Goal: Task Accomplishment & Management: Complete application form

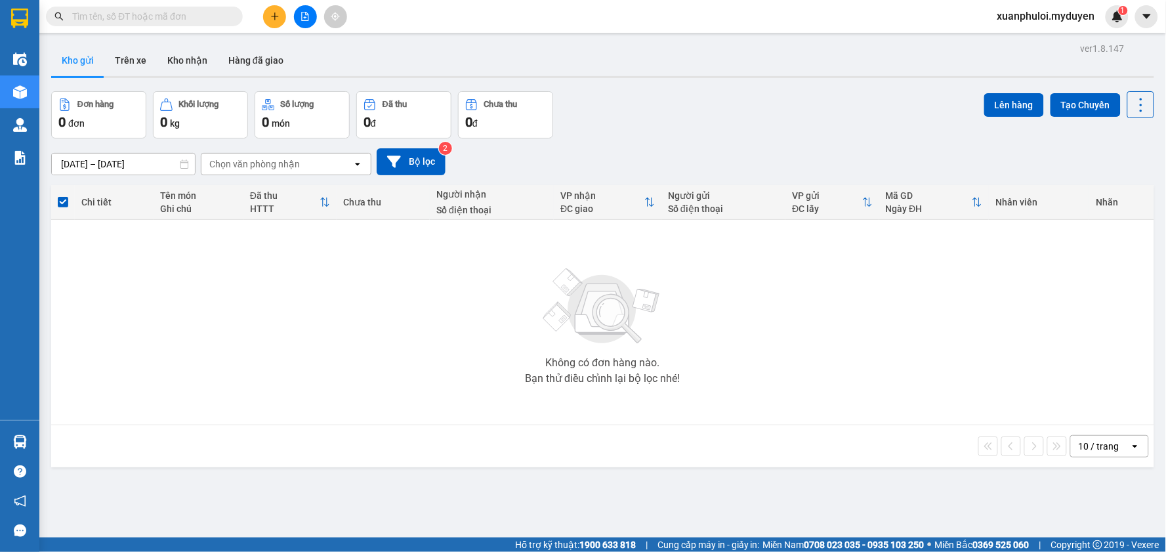
click at [274, 14] on icon "plus" at bounding box center [274, 16] width 9 height 9
click at [287, 45] on div at bounding box center [279, 49] width 16 height 14
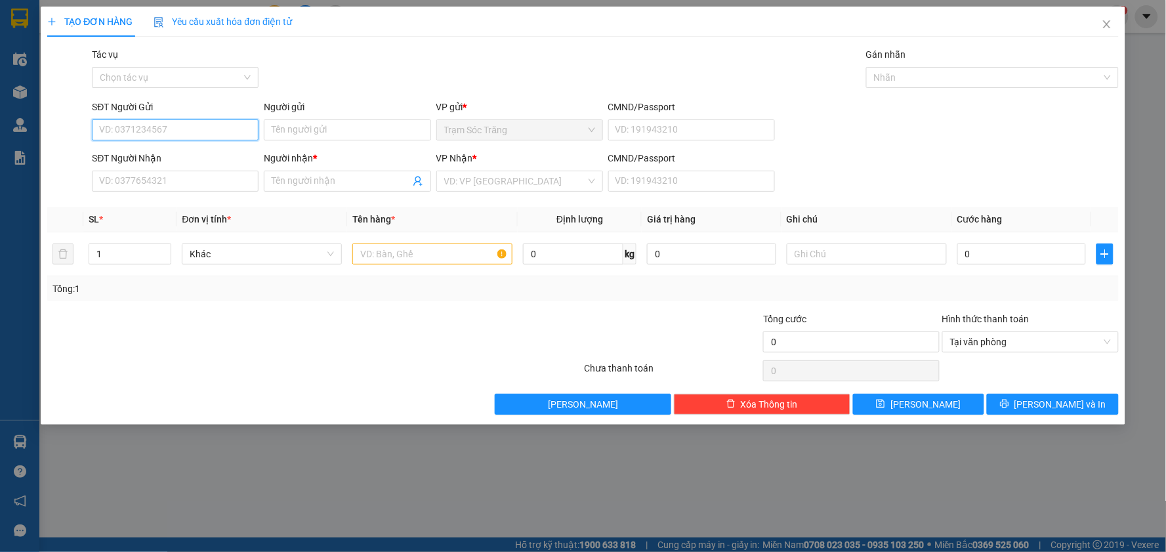
click at [215, 134] on input "SĐT Người Gửi" at bounding box center [175, 129] width 167 height 21
click at [219, 129] on input "SĐT Người Gửi" at bounding box center [175, 129] width 167 height 21
click at [191, 161] on div "0355922933 - TUYỀN" at bounding box center [175, 156] width 151 height 14
type input "0355922933"
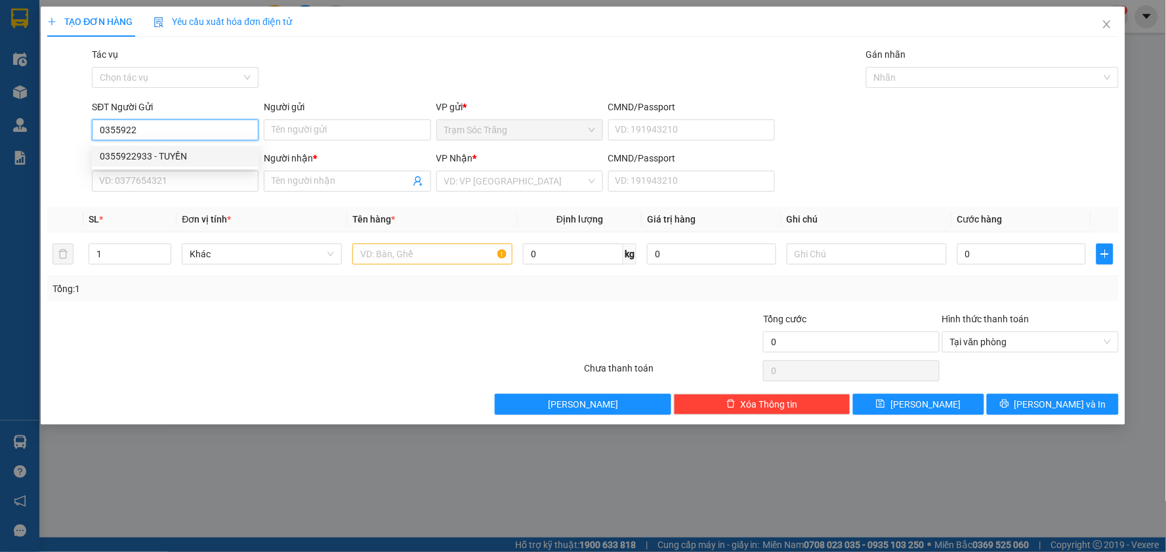
type input "TUYỀN"
type input "0363581385"
type input "//"
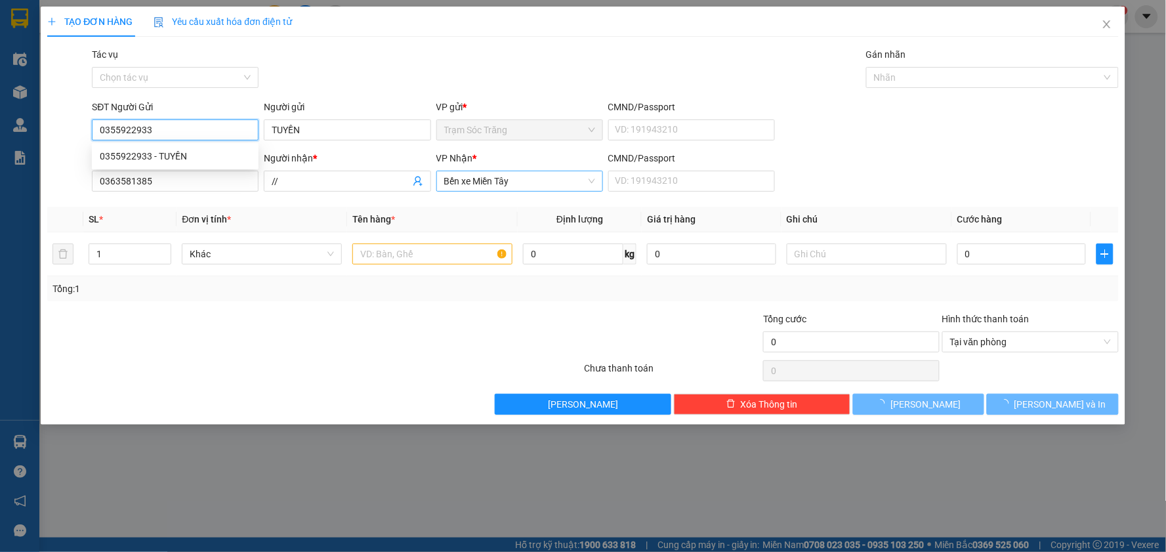
type input "40.000"
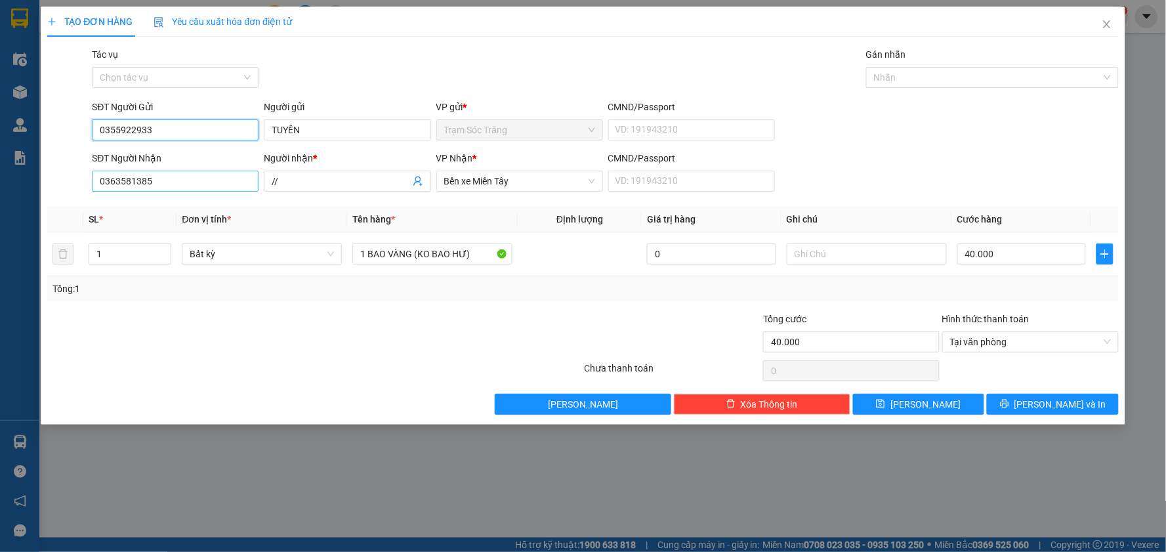
type input "0355922933"
click at [201, 180] on input "0363581385" at bounding box center [175, 181] width 167 height 21
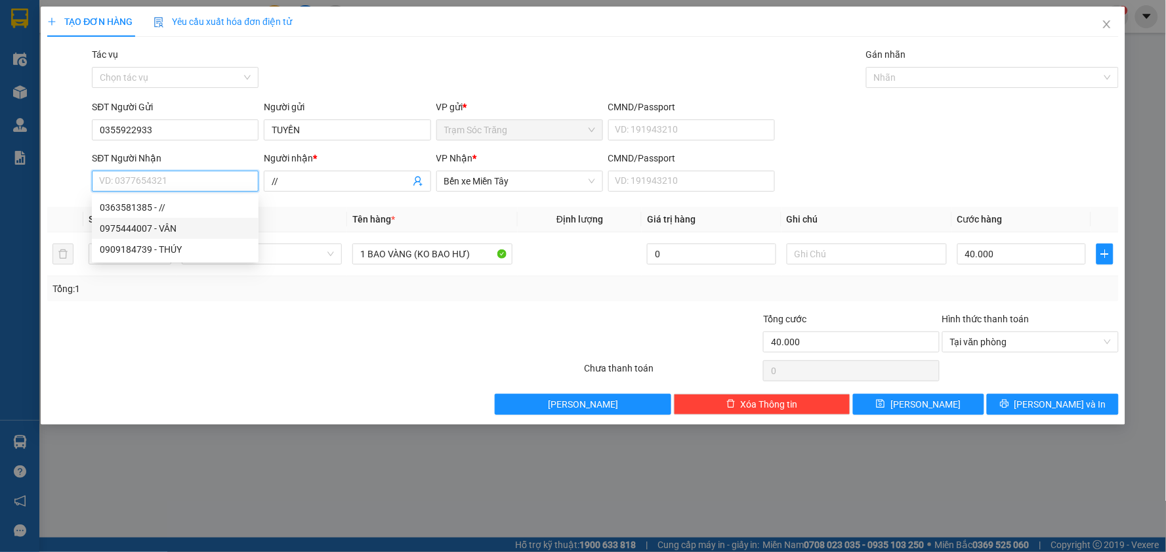
click at [169, 224] on div "0975444007 - VÂN" at bounding box center [175, 228] width 151 height 14
type input "0975444007"
type input "VÂN"
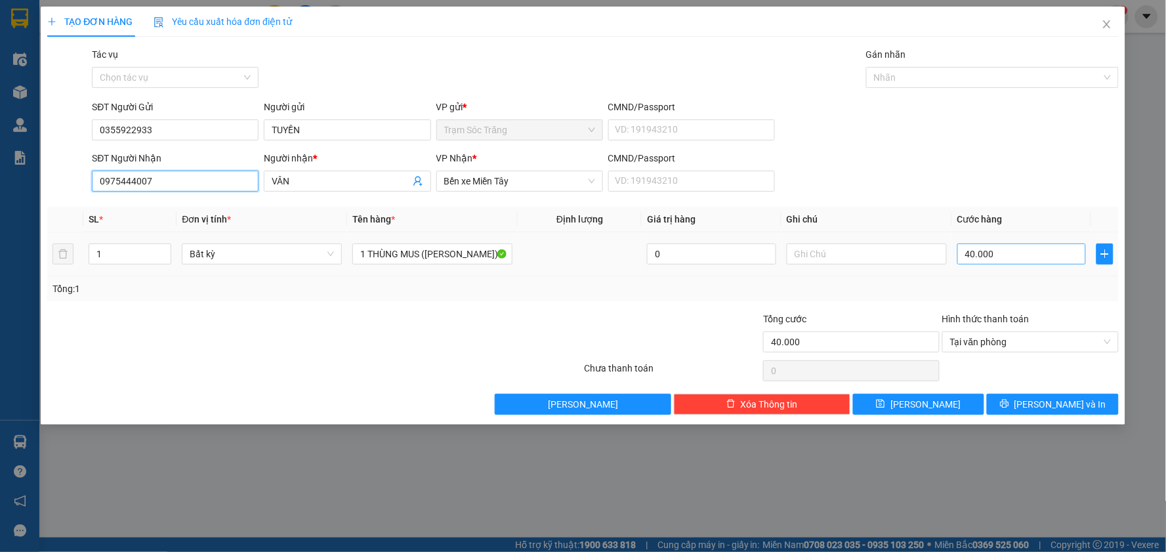
type input "0975444007"
click at [1006, 254] on input "40.000" at bounding box center [1021, 253] width 129 height 21
type input "3"
type input "30"
type input "300"
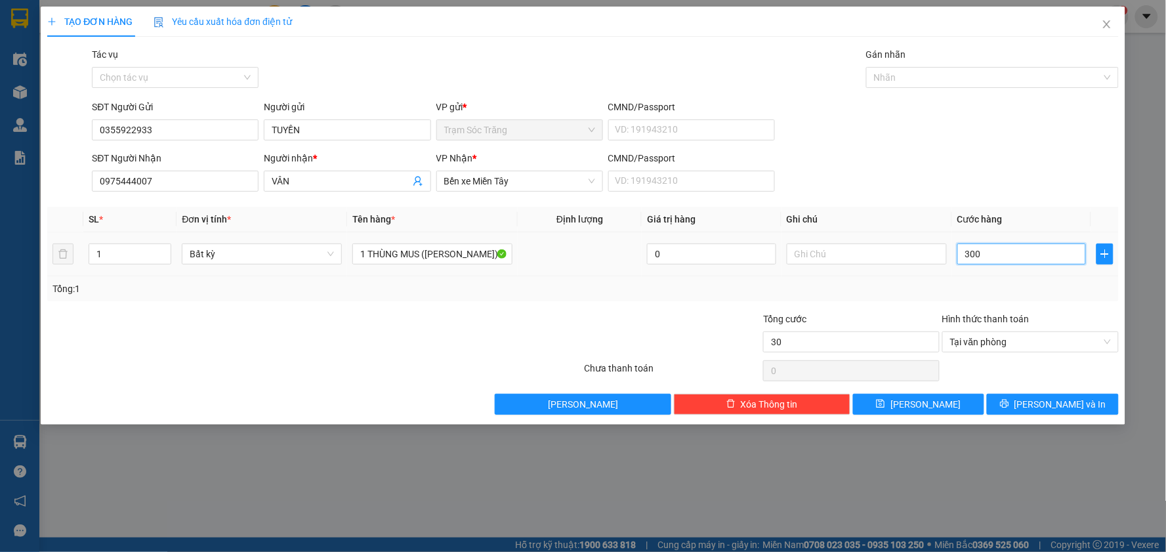
type input "300"
type input "3.000"
type input "30.000"
click at [1055, 395] on button "[PERSON_NAME] và In" at bounding box center [1053, 404] width 132 height 21
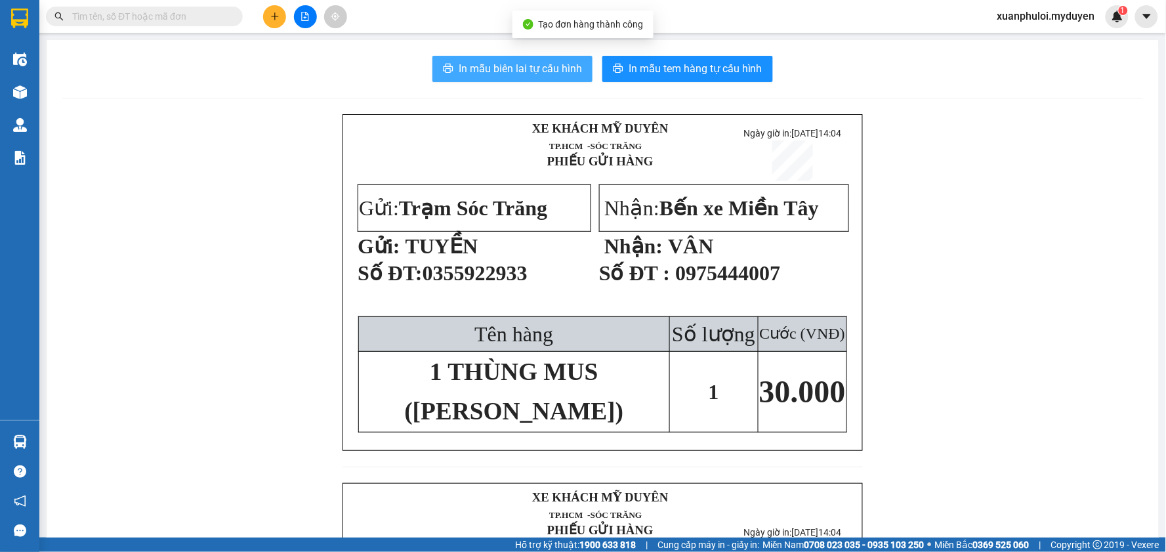
click at [491, 73] on span "In mẫu biên lai tự cấu hình" at bounding box center [520, 68] width 123 height 16
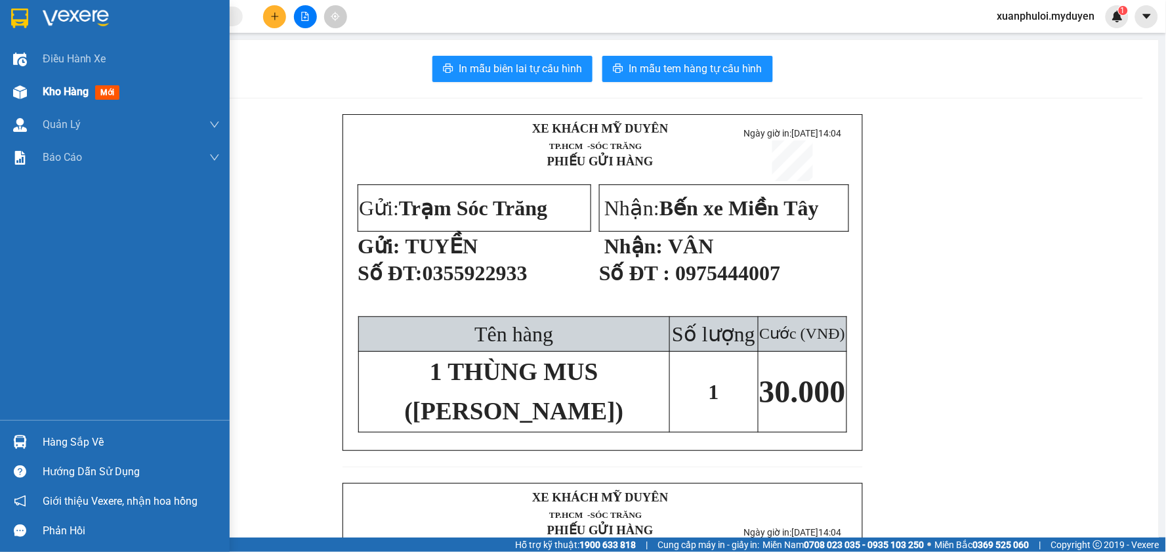
click at [94, 98] on div "Kho hàng mới" at bounding box center [84, 91] width 82 height 16
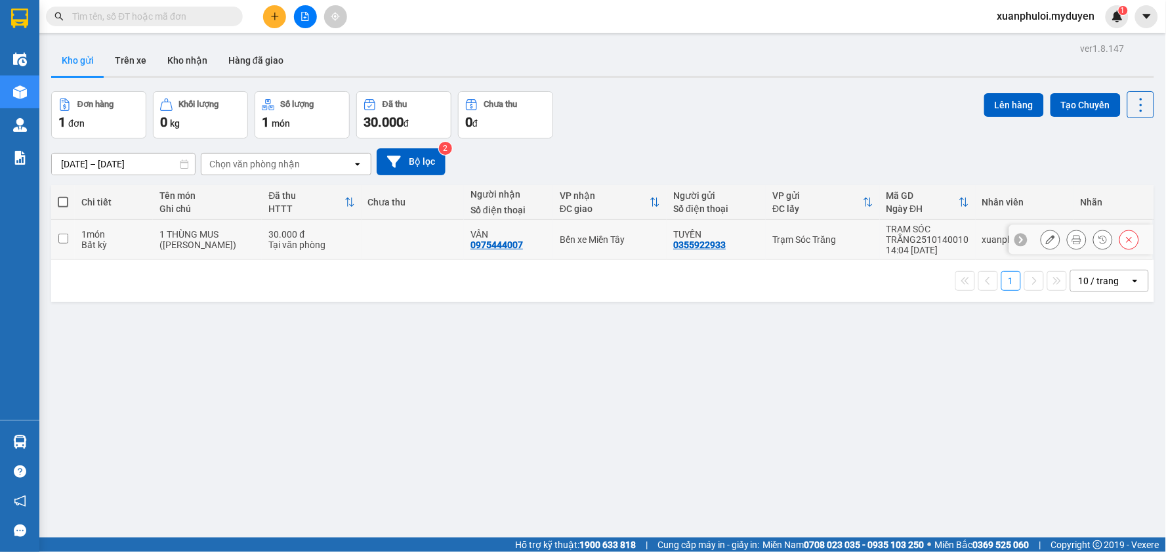
click at [1046, 240] on icon at bounding box center [1050, 239] width 9 height 9
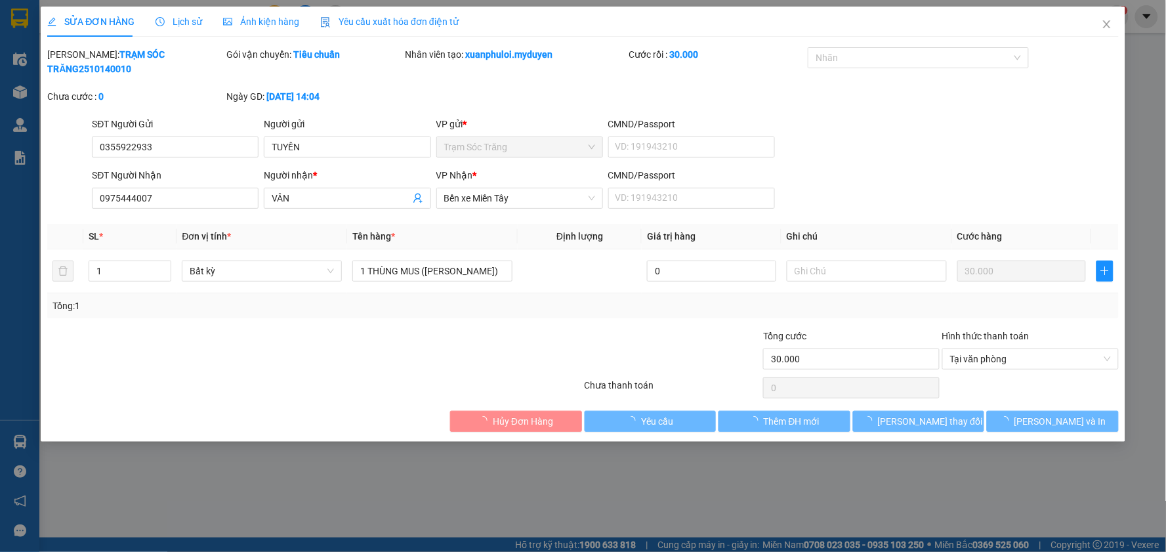
type input "0355922933"
type input "0975444007"
type input "30.000"
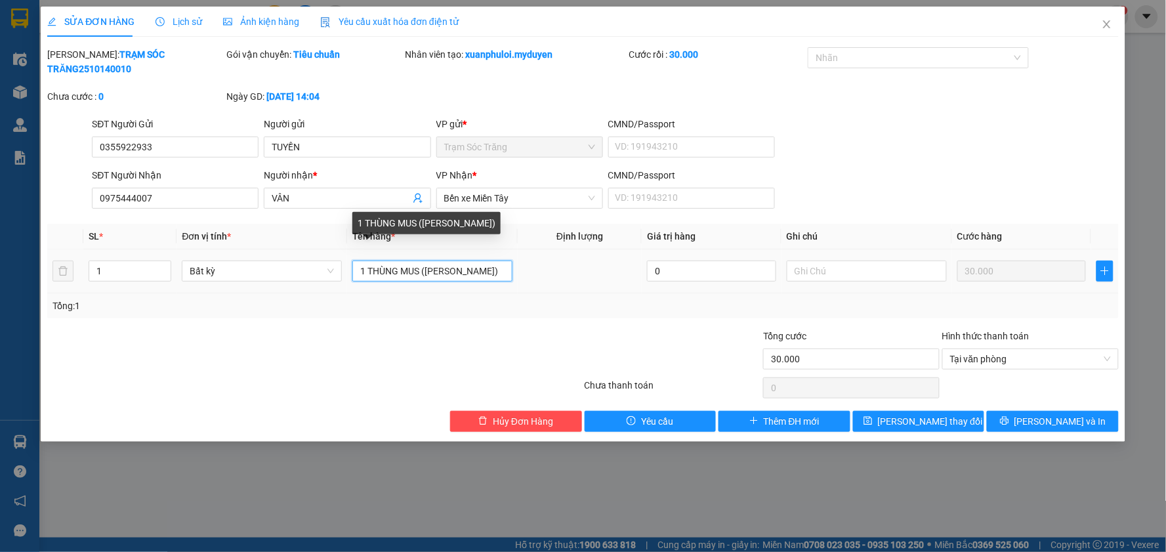
click at [421, 262] on input "1 THÙNG MUS ([PERSON_NAME])" at bounding box center [432, 270] width 160 height 21
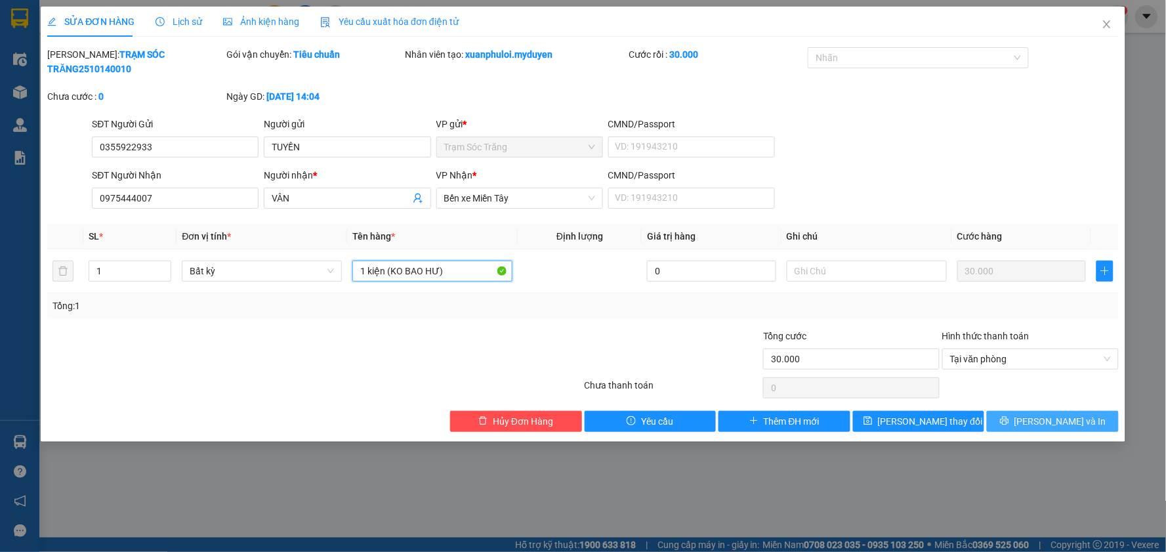
type input "1 kiện (KO BAO HƯ)"
click at [1025, 411] on button "[PERSON_NAME] và In" at bounding box center [1053, 421] width 132 height 21
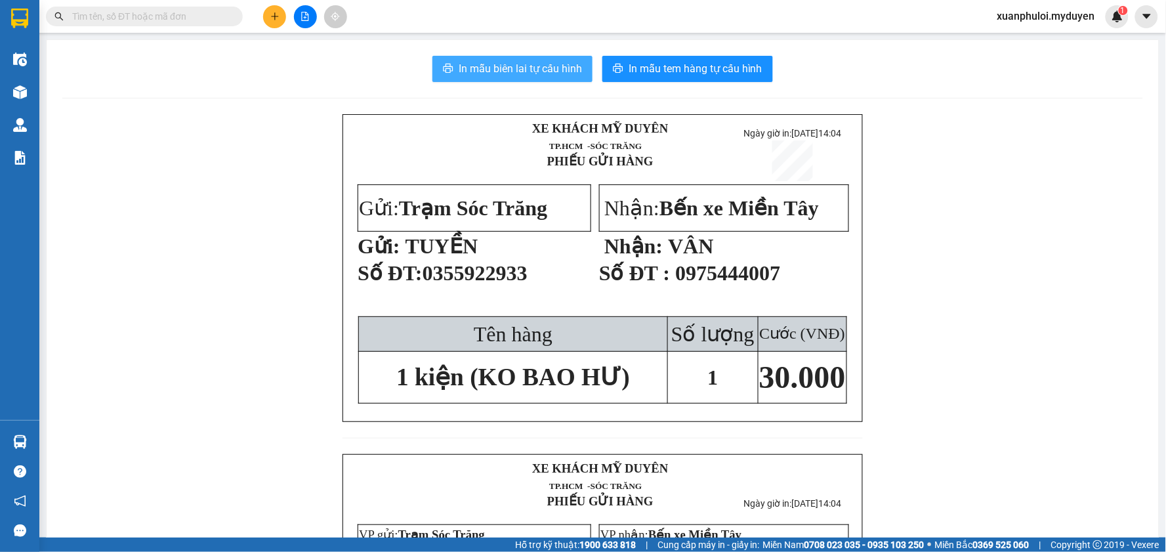
click at [526, 71] on span "In mẫu biên lai tự cấu hình" at bounding box center [520, 68] width 123 height 16
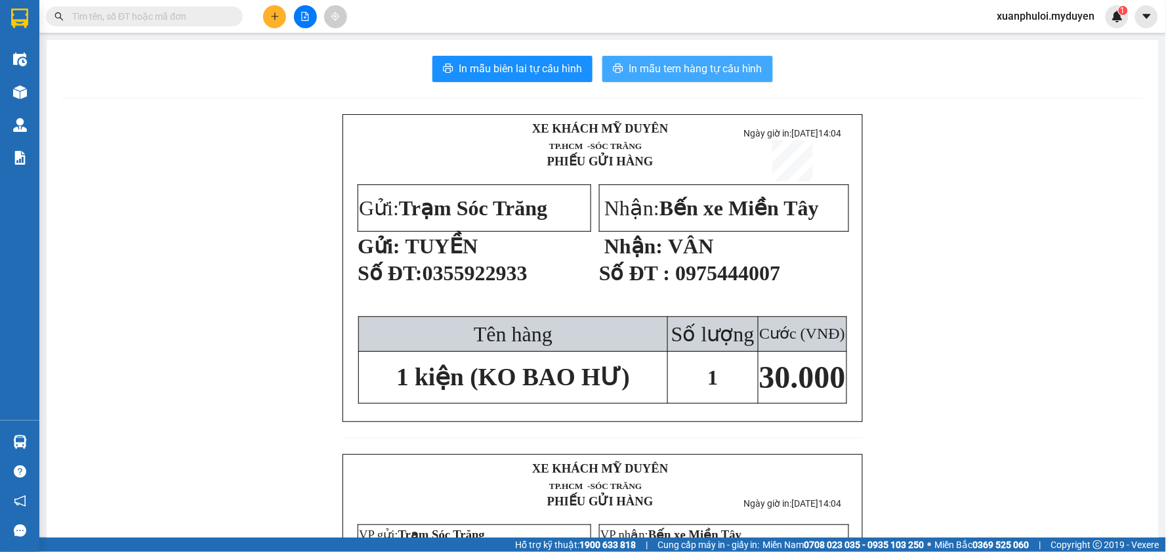
click at [667, 71] on span "In mẫu tem hàng tự cấu hình" at bounding box center [695, 68] width 134 height 16
click at [279, 16] on button at bounding box center [274, 16] width 23 height 23
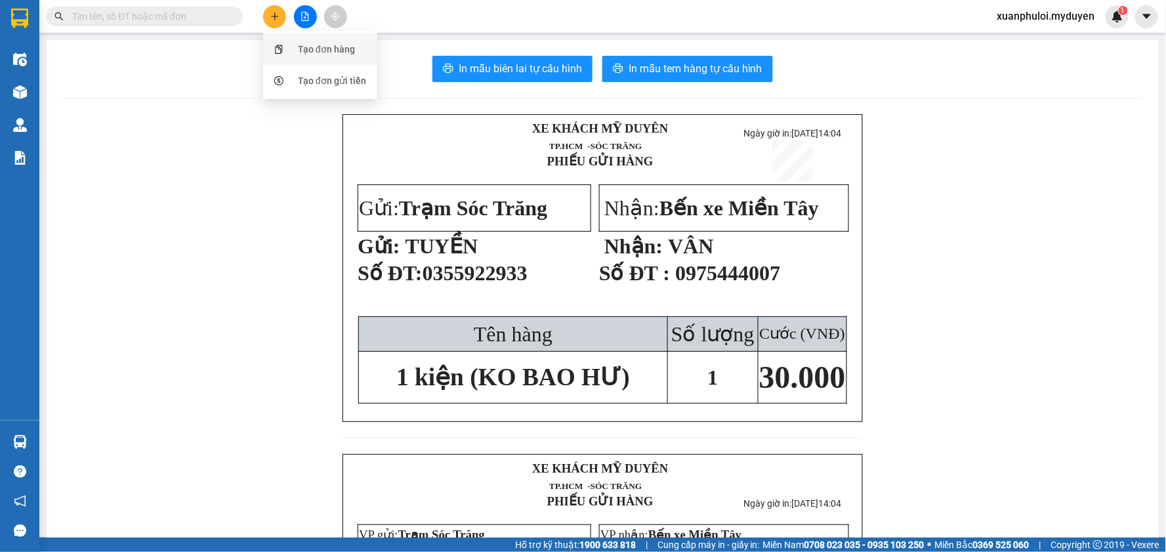
click at [302, 59] on div "Tạo đơn hàng" at bounding box center [320, 49] width 98 height 25
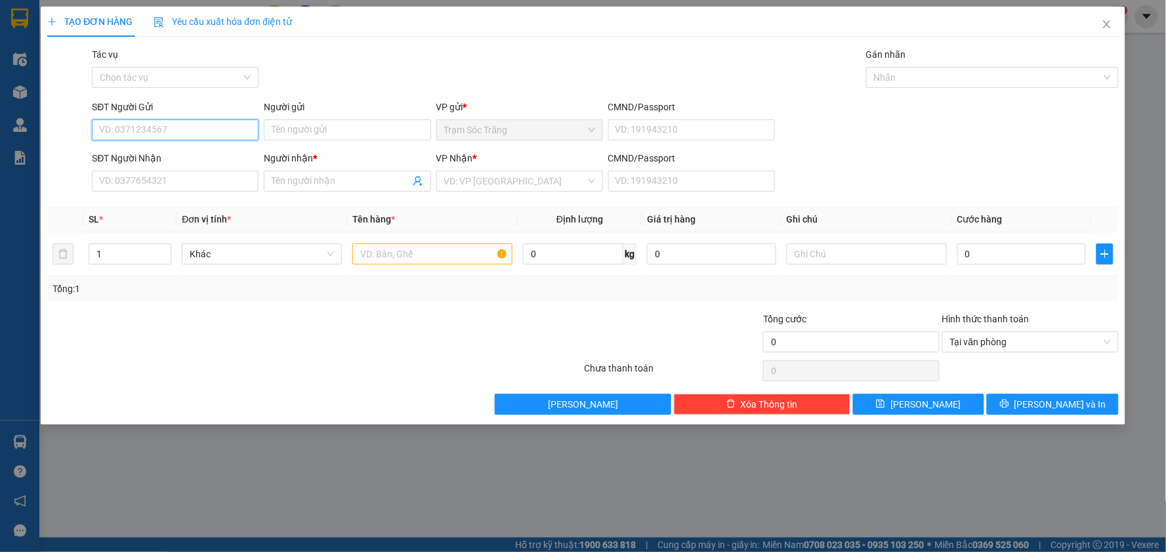
click at [158, 126] on input "SĐT Người Gửi" at bounding box center [175, 129] width 167 height 21
drag, startPoint x: 147, startPoint y: 151, endPoint x: 222, endPoint y: 141, distance: 75.4
click at [147, 151] on div "0919901277 - CHÂU" at bounding box center [175, 156] width 151 height 14
type input "0919901277"
type input "CHÂU"
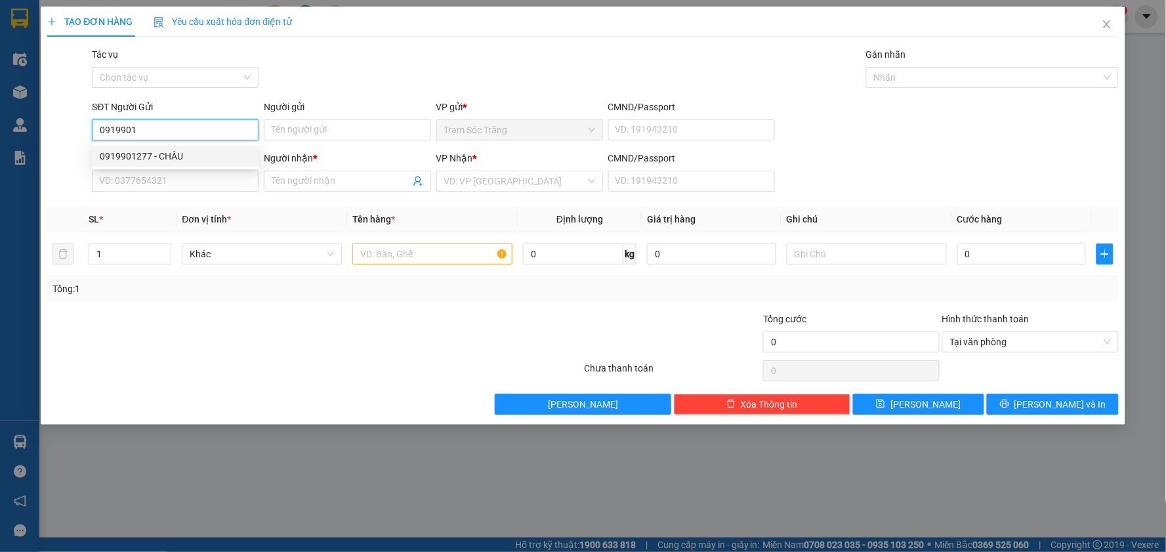
type input "0961032640"
type input "[PERSON_NAME]"
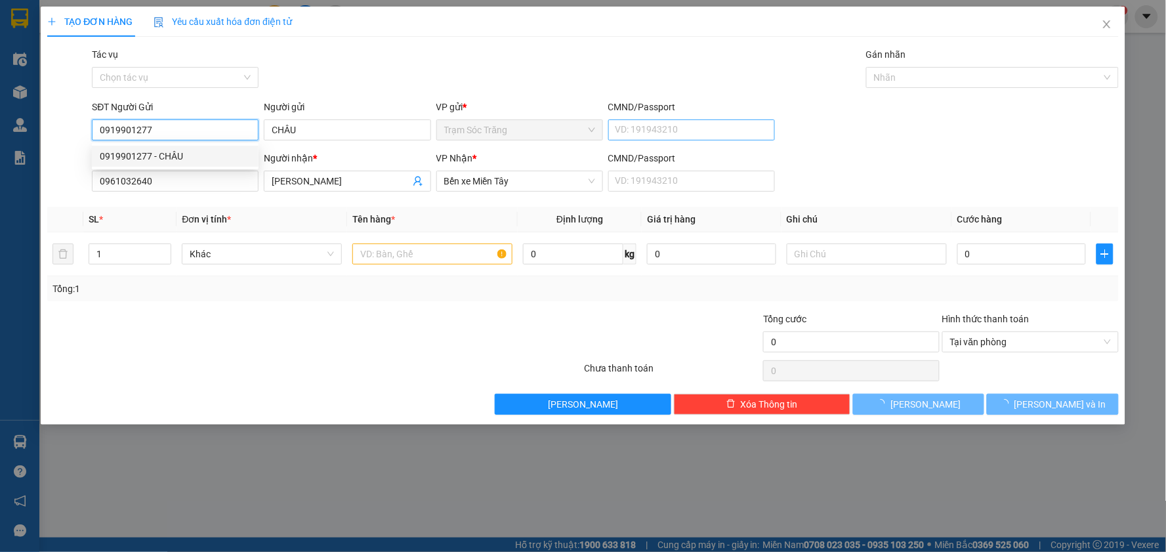
type input "50.000"
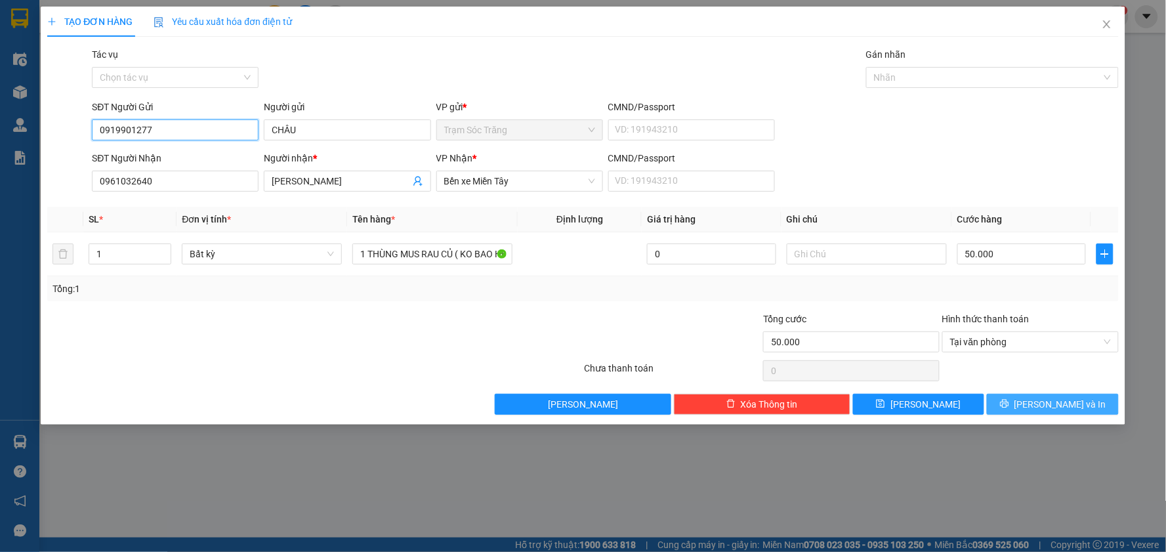
type input "0919901277"
click at [1031, 411] on button "[PERSON_NAME] và In" at bounding box center [1053, 404] width 132 height 21
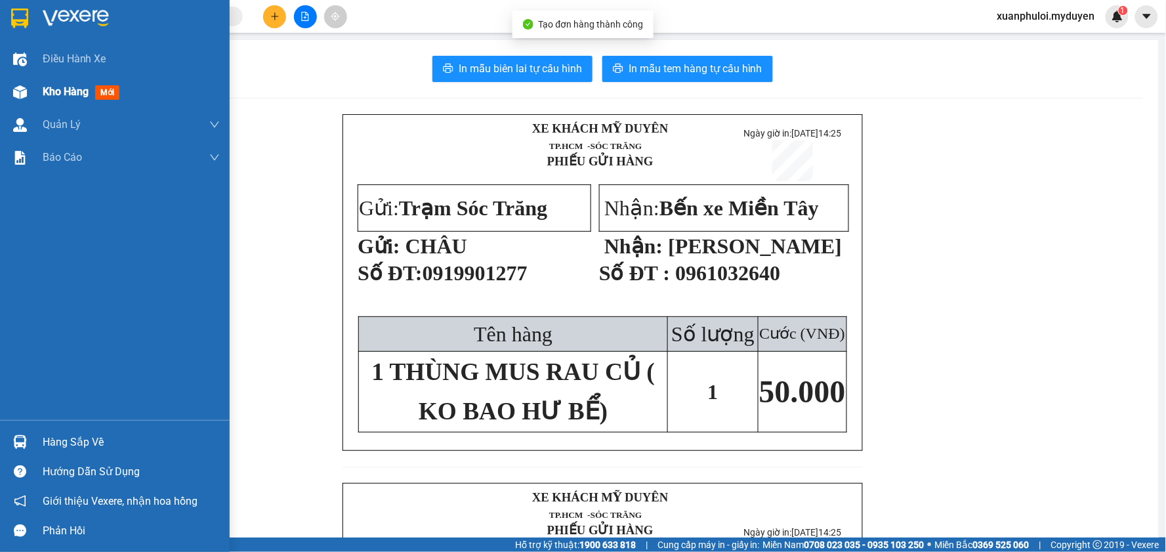
click at [46, 87] on span "Kho hàng" at bounding box center [66, 91] width 46 height 12
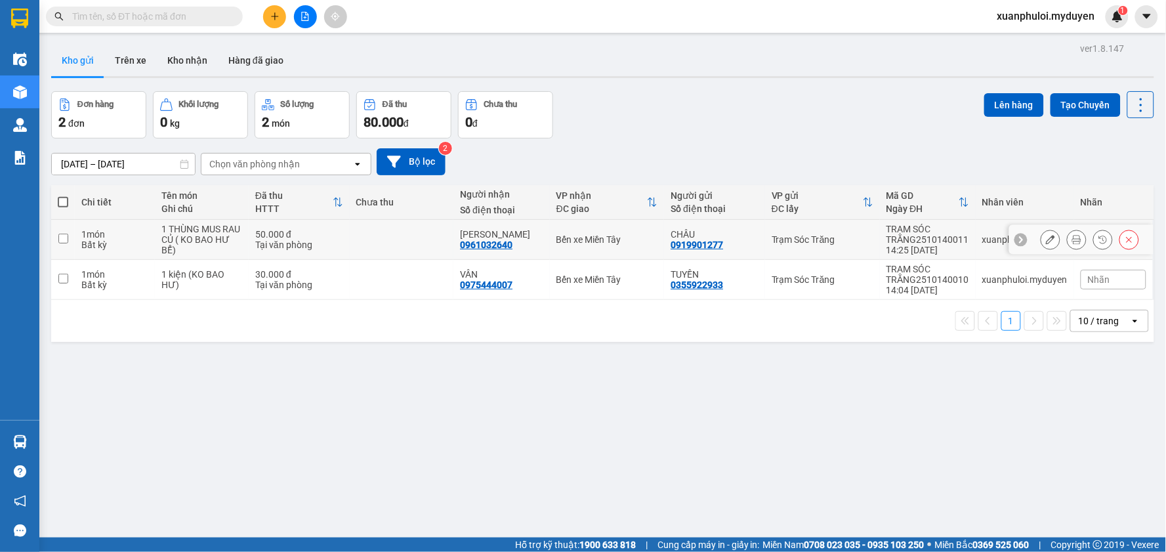
click at [1046, 243] on icon at bounding box center [1050, 239] width 9 height 9
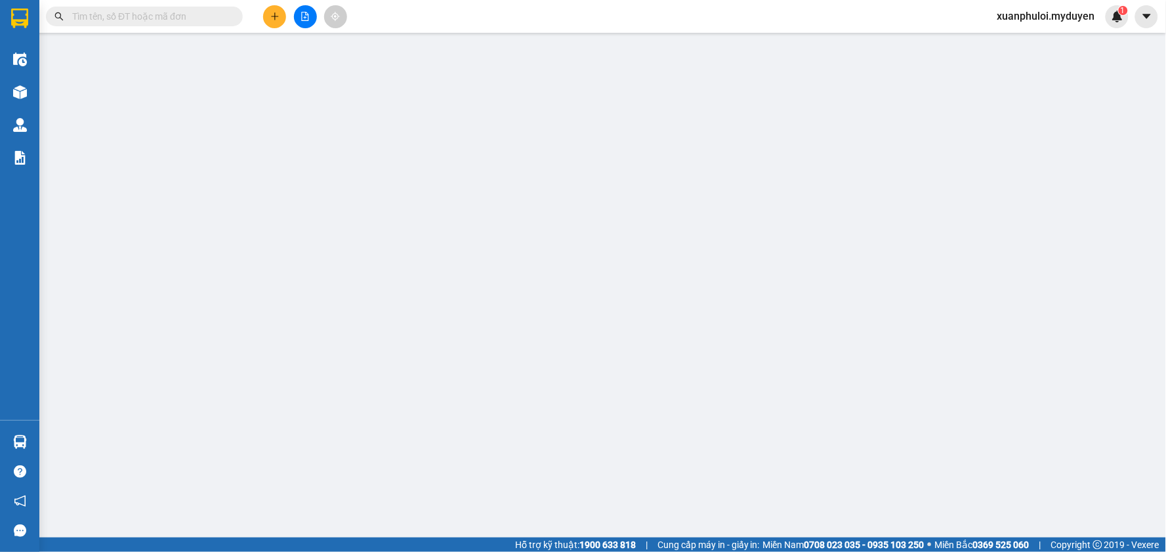
type input "0919901277"
type input "0961032640"
type input "50.000"
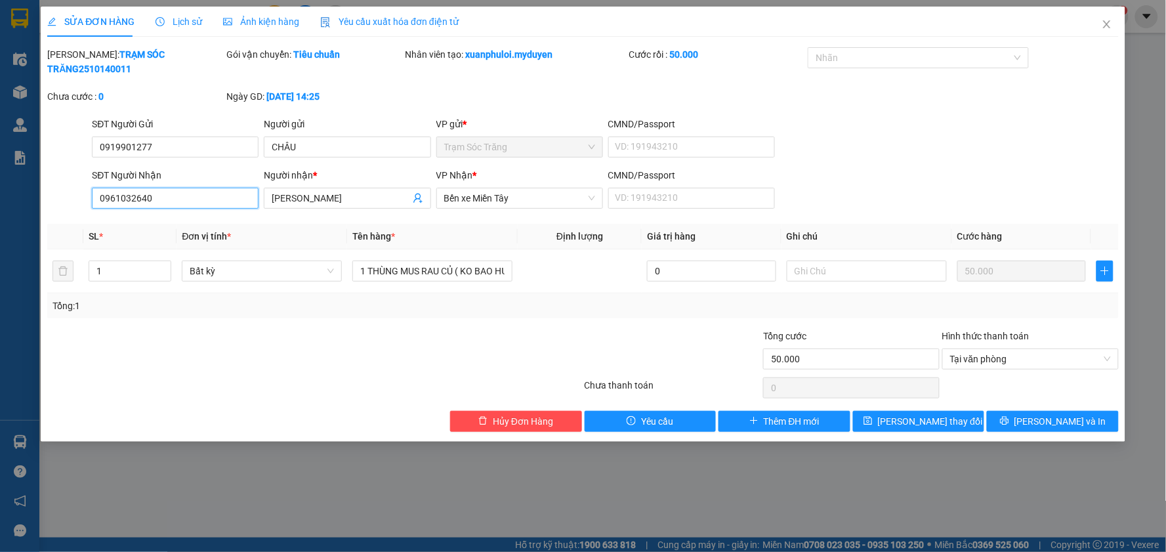
click at [197, 188] on input "0961032640" at bounding box center [175, 198] width 167 height 21
click at [322, 191] on input "[PERSON_NAME]" at bounding box center [341, 198] width 138 height 14
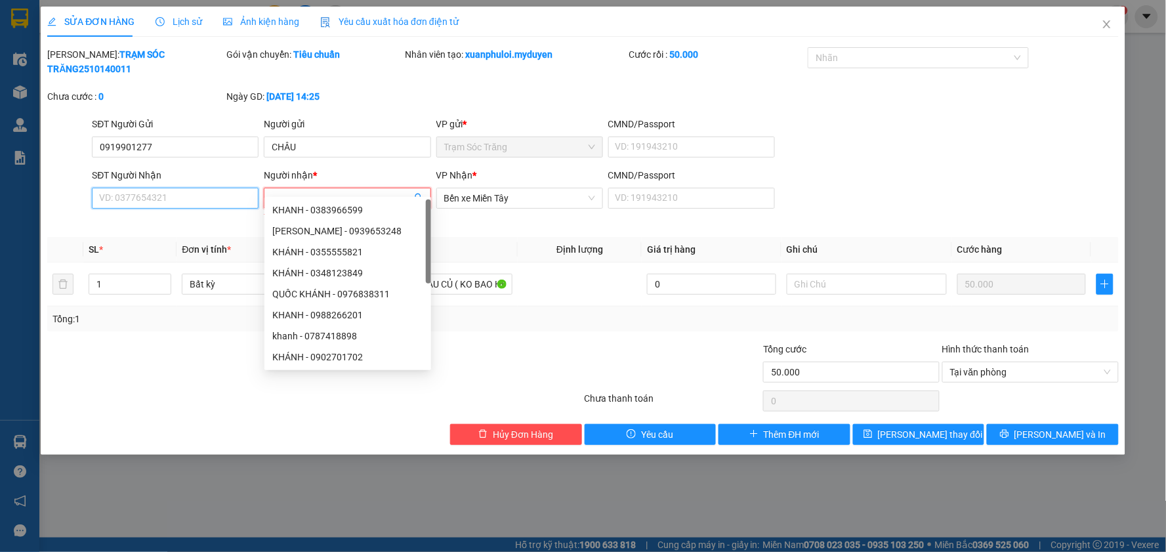
click at [205, 188] on input "SĐT Người Nhận" at bounding box center [175, 198] width 167 height 21
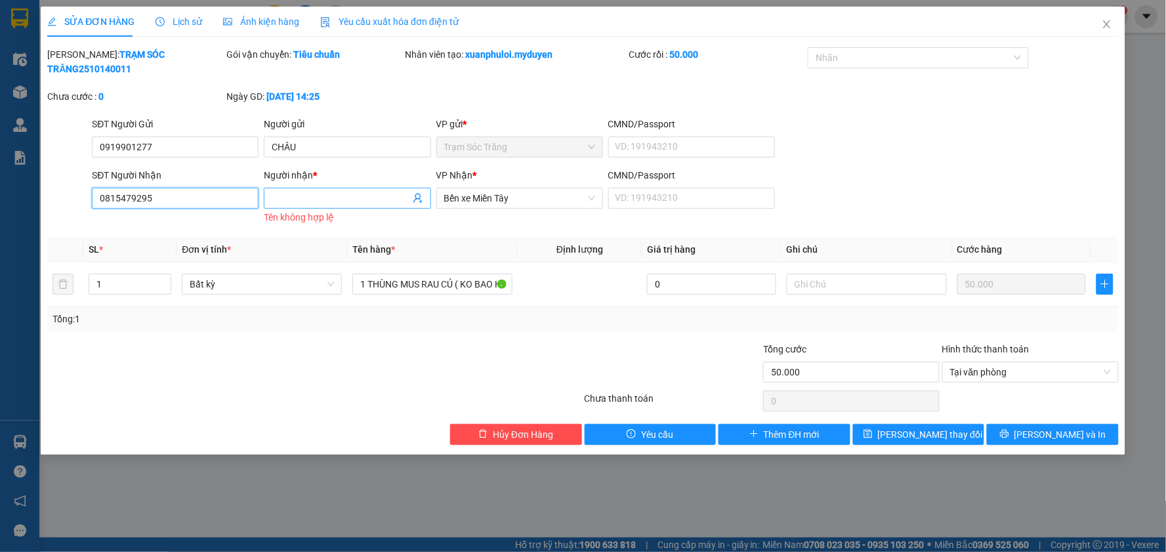
type input "0815479295"
click at [372, 191] on input "Người nhận *" at bounding box center [341, 198] width 138 height 14
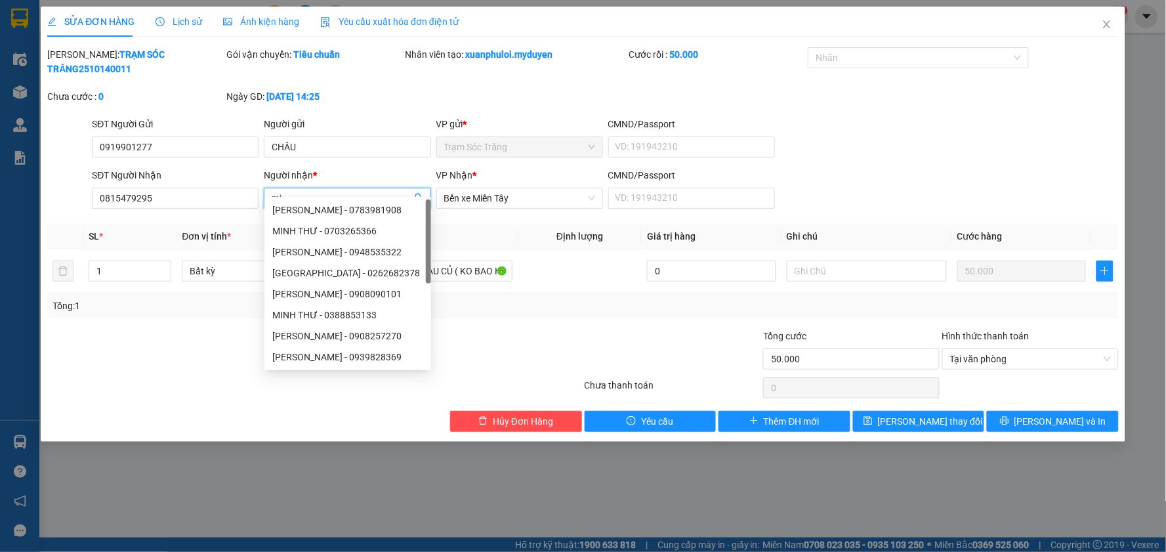
type input "m"
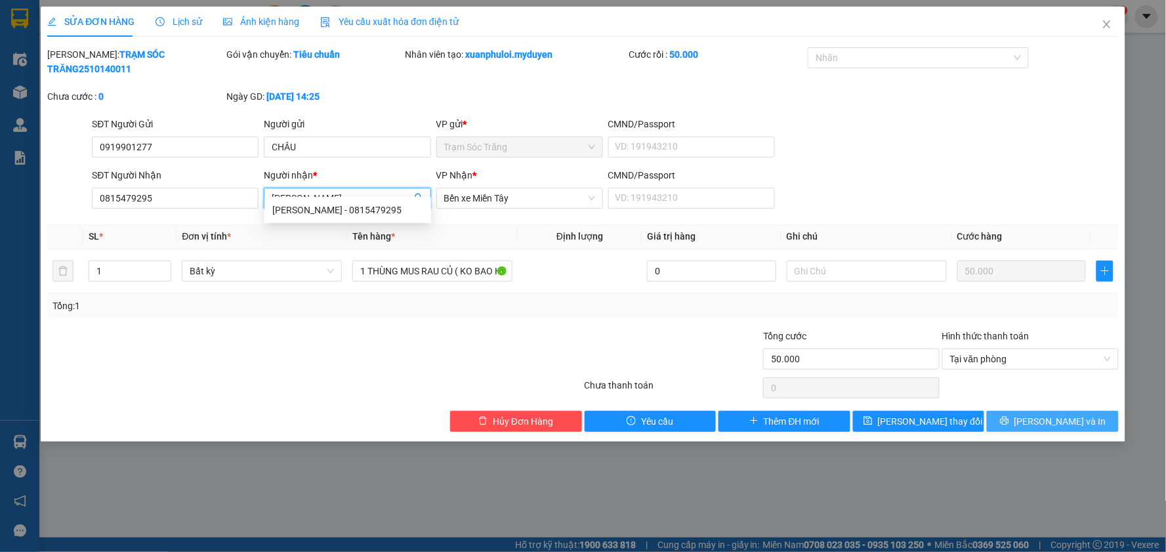
type input "[PERSON_NAME]"
click at [1054, 414] on span "[PERSON_NAME] và In" at bounding box center [1060, 421] width 92 height 14
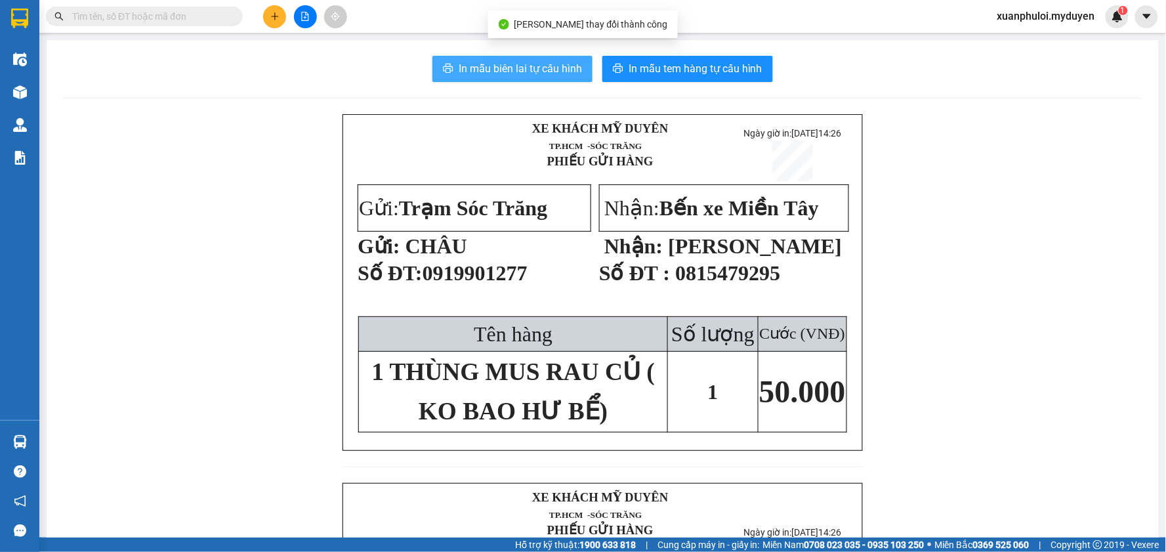
click at [521, 67] on span "In mẫu biên lai tự cấu hình" at bounding box center [520, 68] width 123 height 16
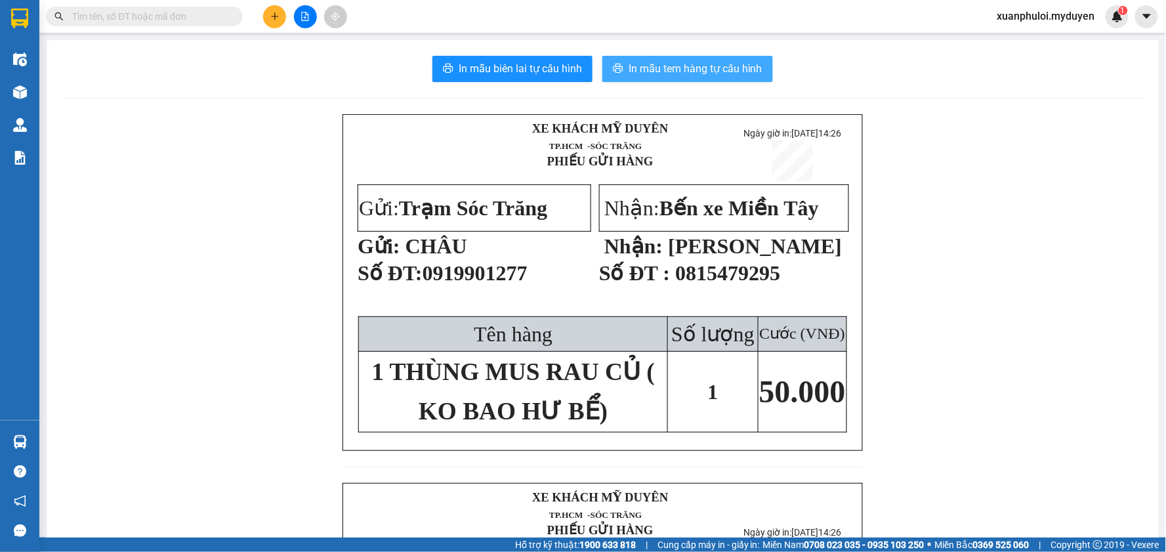
click at [751, 71] on span "In mẫu tem hàng tự cấu hình" at bounding box center [695, 68] width 134 height 16
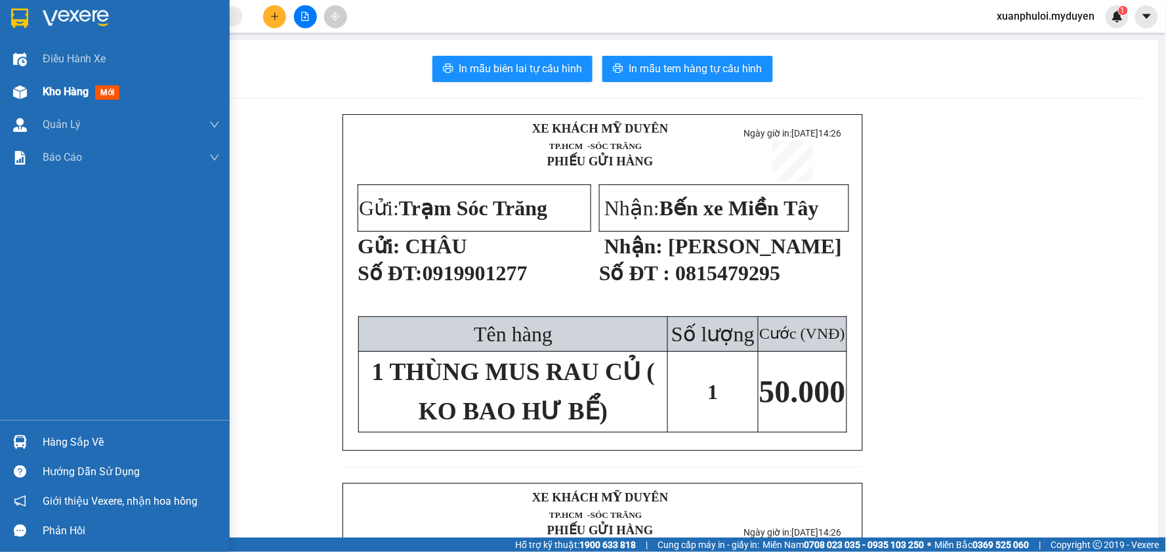
click at [17, 97] on img at bounding box center [20, 92] width 14 height 14
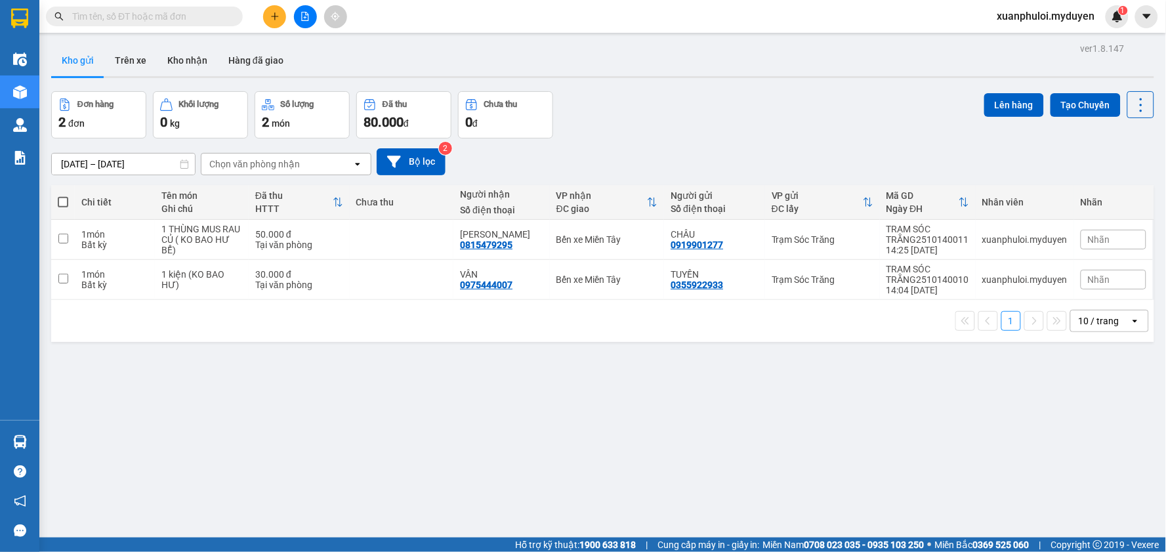
click at [60, 205] on span at bounding box center [63, 202] width 10 height 10
click at [63, 195] on input "checkbox" at bounding box center [63, 195] width 0 height 0
checkbox input "true"
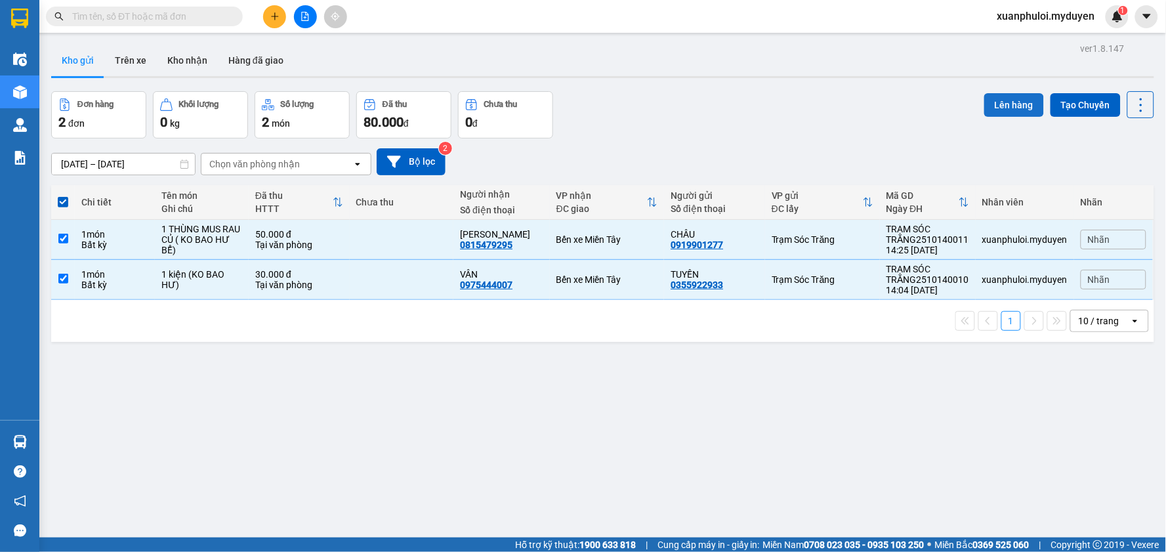
click at [1000, 103] on button "Lên hàng" at bounding box center [1014, 105] width 60 height 24
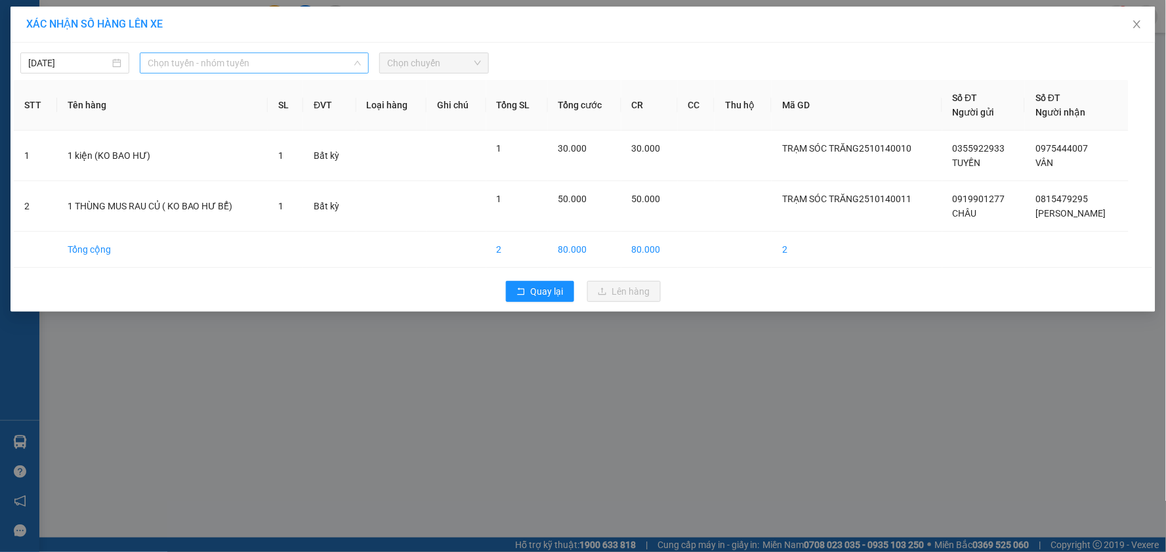
click at [260, 66] on span "Chọn tuyến - nhóm tuyến" at bounding box center [254, 63] width 213 height 20
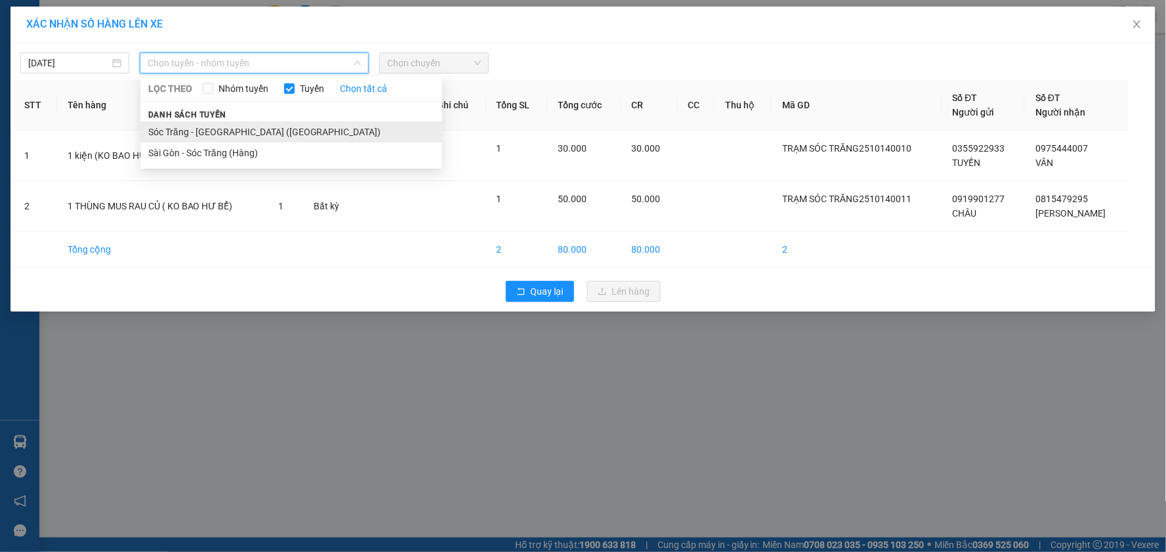
click at [213, 133] on li "Sóc Trăng - [GEOGRAPHIC_DATA] ([GEOGRAPHIC_DATA])" at bounding box center [291, 131] width 302 height 21
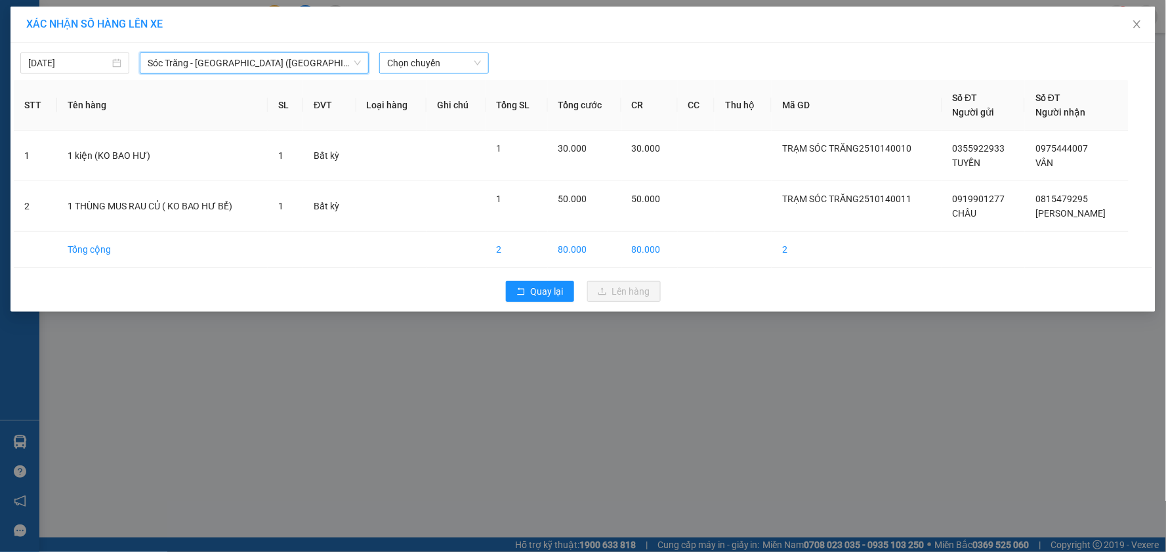
click at [433, 60] on span "Chọn chuyến" at bounding box center [433, 63] width 93 height 20
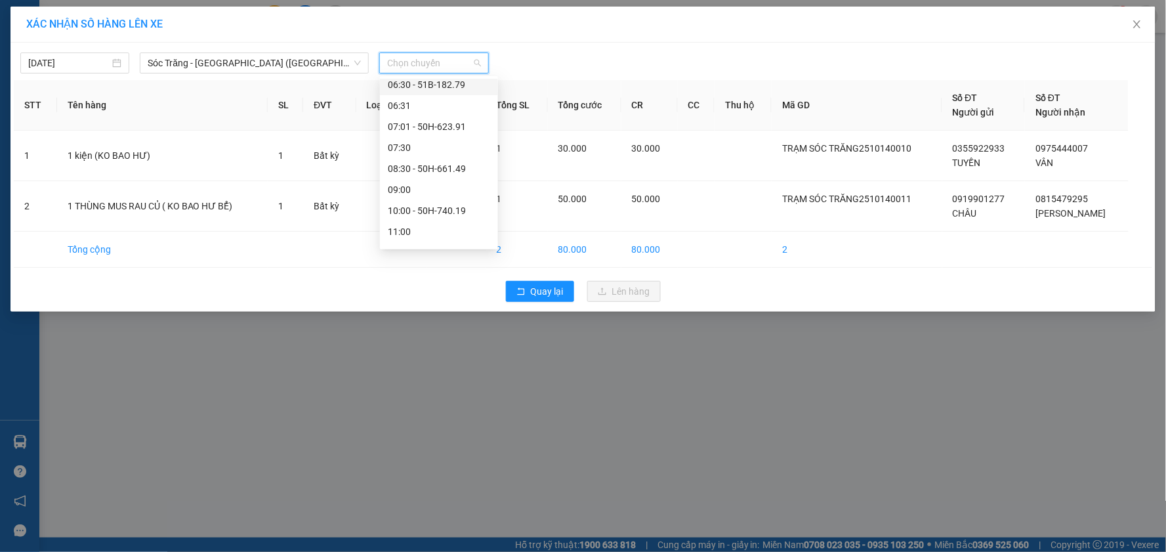
scroll to position [146, 0]
click at [430, 221] on div "14:30" at bounding box center [439, 216] width 102 height 14
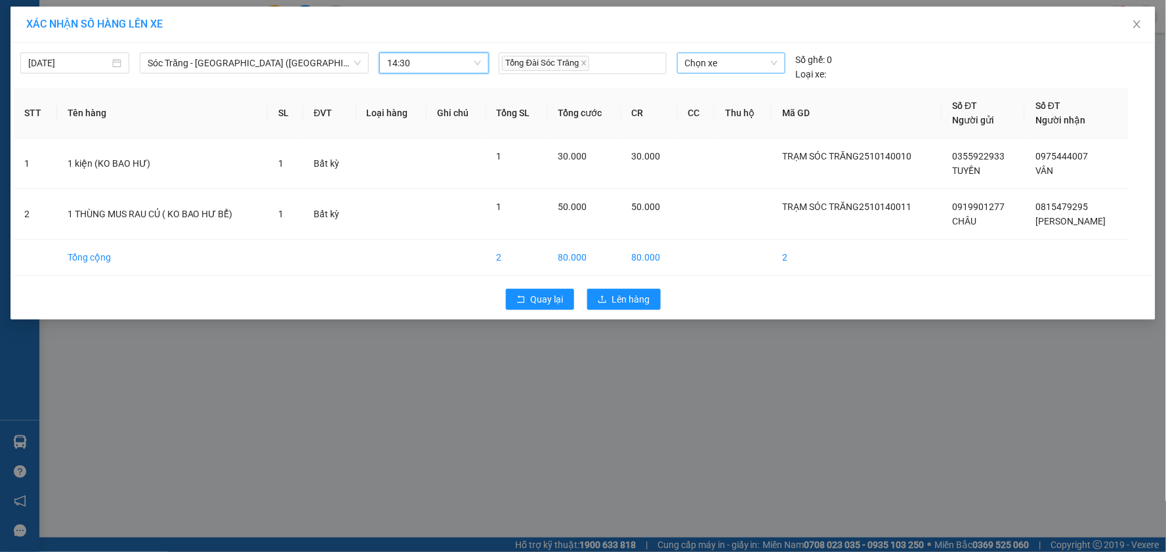
click at [703, 60] on span "Chọn xe" at bounding box center [731, 63] width 93 height 20
type input "629"
click at [728, 92] on div "50H-629.07" at bounding box center [731, 89] width 93 height 14
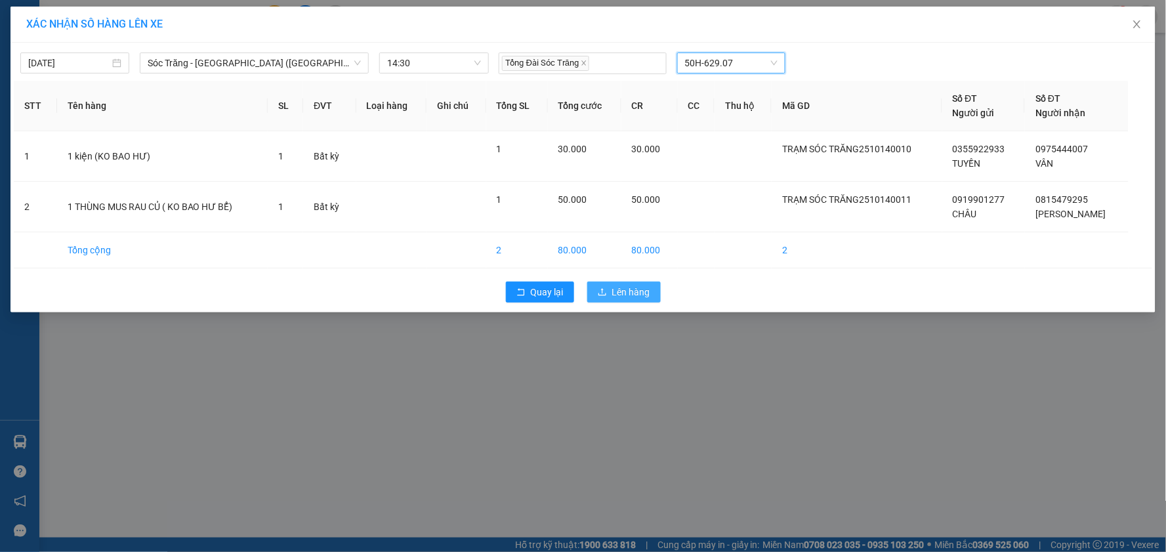
click at [612, 295] on span "Lên hàng" at bounding box center [631, 292] width 38 height 14
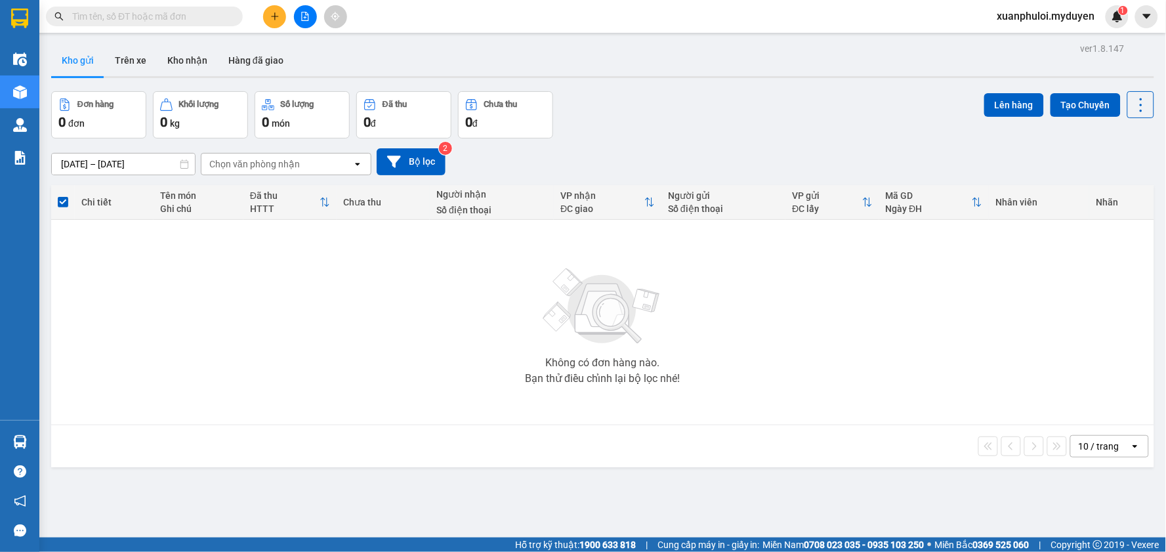
click at [262, 21] on div at bounding box center [305, 16] width 98 height 23
click at [272, 22] on button at bounding box center [274, 16] width 23 height 23
click at [293, 48] on div "Tạo đơn hàng" at bounding box center [320, 49] width 98 height 25
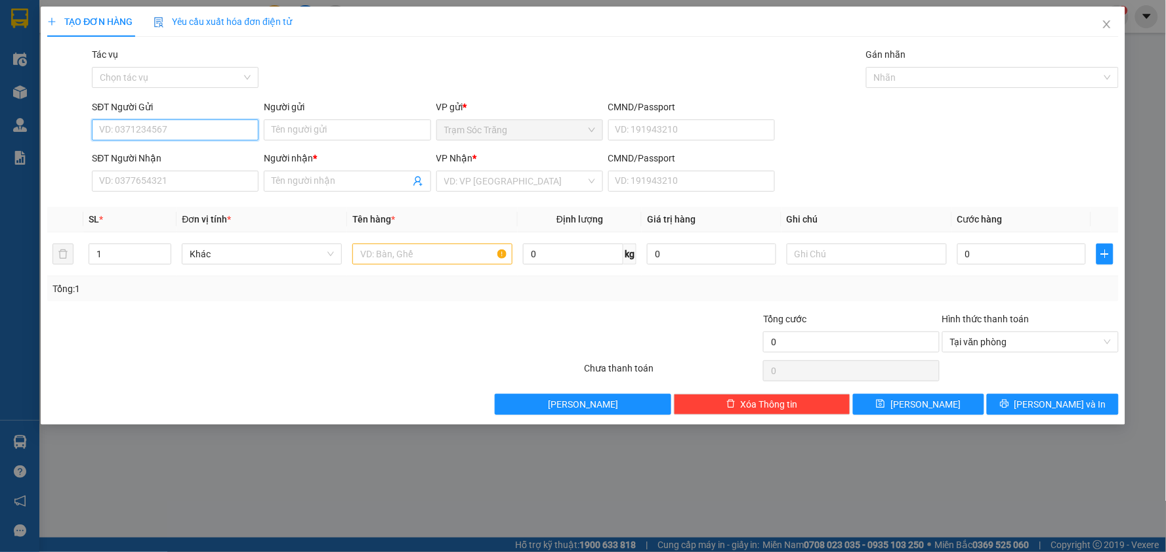
click at [148, 130] on input "SĐT Người Gửi" at bounding box center [175, 129] width 167 height 21
click at [184, 156] on div "0702011999 - TIẾN" at bounding box center [175, 156] width 151 height 14
type input "0702011999"
type input "TIẾN"
type input "0919949656"
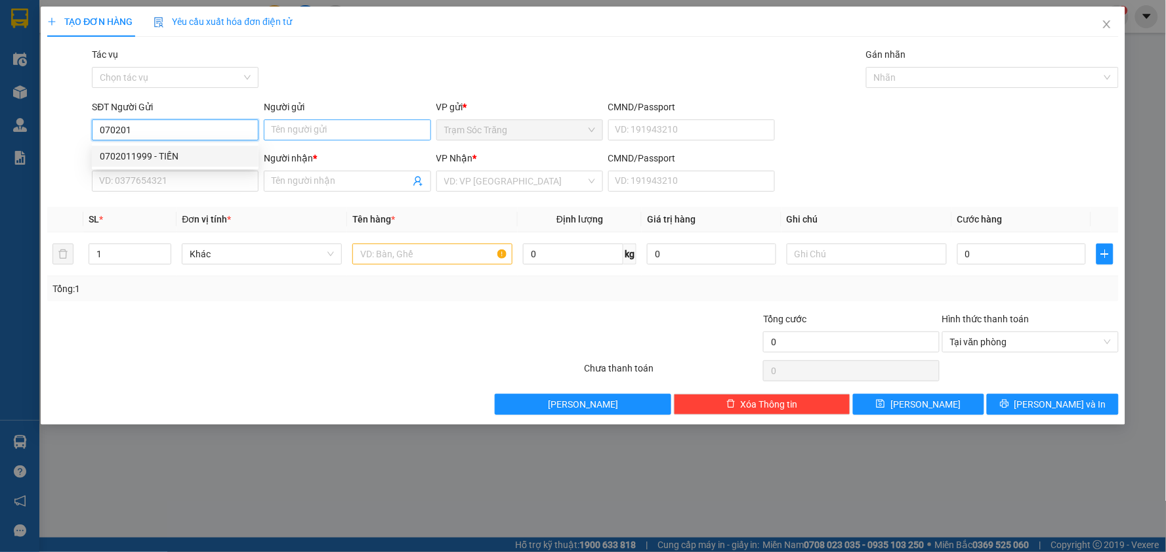
type input "TÂN"
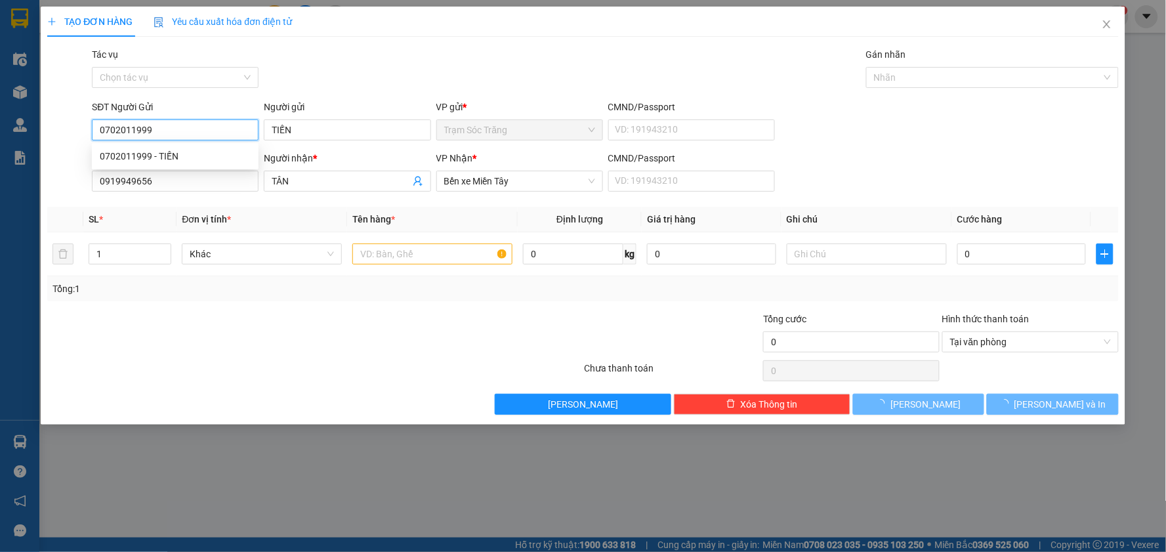
type input "40.000"
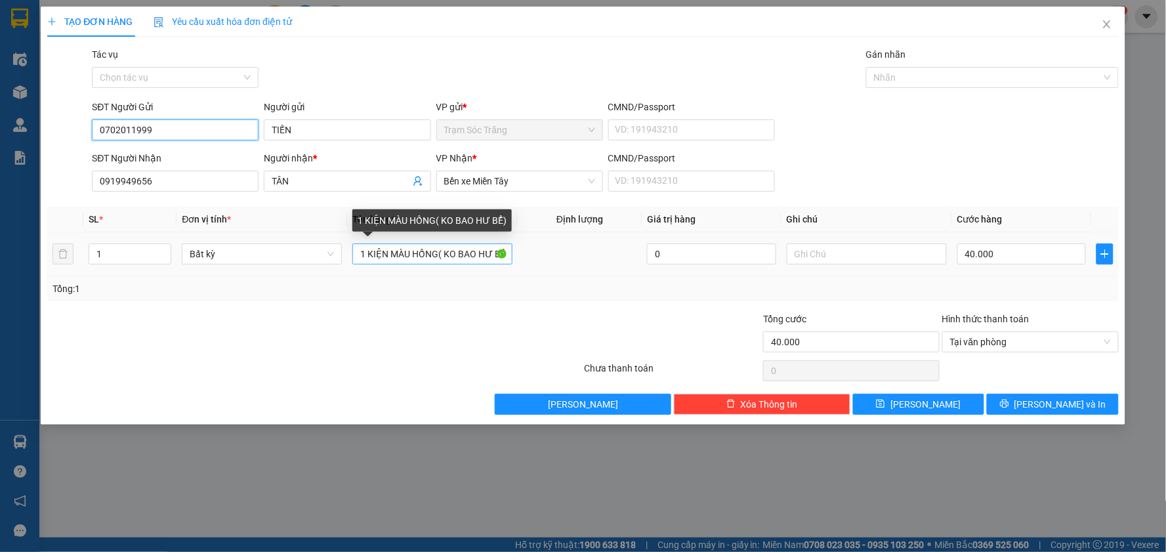
type input "0702011999"
click at [438, 263] on input "1 KIỆN MÀU HỒNG( KO BAO HƯ BỂ)" at bounding box center [432, 253] width 160 height 21
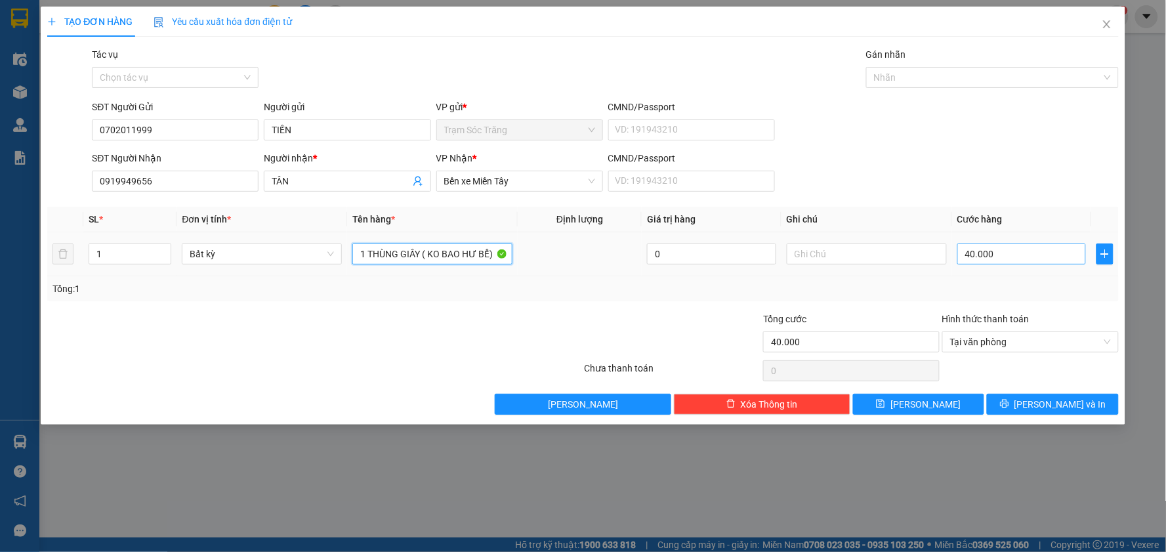
type input "1 THÙNG GIẤY ( KO BAO HƯ BỂ)"
click at [1006, 254] on input "40.000" at bounding box center [1021, 253] width 129 height 21
type input "5"
type input "50"
type input "500"
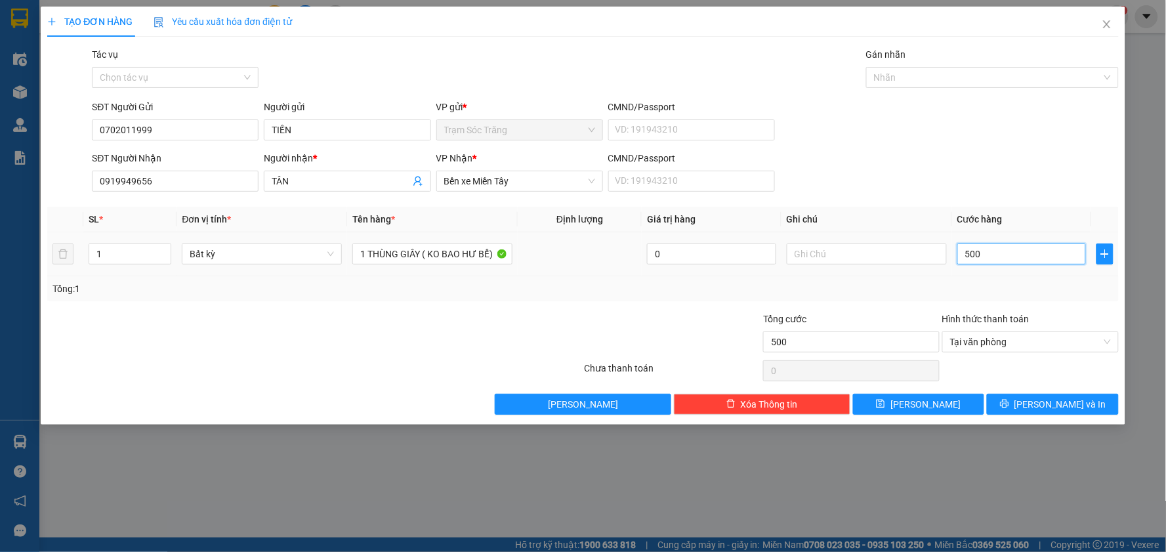
type input "5.000"
type input "50.000"
click at [1037, 411] on button "[PERSON_NAME] và In" at bounding box center [1053, 404] width 132 height 21
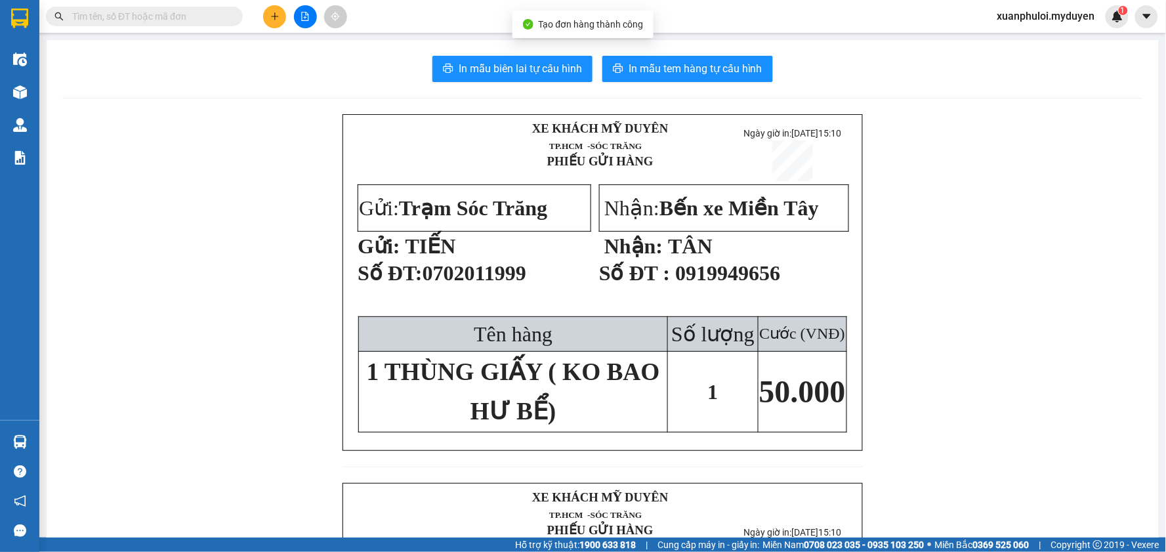
click at [506, 49] on div "In mẫu biên lai tự cấu hình In mẫu tem hàng tự cấu hình XE KHÁCH MỸ DUYÊN TP.…" at bounding box center [603, 495] width 1112 height 910
click at [494, 66] on span "In mẫu biên lai tự cấu hình" at bounding box center [520, 68] width 123 height 16
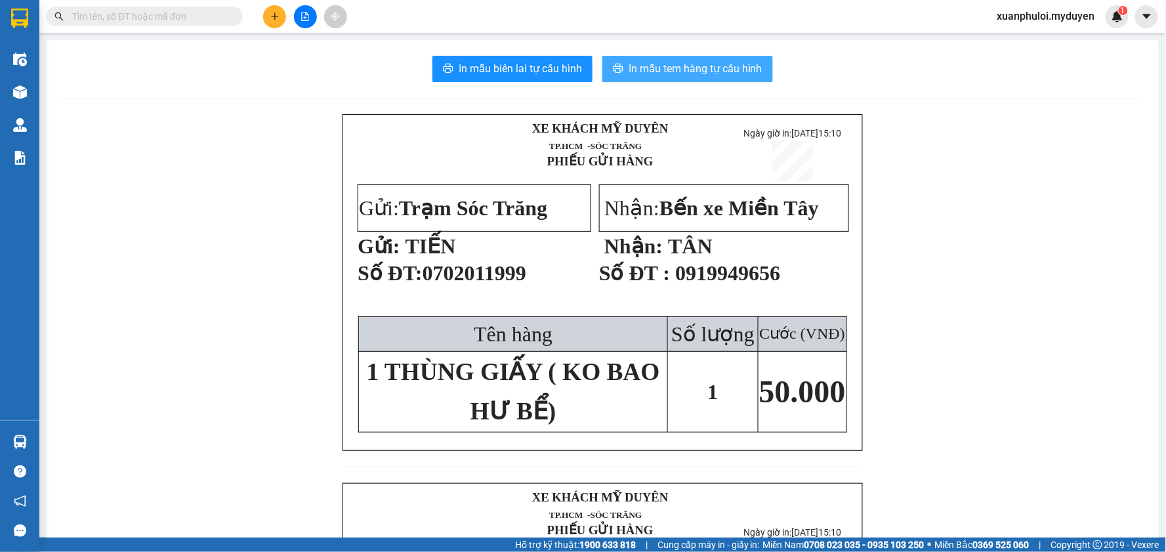
click at [689, 73] on span "In mẫu tem hàng tự cấu hình" at bounding box center [695, 68] width 134 height 16
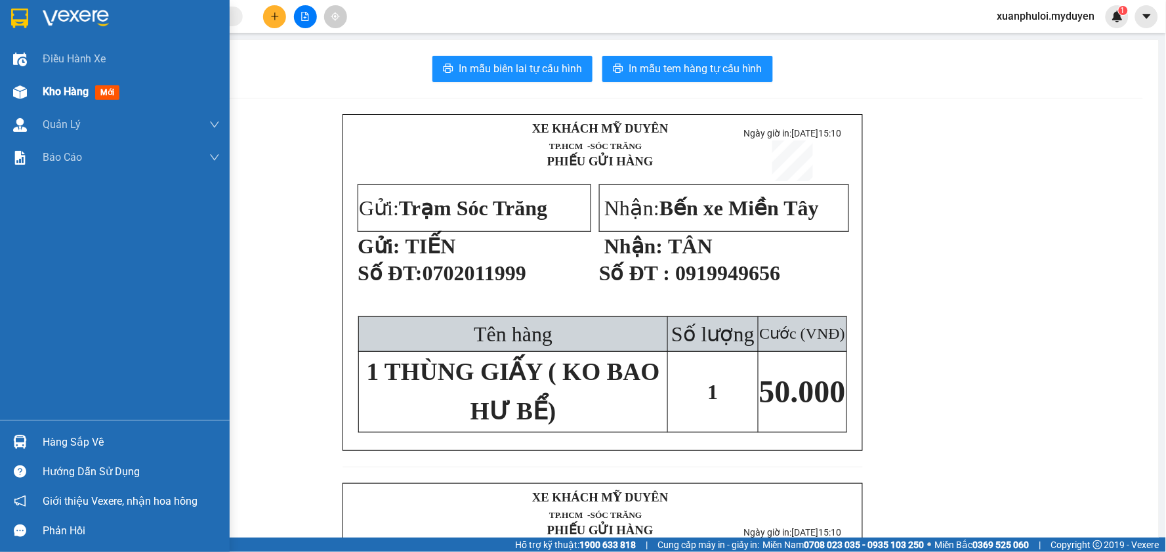
click at [100, 87] on span "mới" at bounding box center [107, 92] width 24 height 14
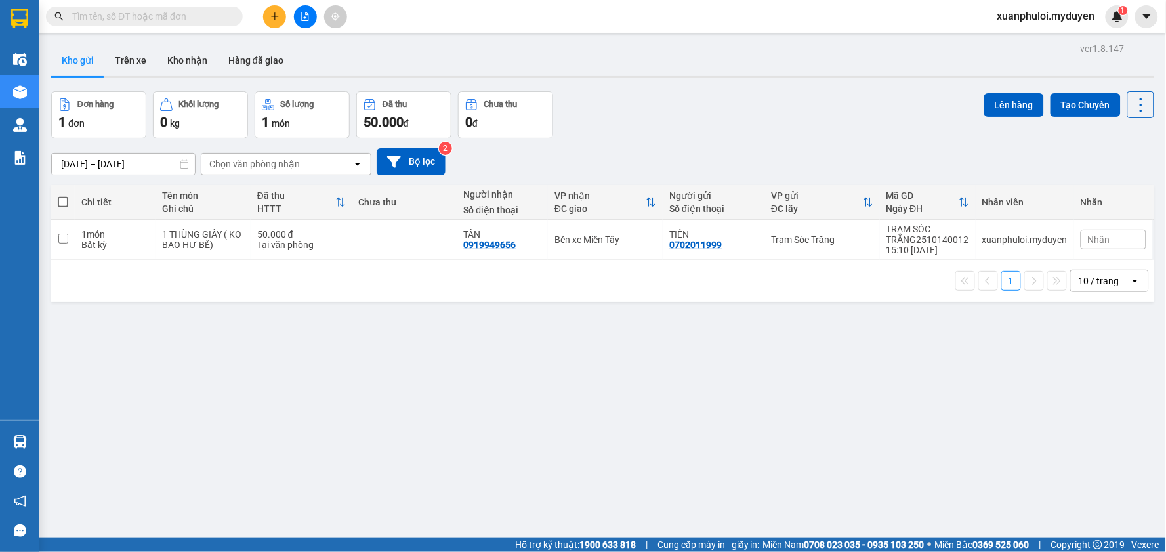
click at [60, 209] on th at bounding box center [63, 202] width 24 height 35
click at [62, 207] on label at bounding box center [63, 201] width 10 height 13
click at [63, 195] on input "checkbox" at bounding box center [63, 195] width 0 height 0
checkbox input "true"
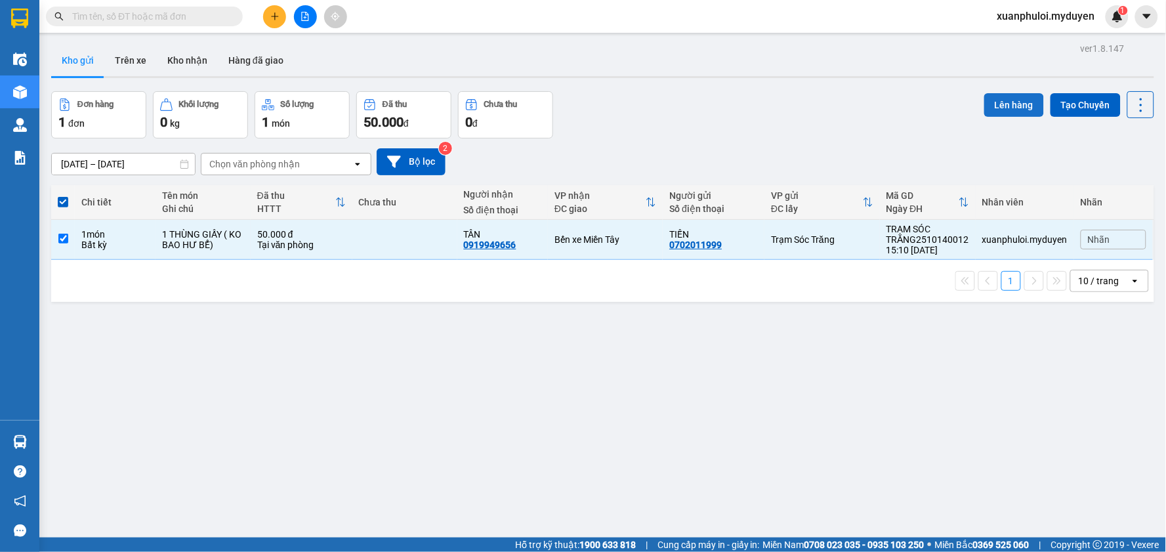
click at [1009, 114] on button "Lên hàng" at bounding box center [1014, 105] width 60 height 24
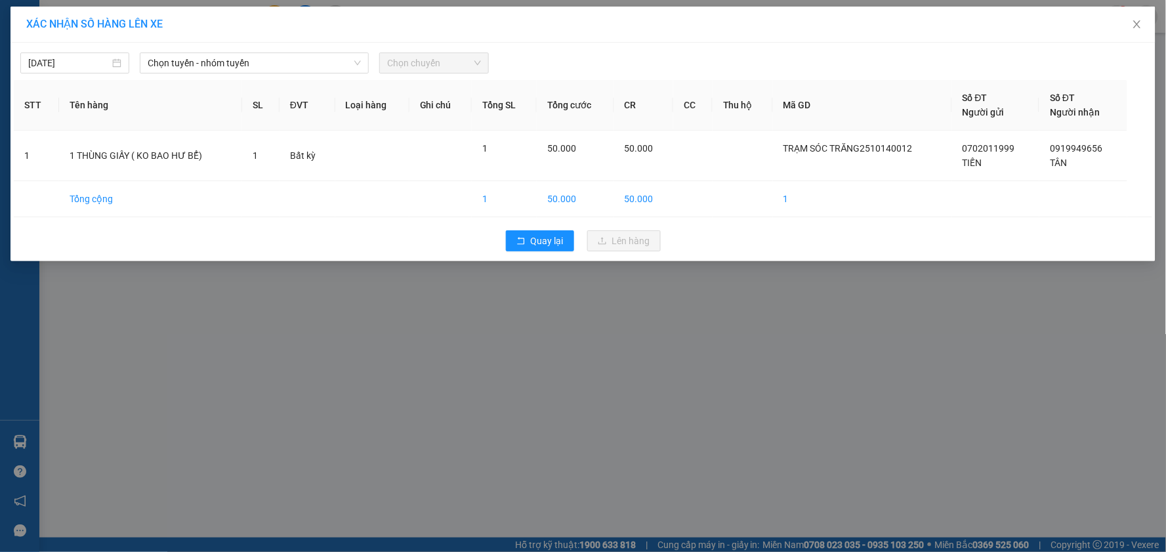
click at [284, 73] on div "Chọn tuyến - nhóm tuyến" at bounding box center [253, 62] width 239 height 21
click at [281, 69] on span "Chọn tuyến - nhóm tuyến" at bounding box center [254, 63] width 213 height 20
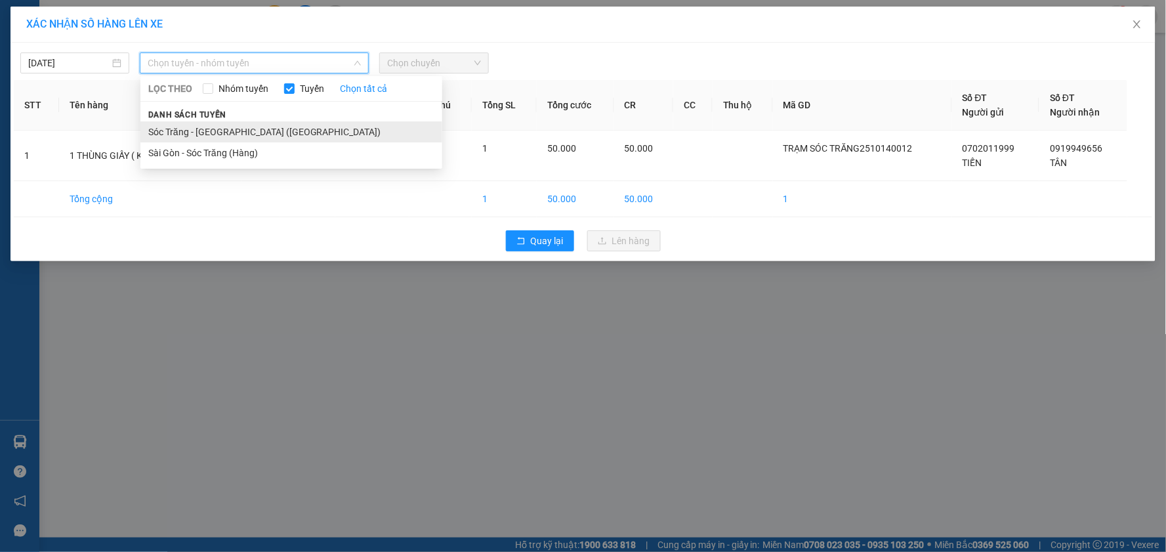
click at [249, 127] on li "Sóc Trăng - [GEOGRAPHIC_DATA] ([GEOGRAPHIC_DATA])" at bounding box center [291, 131] width 302 height 21
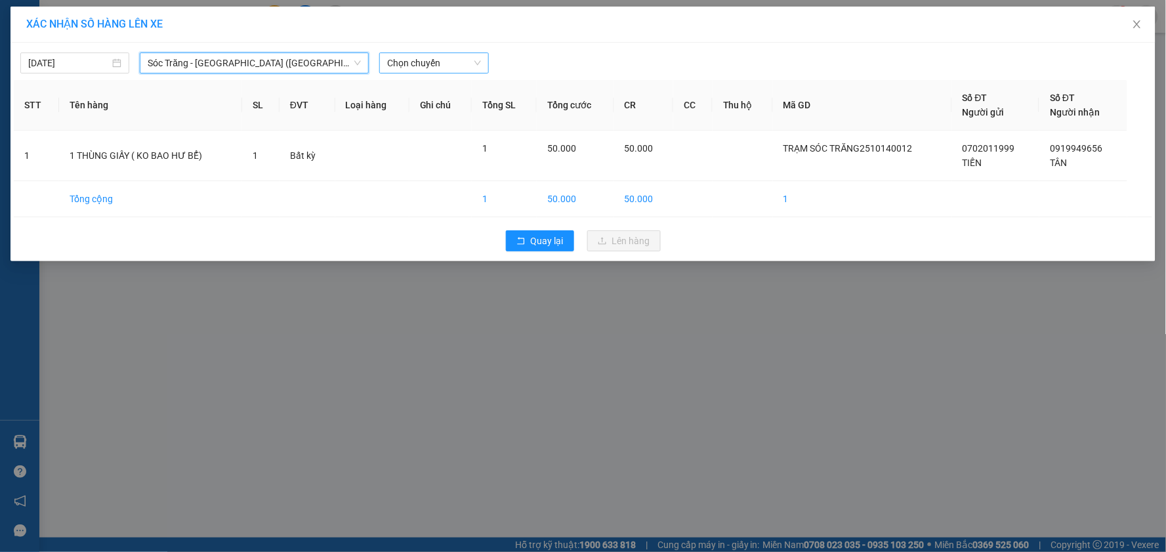
click at [424, 57] on span "Chọn chuyến" at bounding box center [433, 63] width 93 height 20
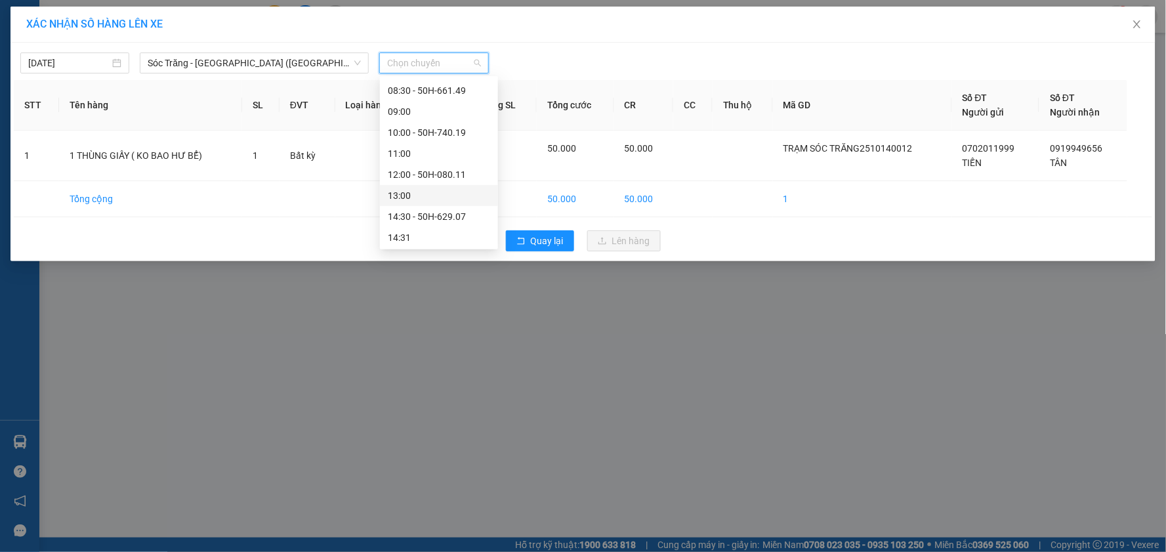
scroll to position [218, 0]
click at [424, 205] on div "16:30" at bounding box center [439, 206] width 102 height 14
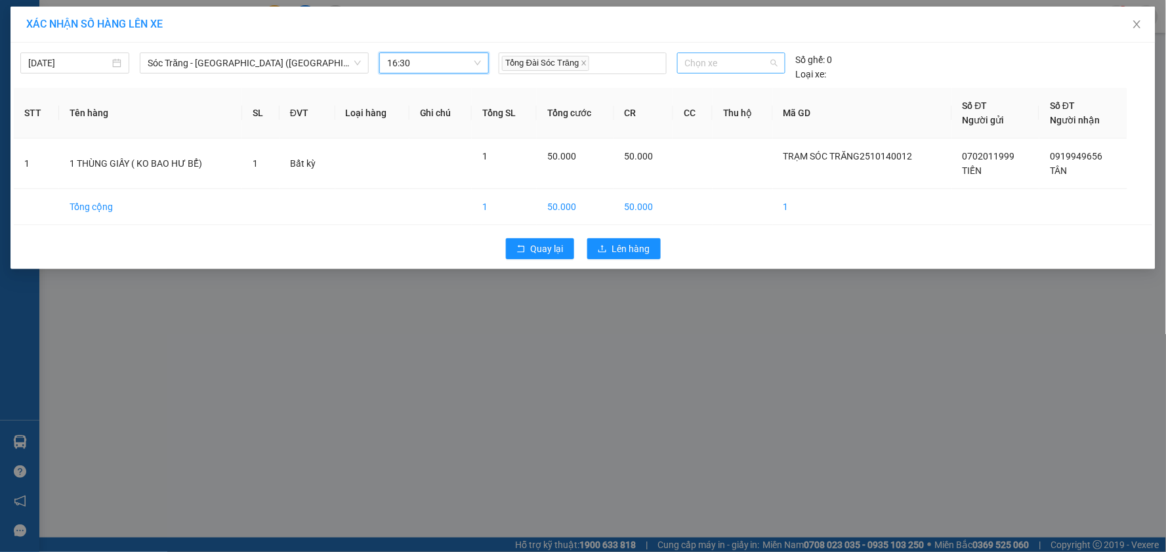
click at [731, 62] on span "Chọn xe" at bounding box center [731, 63] width 93 height 20
type input "082"
click at [733, 87] on div "50H-082.31" at bounding box center [731, 89] width 93 height 14
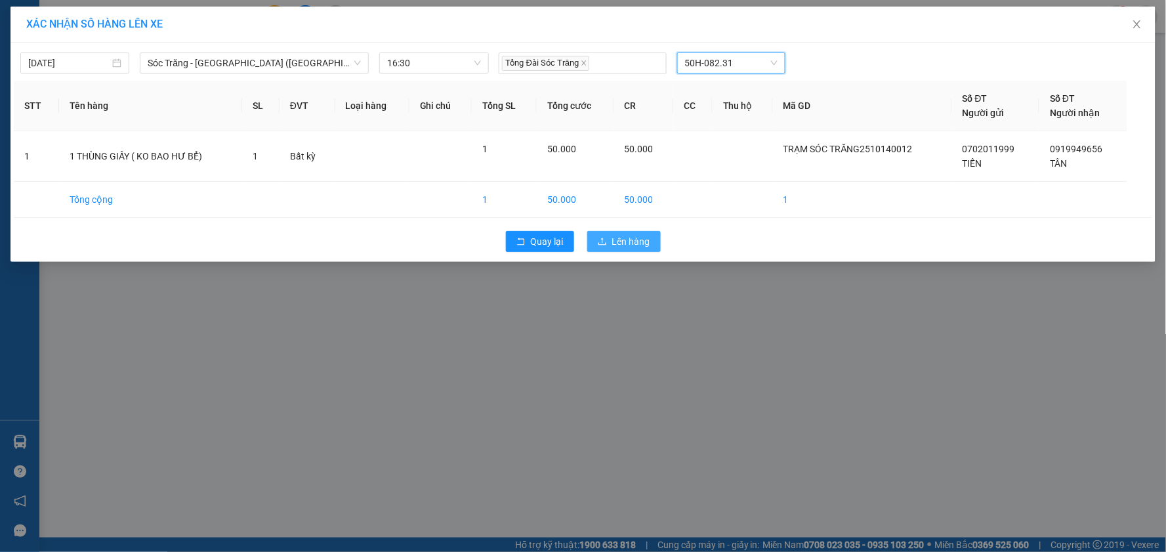
click at [648, 248] on span "Lên hàng" at bounding box center [631, 241] width 38 height 14
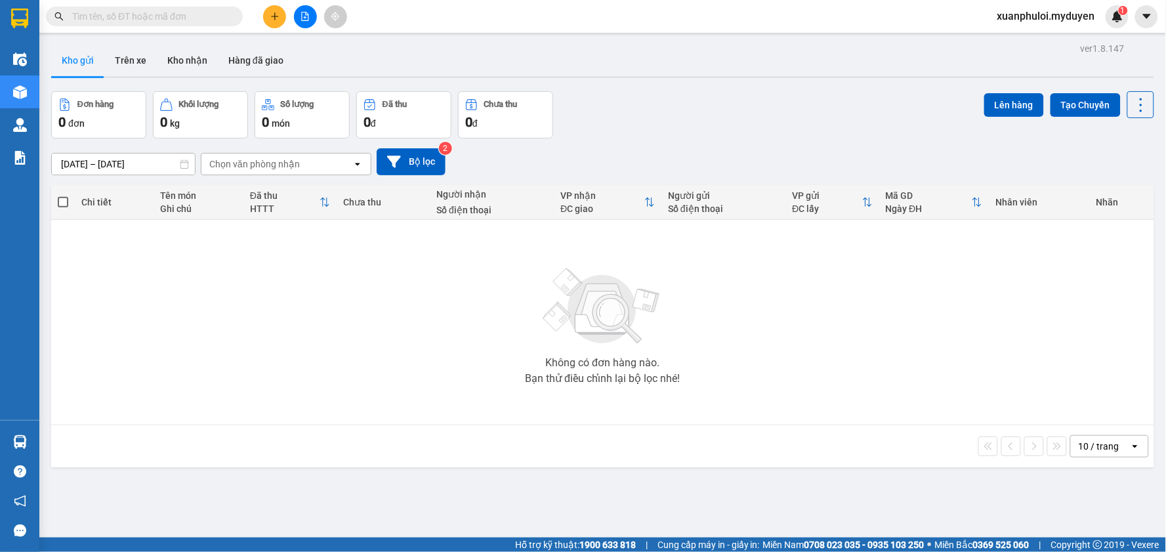
click at [274, 20] on icon "plus" at bounding box center [274, 15] width 1 height 7
click at [284, 49] on div at bounding box center [279, 49] width 16 height 14
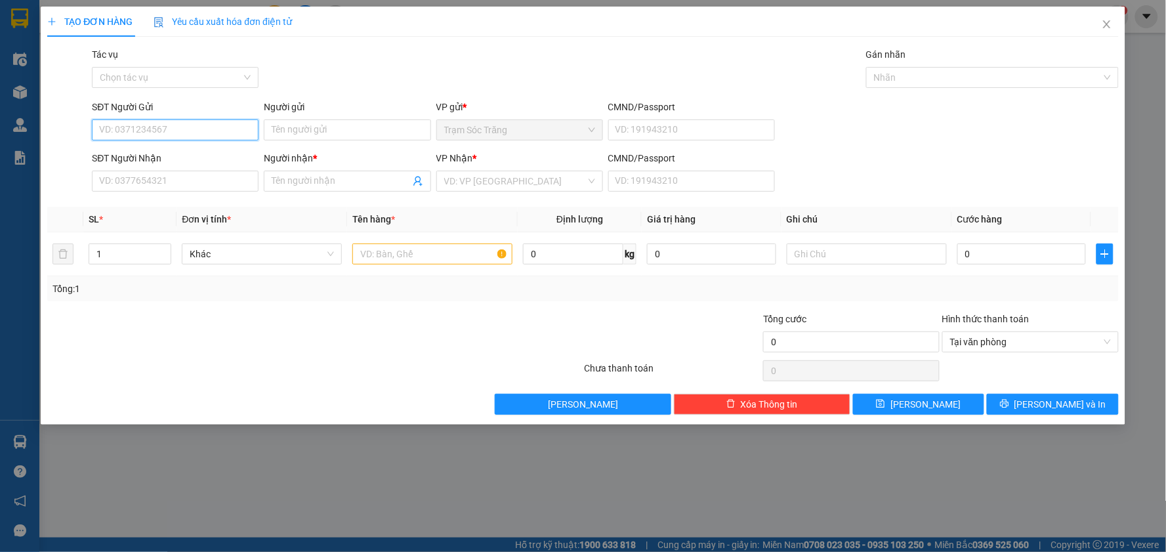
click at [206, 136] on input "SĐT Người Gửi" at bounding box center [175, 129] width 167 height 21
click at [187, 144] on div "0394318790 0394318790 - DIỆM" at bounding box center [175, 156] width 167 height 26
click at [180, 155] on div "SĐT Người Nhận" at bounding box center [175, 158] width 167 height 14
click at [180, 171] on input "SĐT Người Nhận" at bounding box center [175, 181] width 167 height 21
click at [205, 136] on input "03943187" at bounding box center [175, 129] width 167 height 21
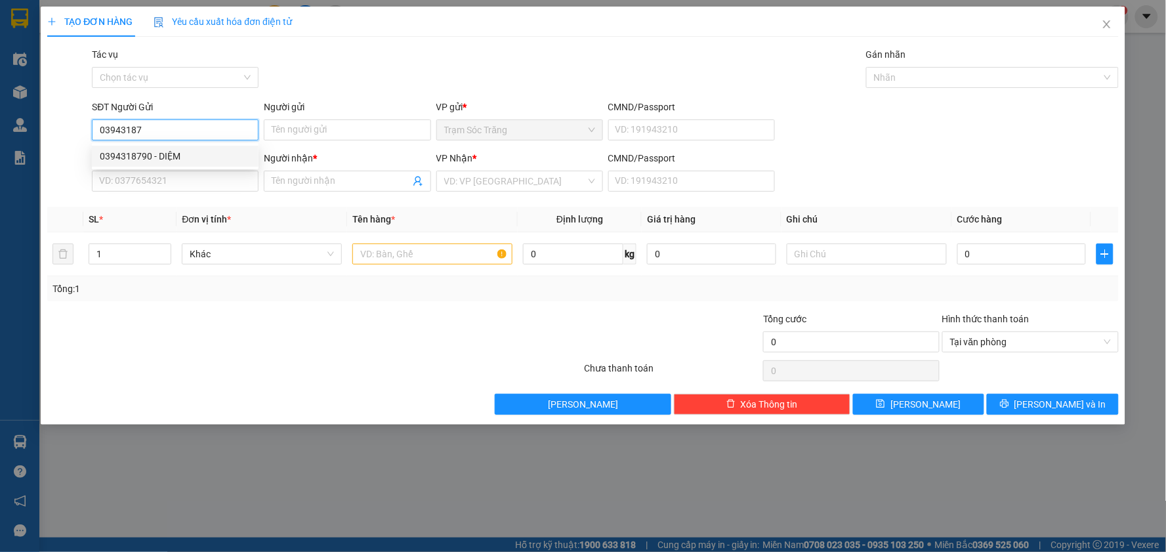
click at [188, 160] on div "0394318790 - DIỆM" at bounding box center [175, 156] width 151 height 14
type input "0394318790"
type input "DIỆM"
type input "0522860535"
type input "CHỊ [PERSON_NAME]"
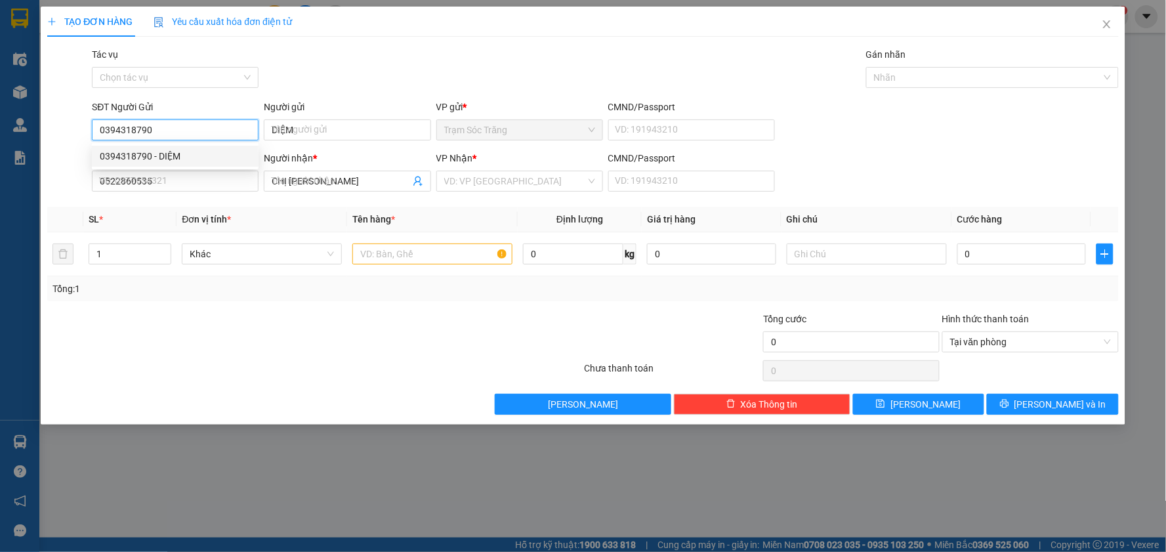
type input "30.000"
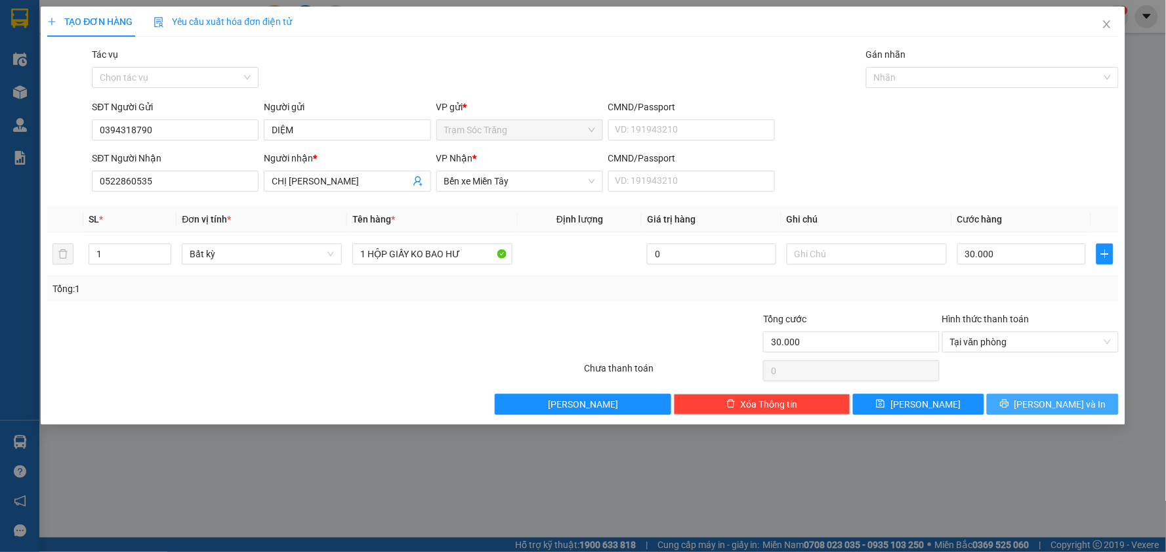
click at [1024, 409] on button "[PERSON_NAME] và In" at bounding box center [1053, 404] width 132 height 21
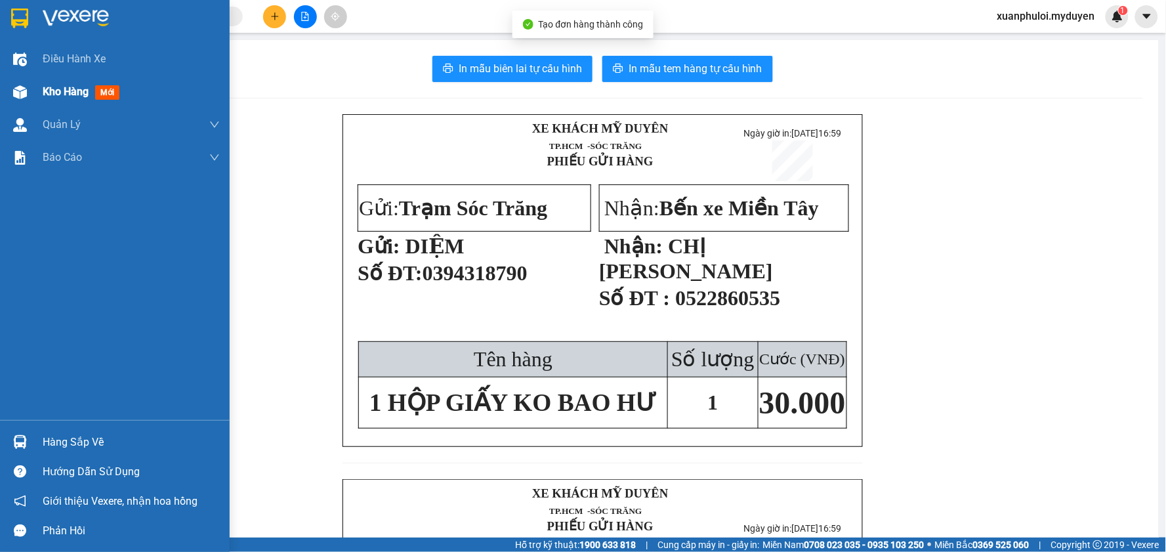
click at [64, 88] on span "Kho hàng" at bounding box center [66, 91] width 46 height 12
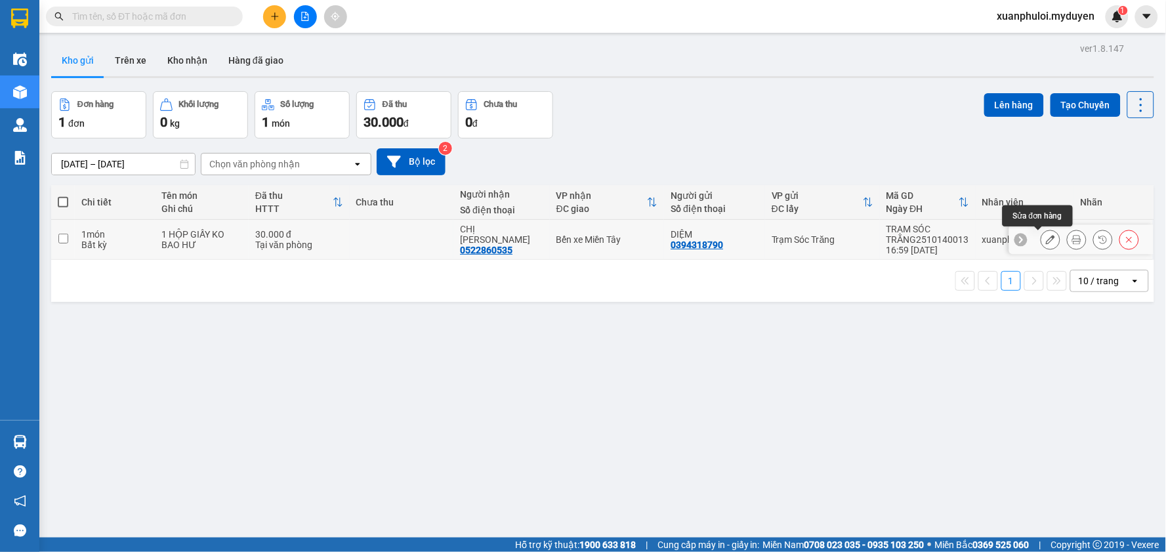
click at [1046, 243] on icon at bounding box center [1050, 239] width 9 height 9
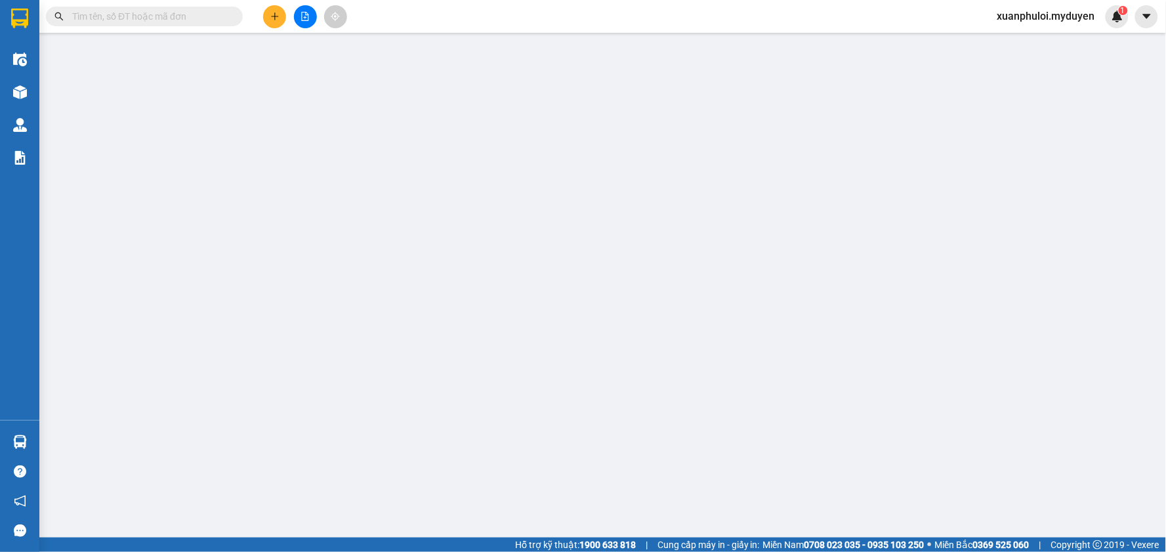
type input "0394318790"
type input "0522860535"
type input "30.000"
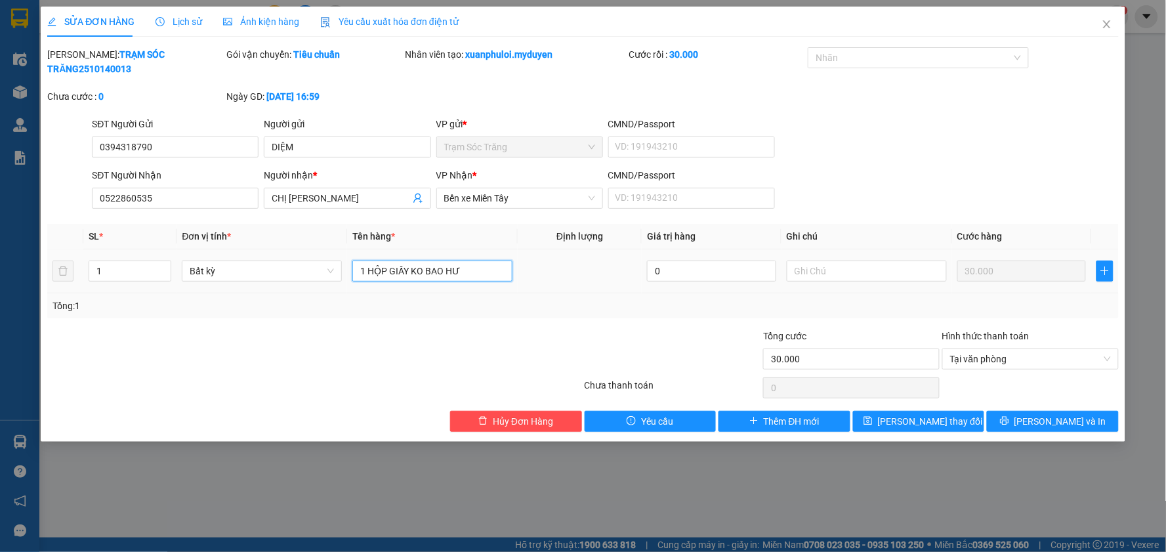
drag, startPoint x: 370, startPoint y: 260, endPoint x: 541, endPoint y: 285, distance: 172.5
click at [527, 284] on div "SL * Đơn vị tính * Tên hàng * Định lượng Giá trị hàng Ghi chú Cước hàng 1 Bất k…" at bounding box center [582, 271] width 1071 height 94
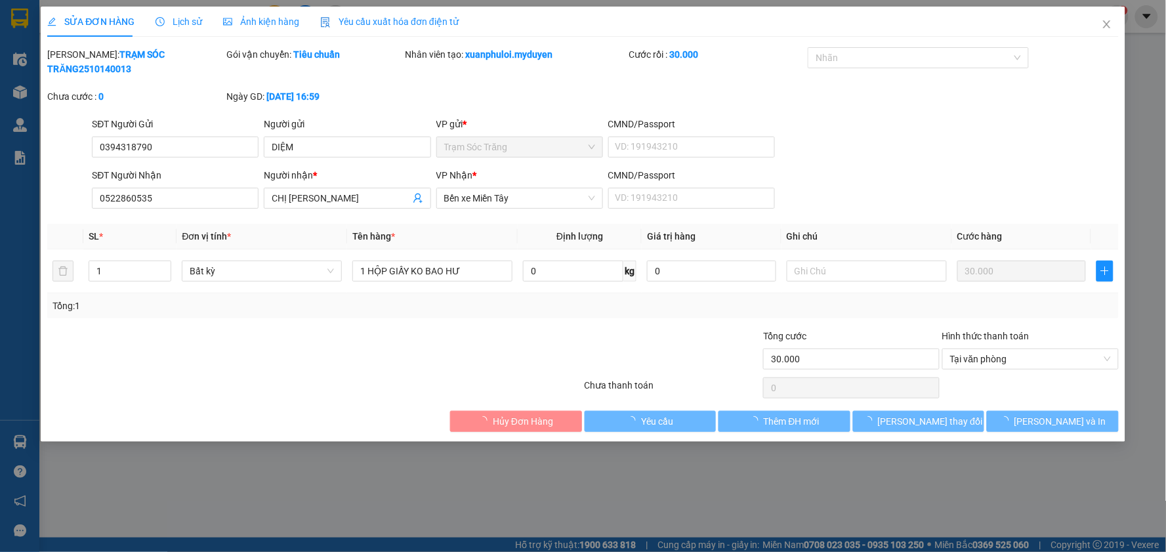
type input "0394318790"
type input "0522860535"
type input "30.000"
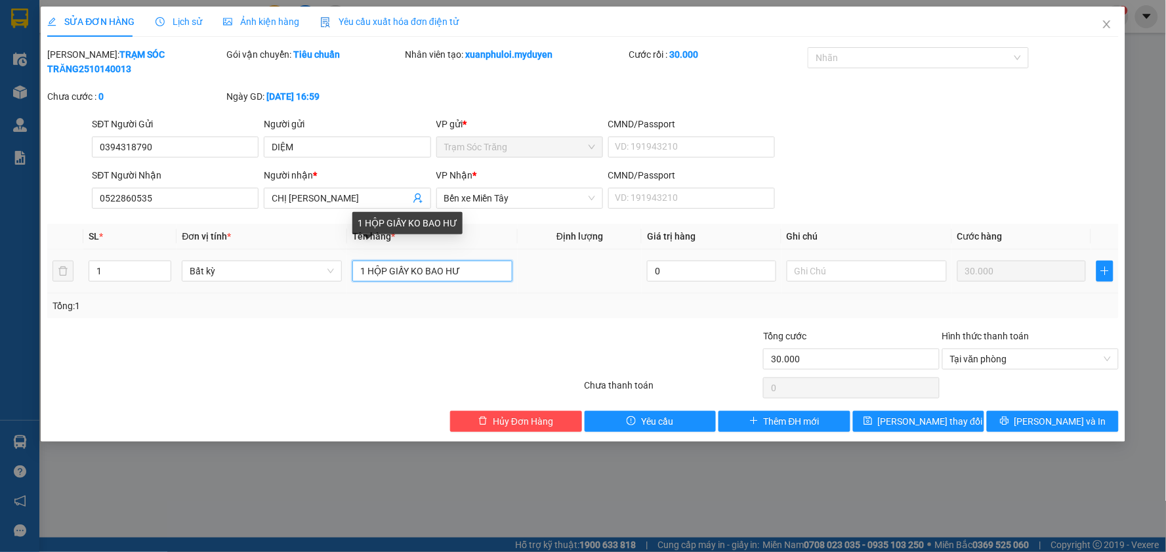
drag, startPoint x: 371, startPoint y: 255, endPoint x: 523, endPoint y: 270, distance: 153.0
click at [522, 269] on tr "1 Bất kỳ 1 HỘP GIẤY KO BAO HƯ 0 30.000" at bounding box center [582, 271] width 1071 height 44
click at [405, 260] on input "1 bọc cam ko bao ướt" at bounding box center [432, 270] width 160 height 21
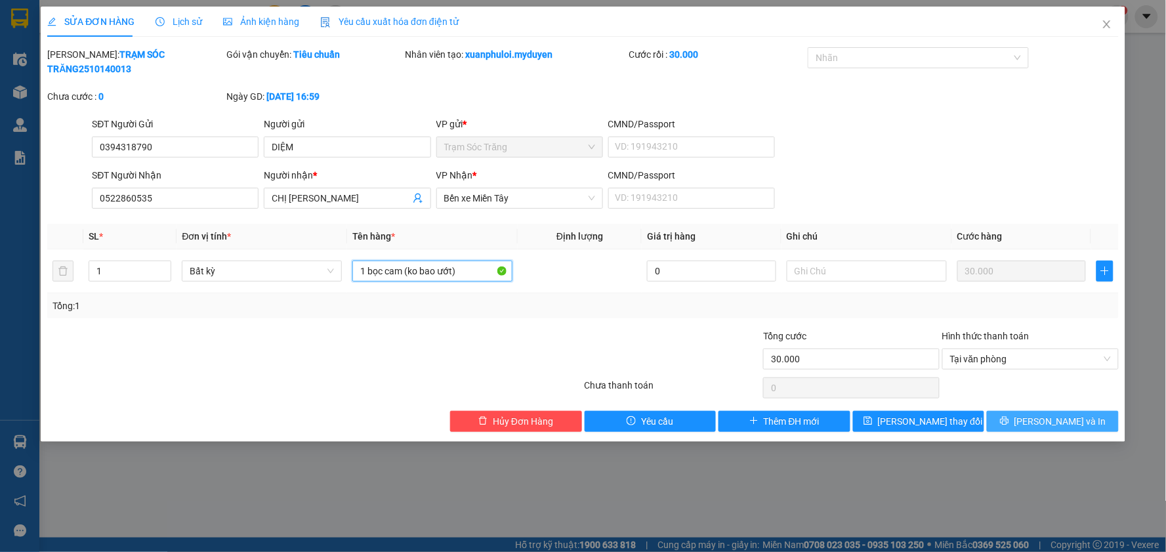
type input "1 bọc cam (ko bao ướt)"
click at [1076, 414] on span "[PERSON_NAME] và In" at bounding box center [1060, 421] width 92 height 14
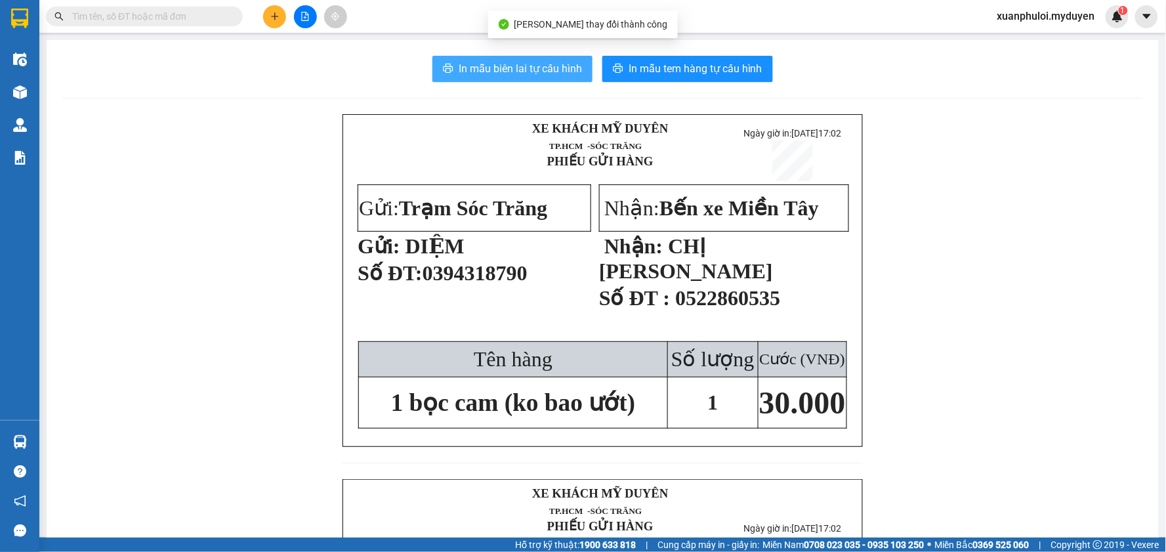
click at [535, 69] on span "In mẫu biên lai tự cấu hình" at bounding box center [520, 68] width 123 height 16
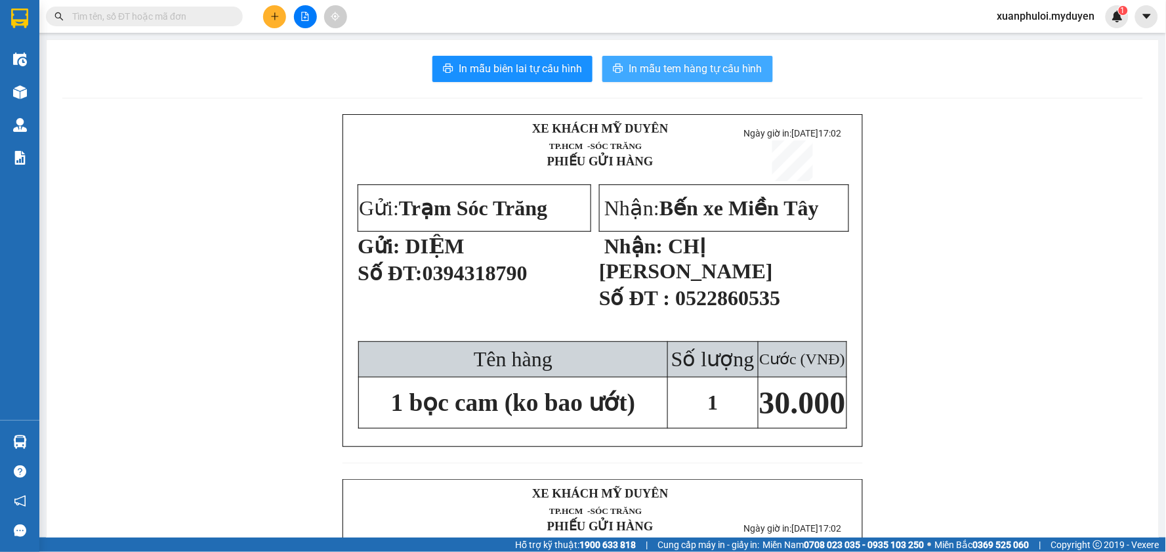
click at [619, 71] on button "In mẫu tem hàng tự cấu hình" at bounding box center [687, 69] width 171 height 26
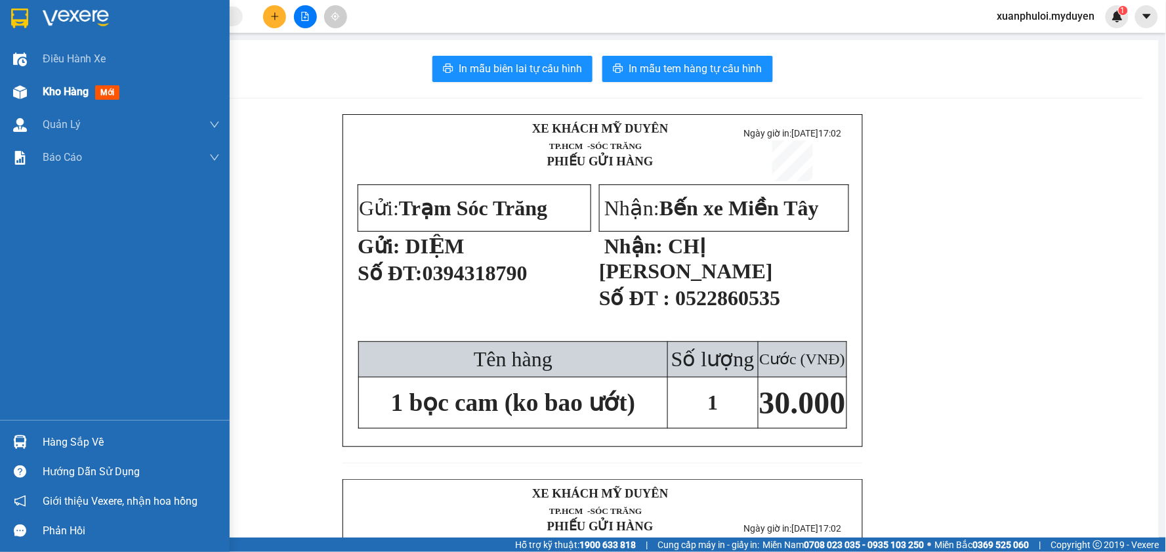
click at [26, 93] on img at bounding box center [20, 92] width 14 height 14
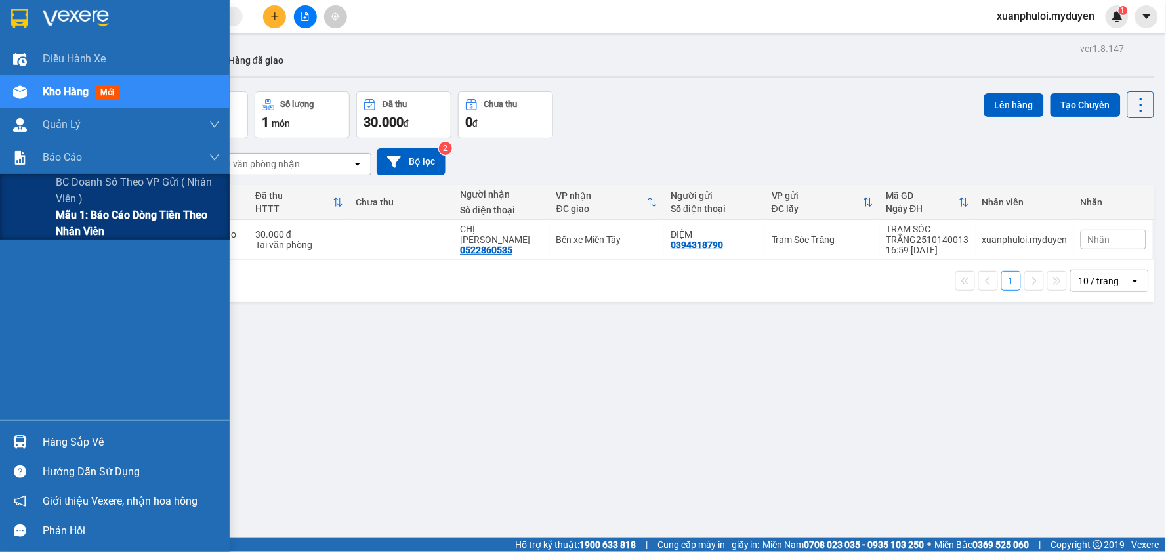
click at [66, 213] on span "Mẫu 1: Báo cáo dòng tiền theo nhân viên" at bounding box center [138, 223] width 164 height 33
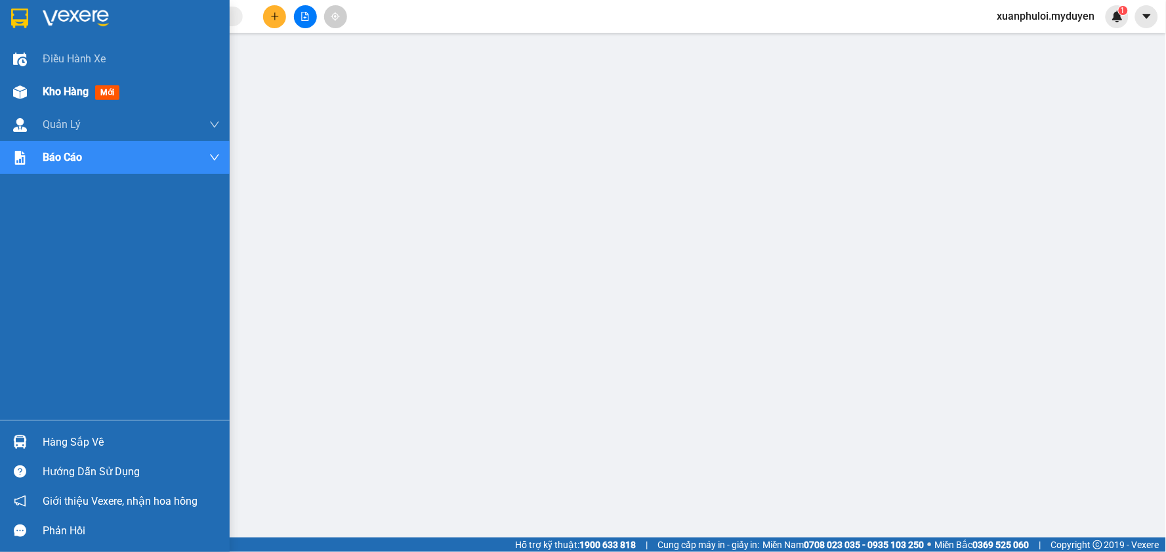
click at [26, 92] on img at bounding box center [20, 92] width 14 height 14
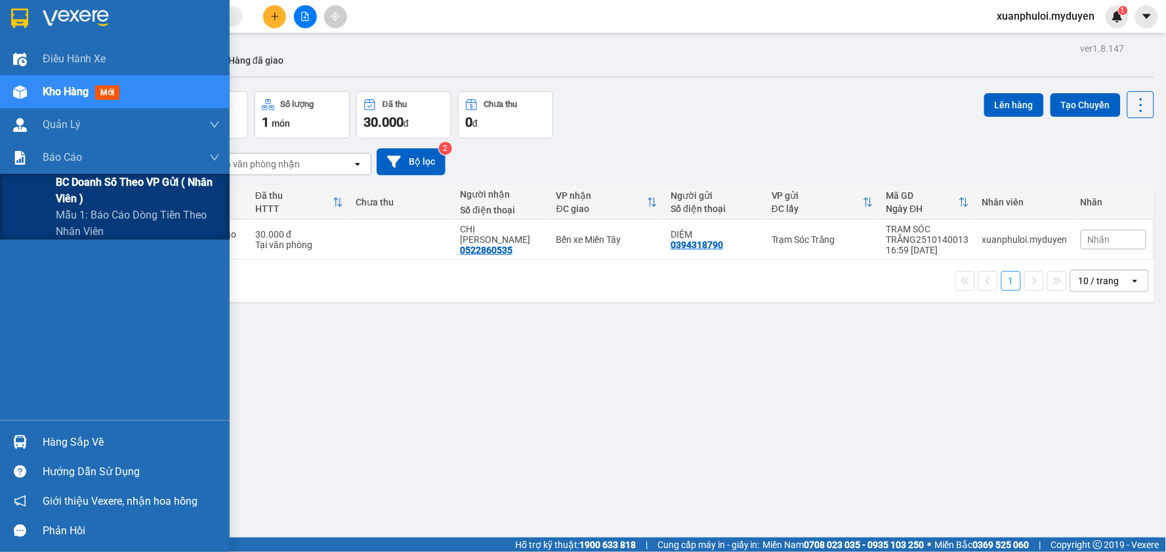
click at [94, 188] on span "BC doanh số theo VP gửi ( nhân viên )" at bounding box center [138, 190] width 164 height 33
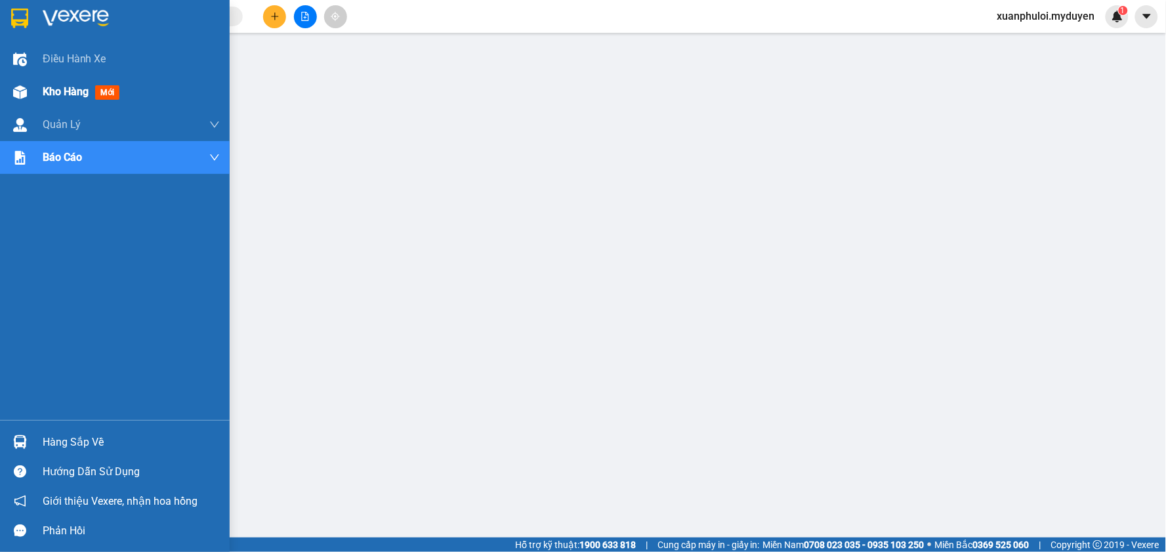
click at [51, 92] on span "Kho hàng" at bounding box center [66, 91] width 46 height 12
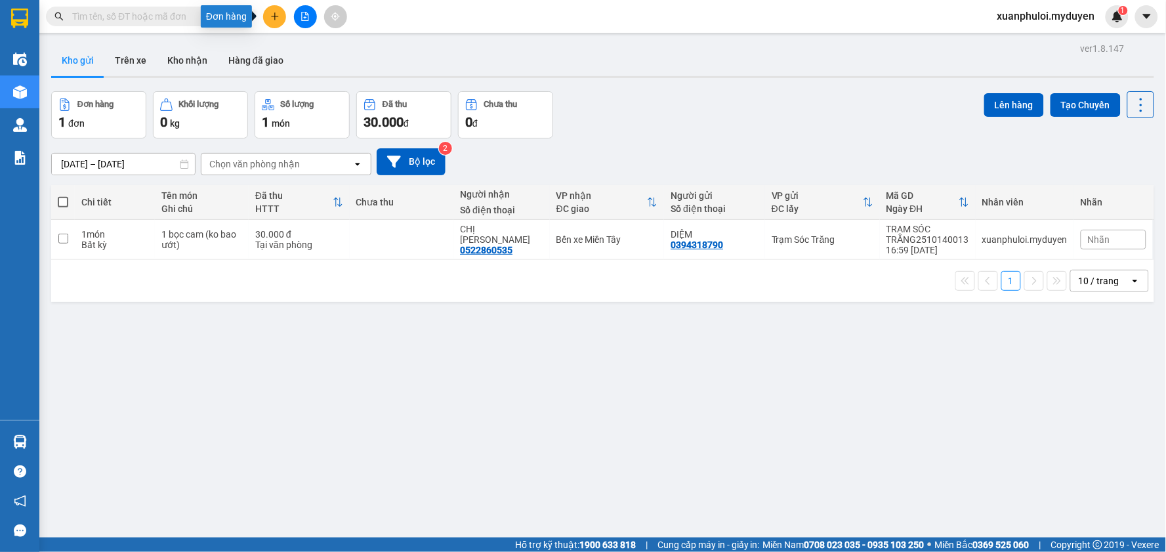
click at [274, 12] on icon "plus" at bounding box center [274, 16] width 9 height 9
click at [292, 43] on div "Tạo đơn hàng" at bounding box center [320, 49] width 98 height 25
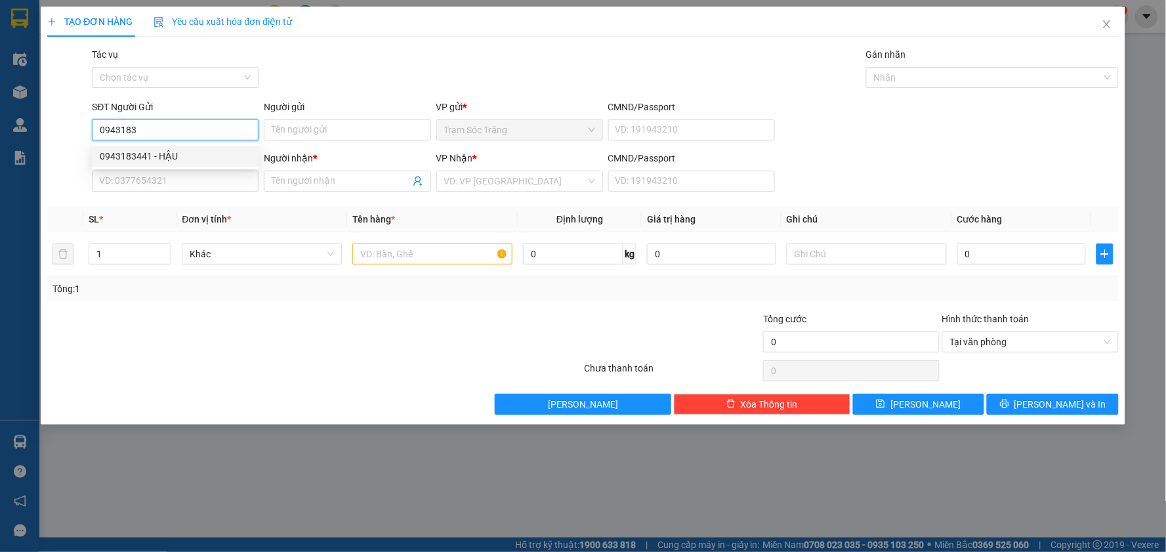
click at [174, 159] on div "0943183441 - HẬU" at bounding box center [175, 156] width 151 height 14
type input "0943183441"
type input "HẬU"
type input "0909640708"
type input "PHƯƠNG THANH"
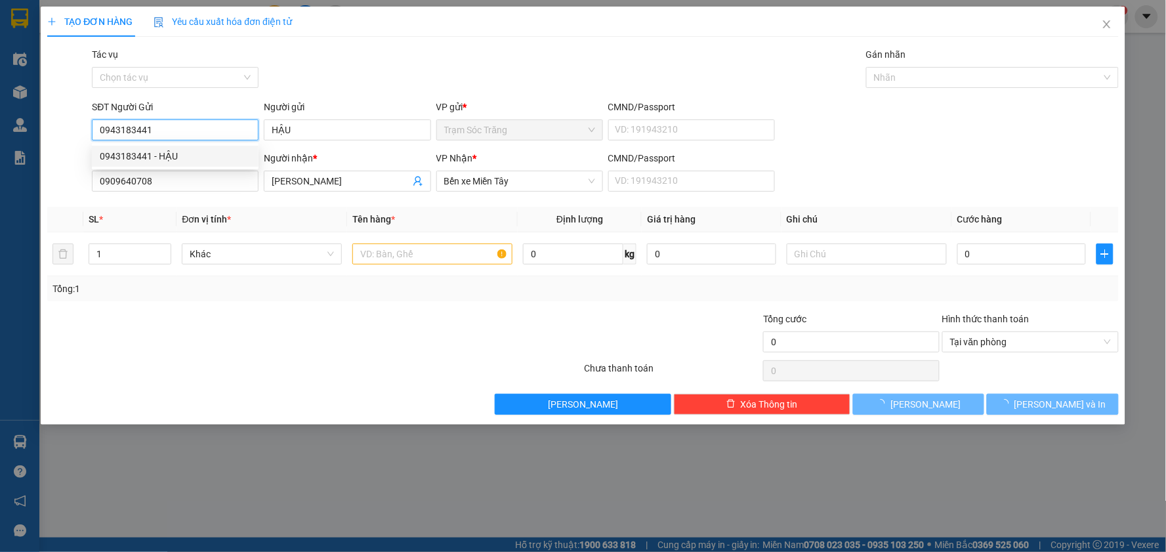
type input "30.000"
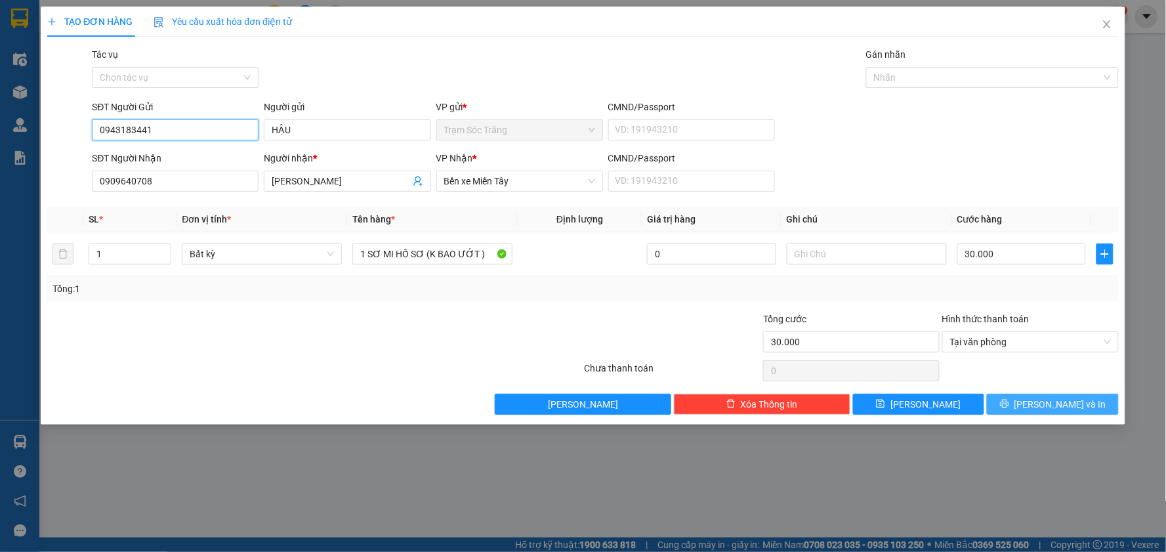
type input "0943183441"
click at [1050, 403] on span "[PERSON_NAME] và In" at bounding box center [1060, 404] width 92 height 14
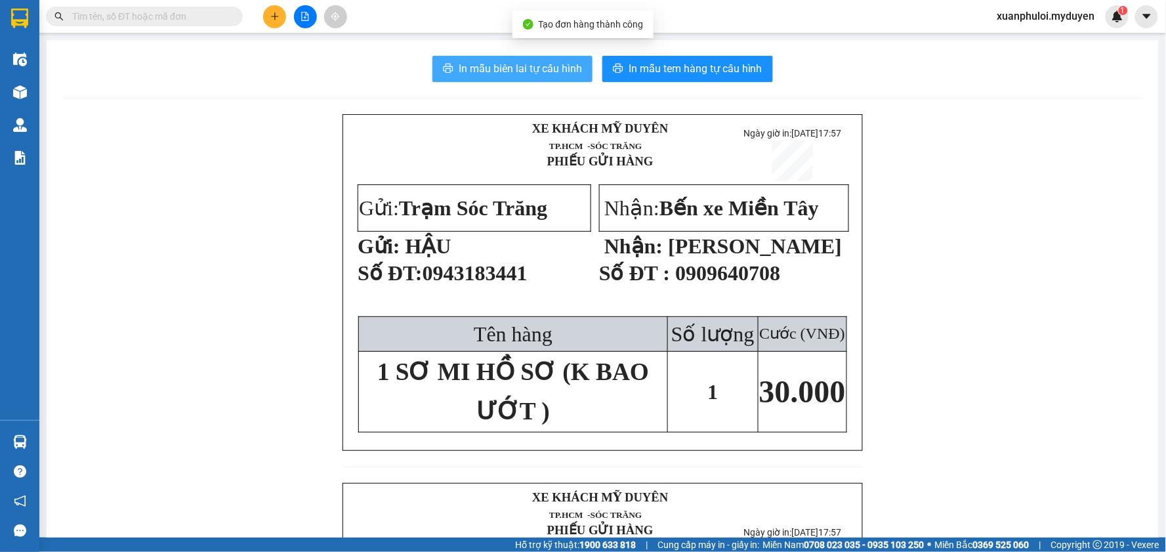
click at [533, 62] on span "In mẫu biên lai tự cấu hình" at bounding box center [520, 68] width 123 height 16
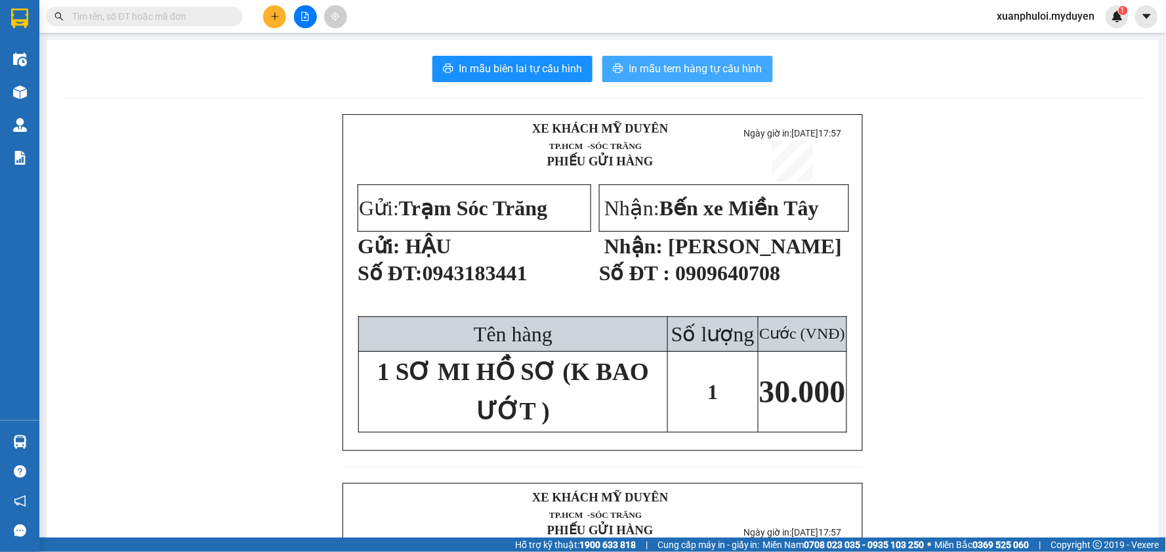
click at [665, 64] on span "In mẫu tem hàng tự cấu hình" at bounding box center [695, 68] width 134 height 16
click at [271, 17] on icon "plus" at bounding box center [274, 16] width 9 height 9
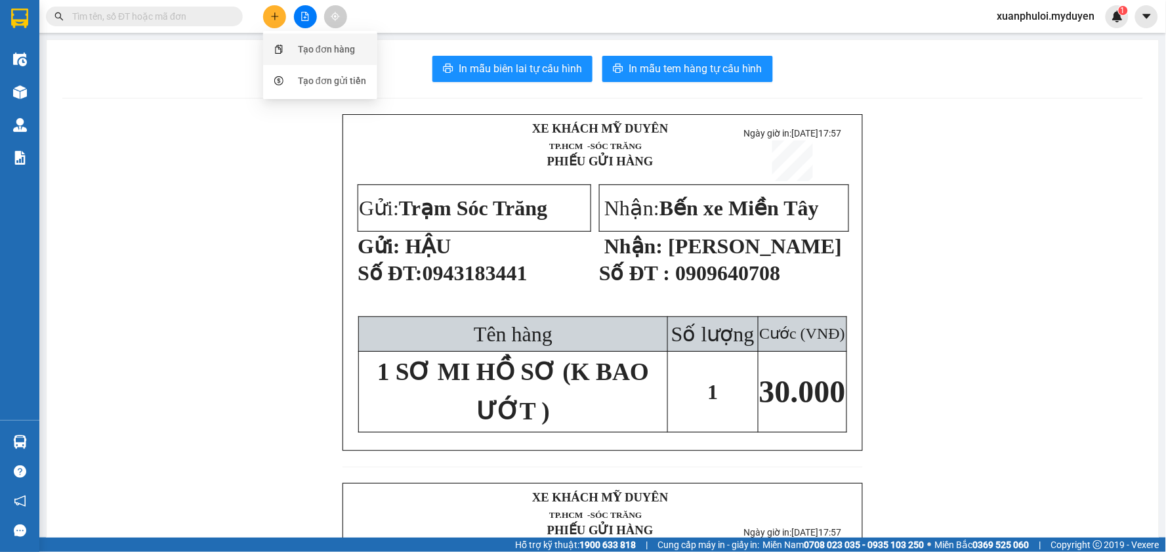
click at [328, 48] on div "Tạo đơn hàng" at bounding box center [326, 49] width 57 height 14
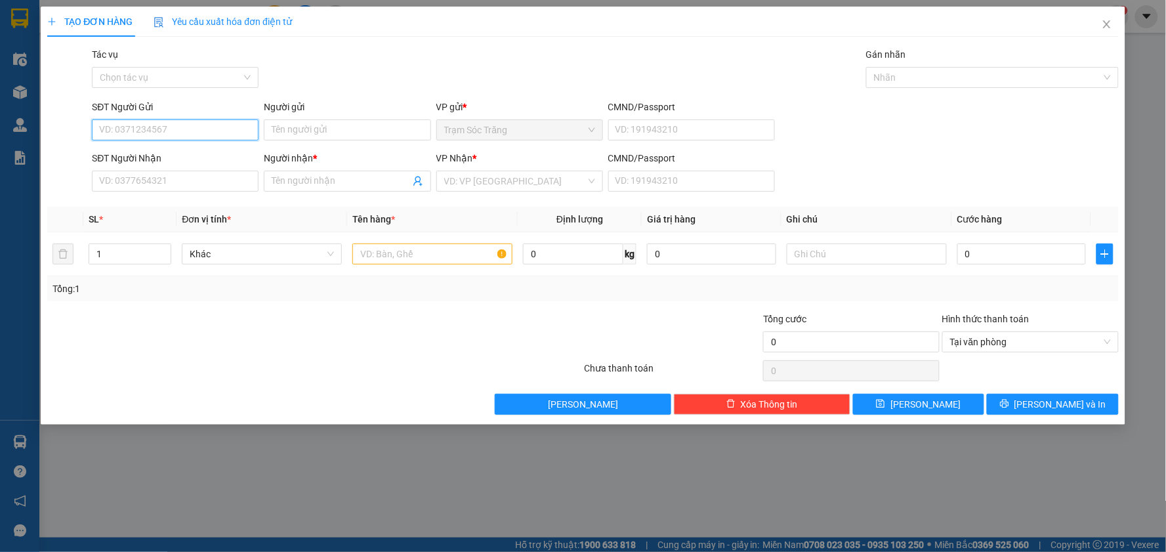
click at [164, 132] on input "SĐT Người Gửi" at bounding box center [175, 129] width 167 height 21
click at [166, 151] on div "0704704740 - THỊNH - ẾCH" at bounding box center [175, 156] width 151 height 14
type input "0704704740"
type input "THỊNH - ẾCH"
type input "0562131316"
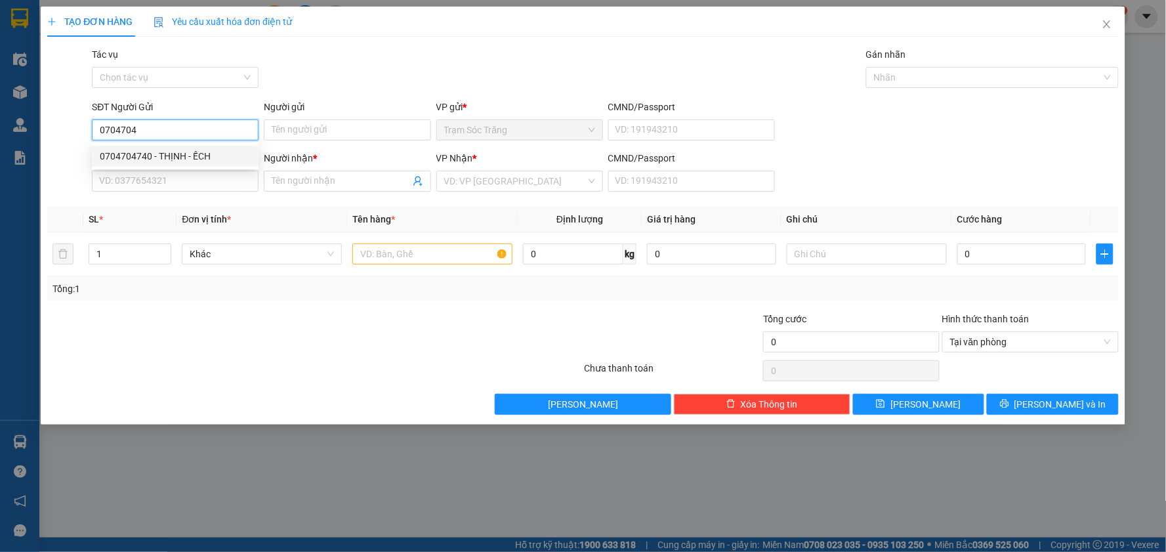
type input "KHOA"
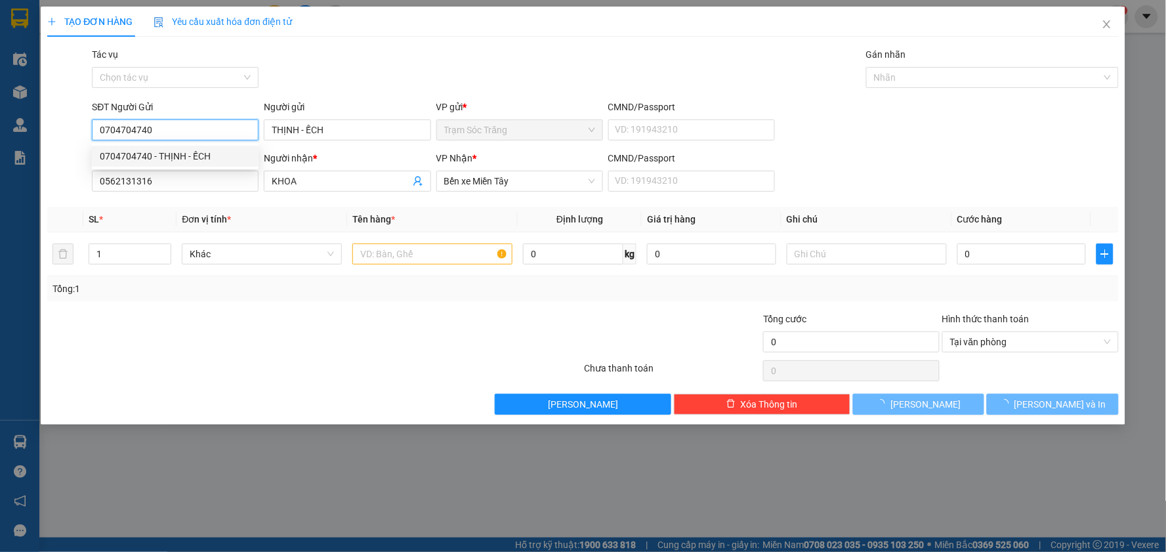
type input "40.000"
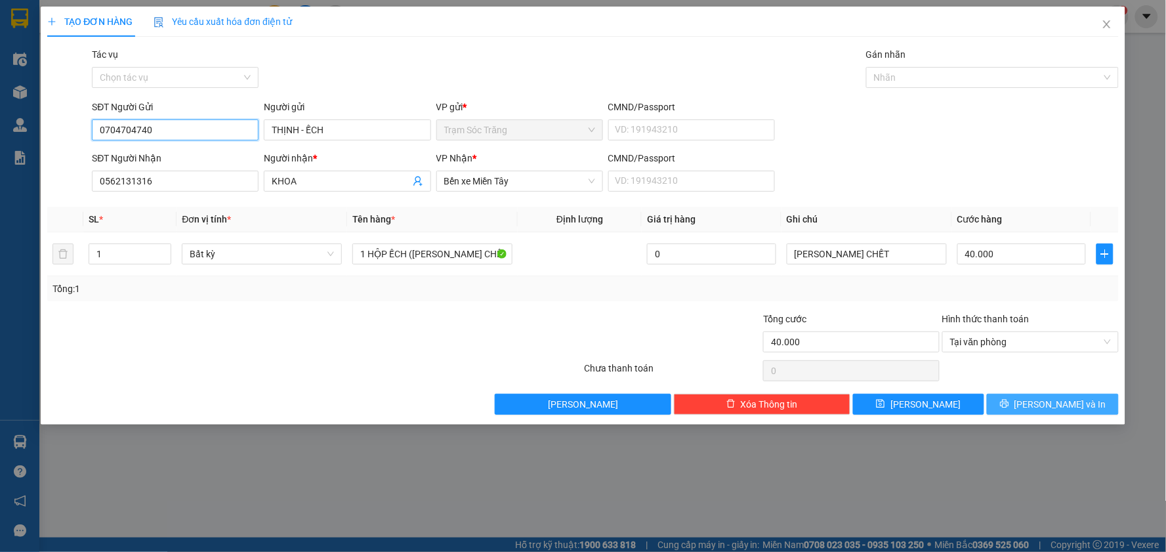
type input "0704704740"
click at [1084, 405] on button "[PERSON_NAME] và In" at bounding box center [1053, 404] width 132 height 21
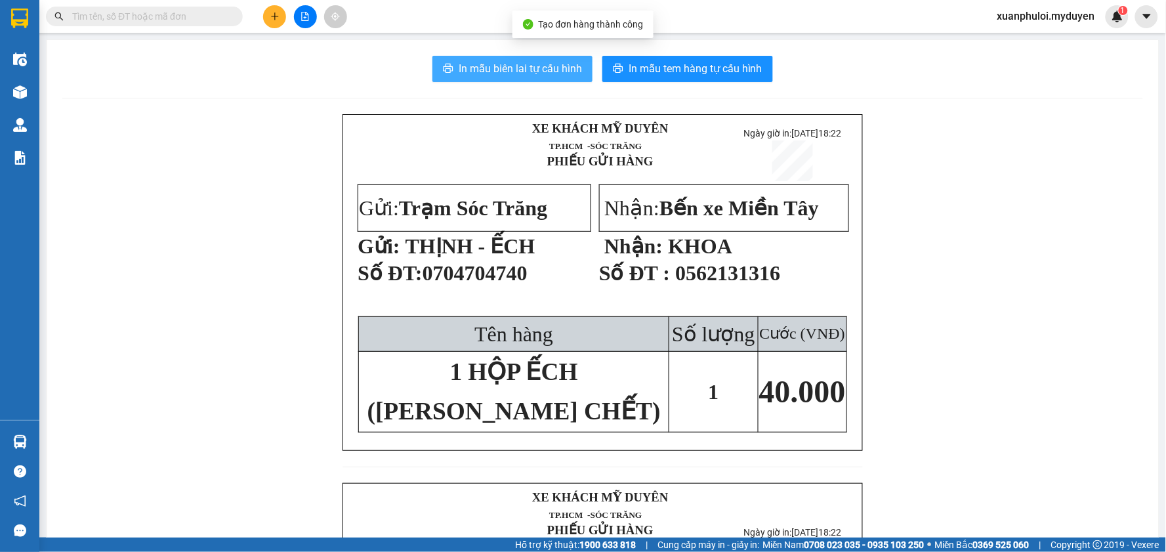
click at [546, 56] on button "In mẫu biên lai tự cấu hình" at bounding box center [512, 69] width 160 height 26
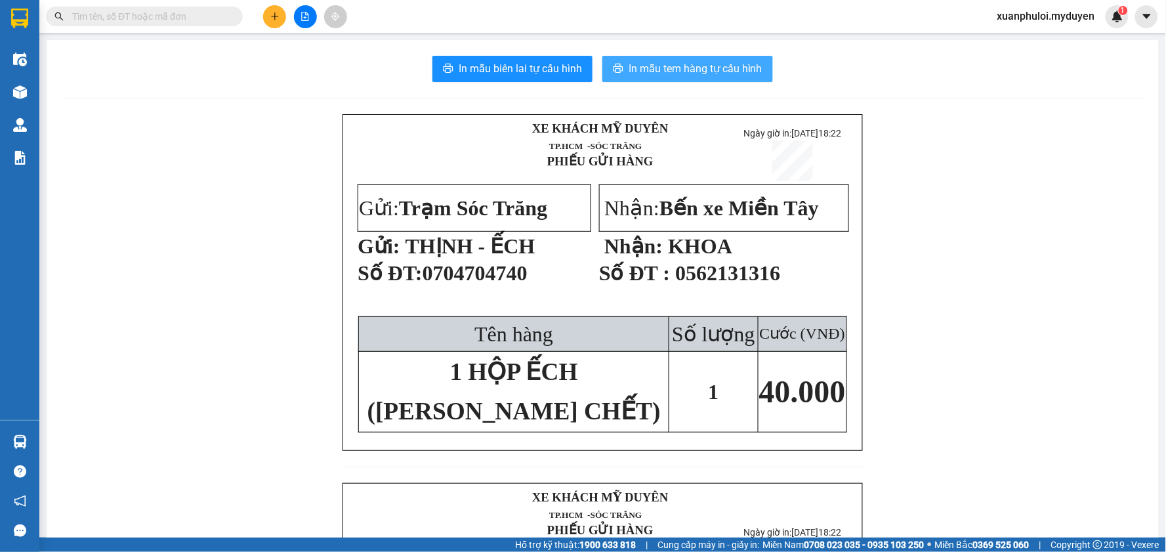
click at [692, 66] on span "In mẫu tem hàng tự cấu hình" at bounding box center [695, 68] width 134 height 16
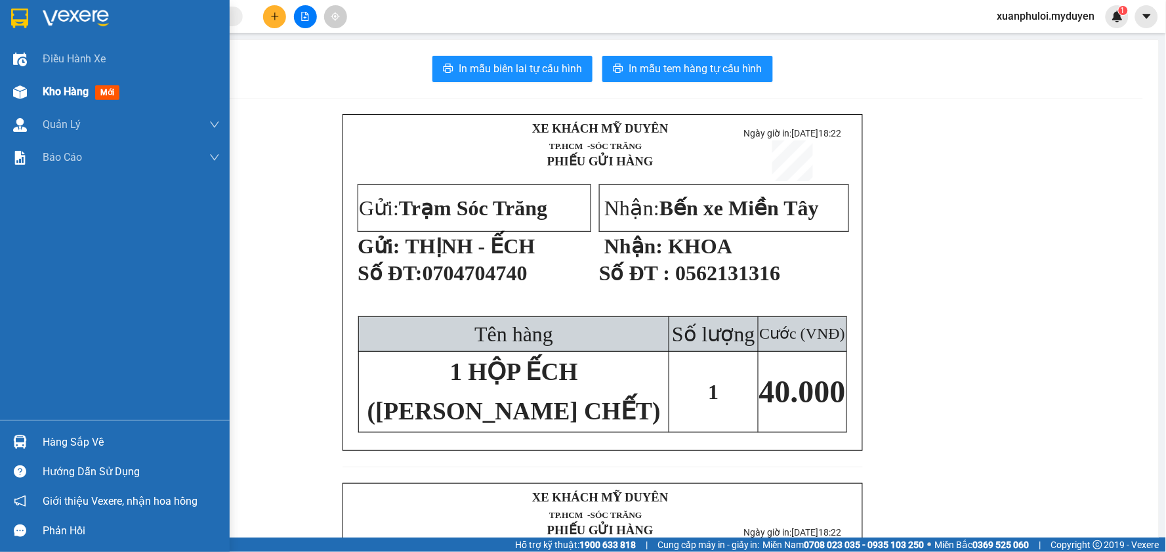
click at [53, 92] on span "Kho hàng" at bounding box center [66, 91] width 46 height 12
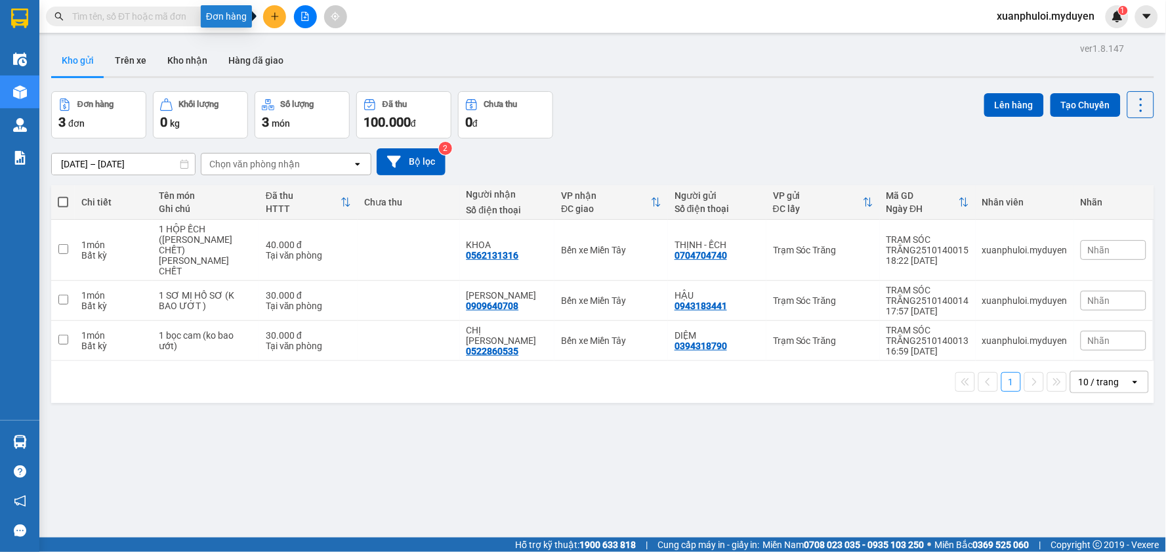
click at [274, 18] on icon "plus" at bounding box center [274, 15] width 1 height 7
click at [300, 49] on div "Tạo đơn hàng" at bounding box center [326, 49] width 57 height 14
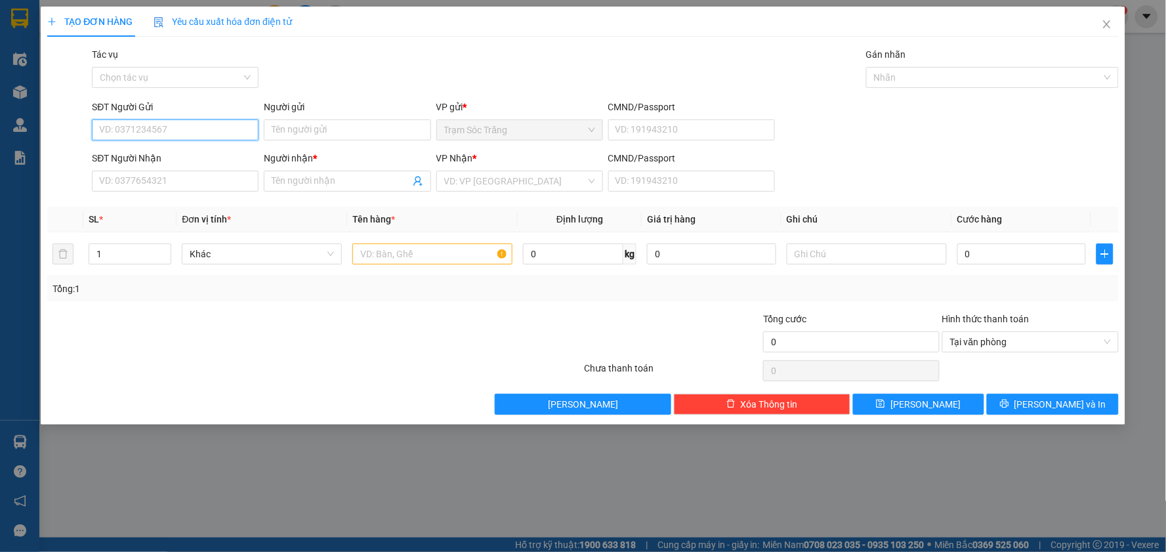
click at [169, 134] on input "SĐT Người Gửi" at bounding box center [175, 129] width 167 height 21
type input "0377605409"
click at [227, 152] on div "0377605409 - TƯƠI" at bounding box center [175, 156] width 151 height 14
type input "TƯƠI"
type input "0902781889"
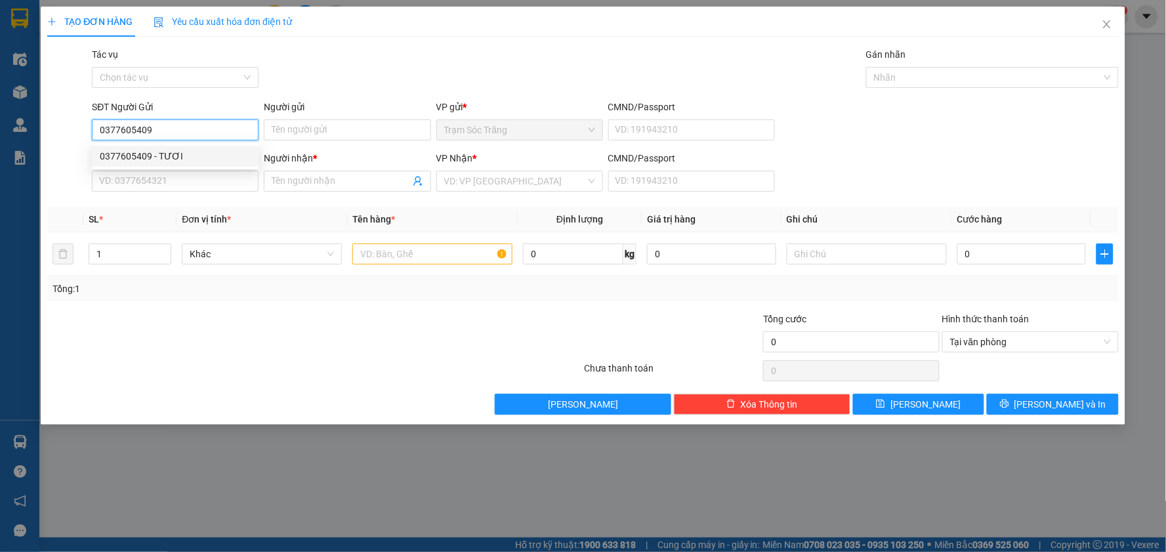
type input "TÂM"
type input "40.000"
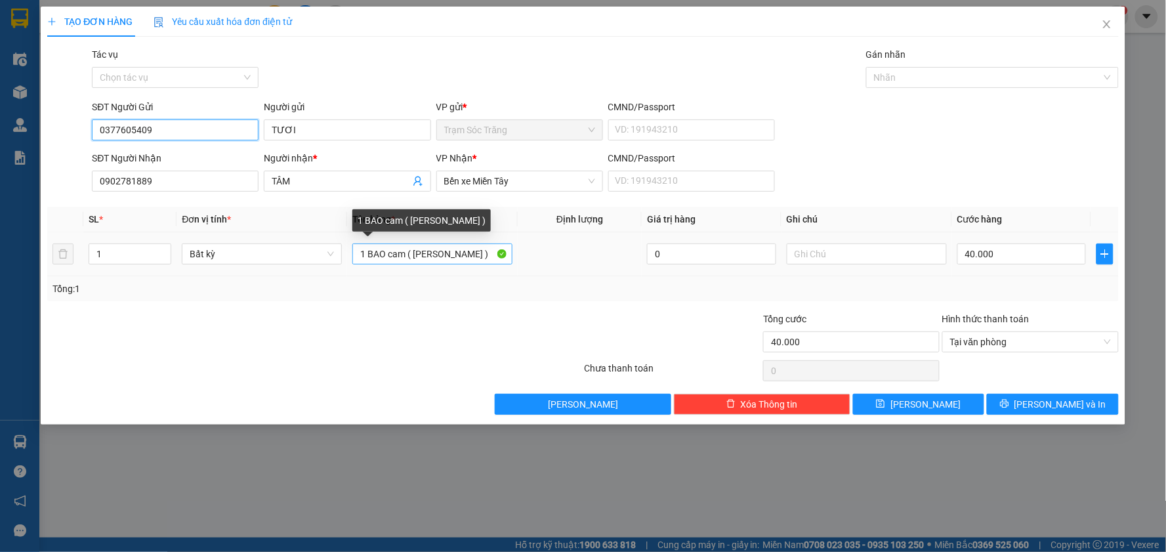
type input "0377605409"
click at [407, 254] on input "1 BAO cam ( KO BAO HƯ )" at bounding box center [432, 253] width 160 height 21
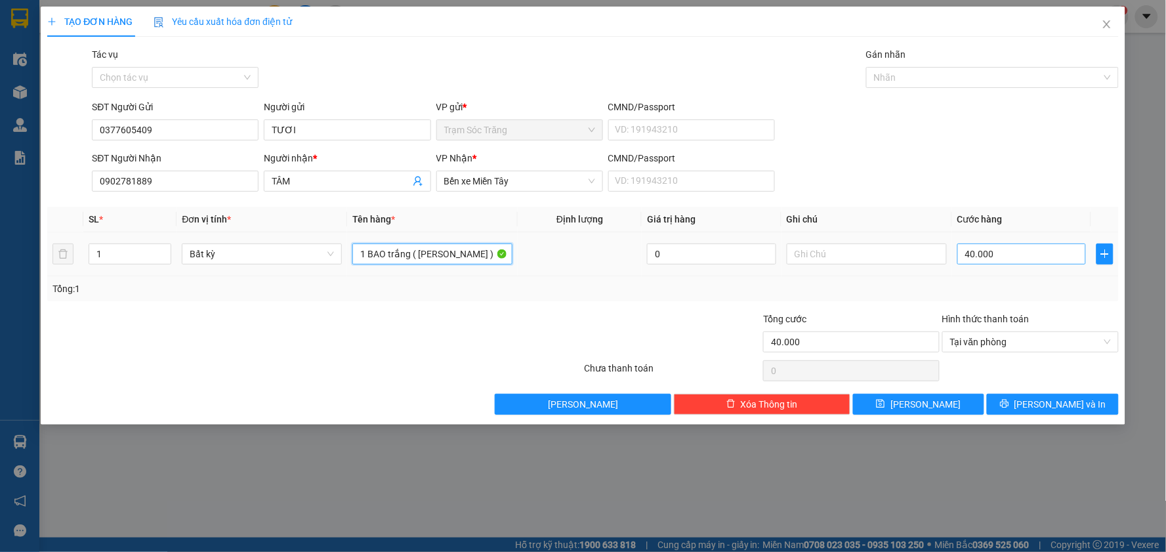
type input "1 BAO trắng ( KO BAO HƯ )"
click at [1004, 254] on input "40.000" at bounding box center [1021, 253] width 129 height 21
type input "5"
type input "50"
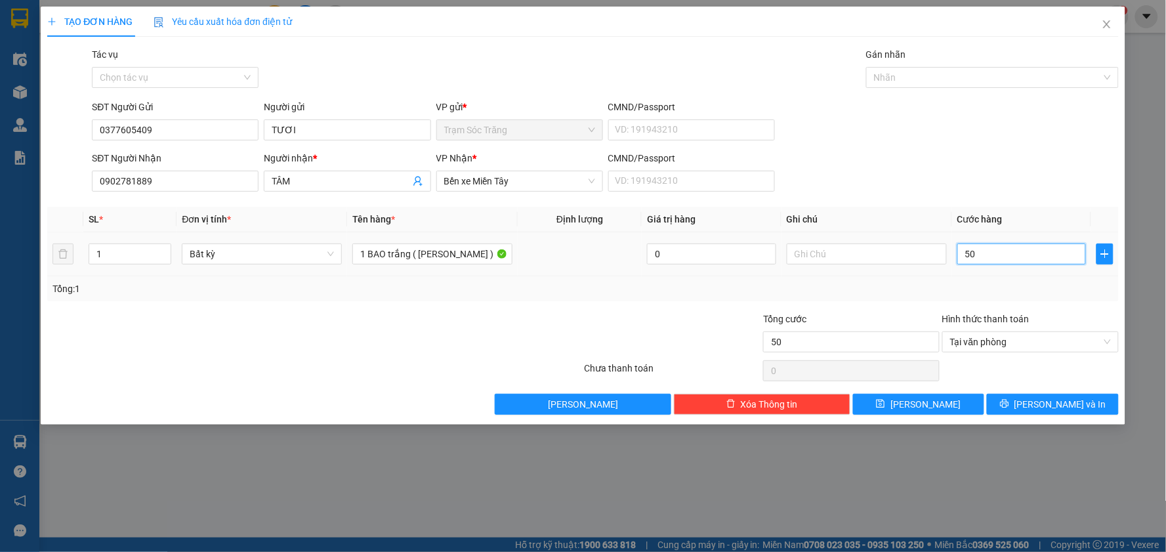
type input "500"
type input "5.000"
type input "50.000"
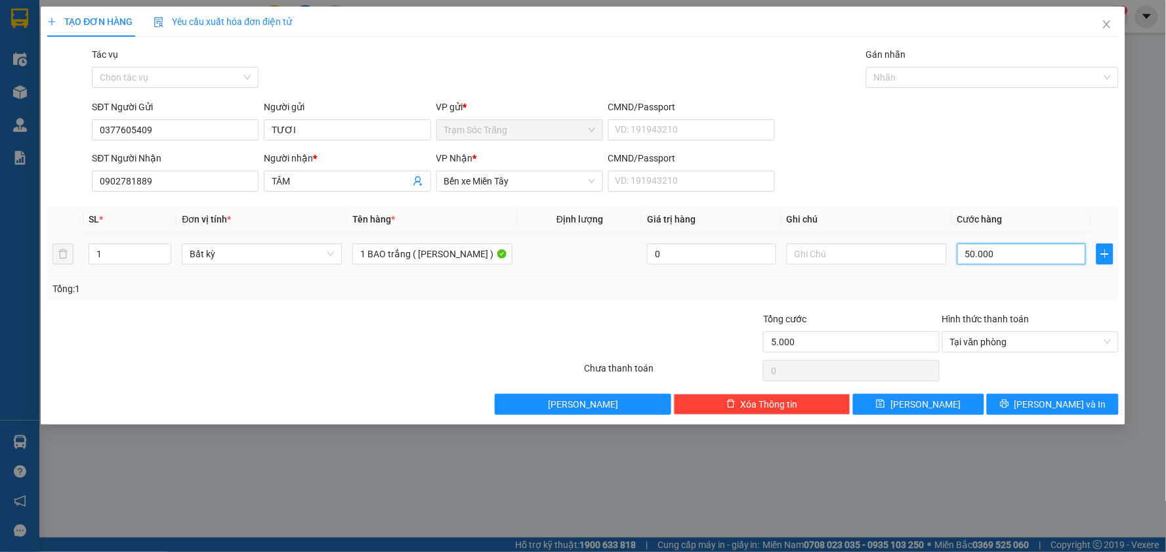
type input "50.000"
click at [1079, 409] on button "[PERSON_NAME] và In" at bounding box center [1053, 404] width 132 height 21
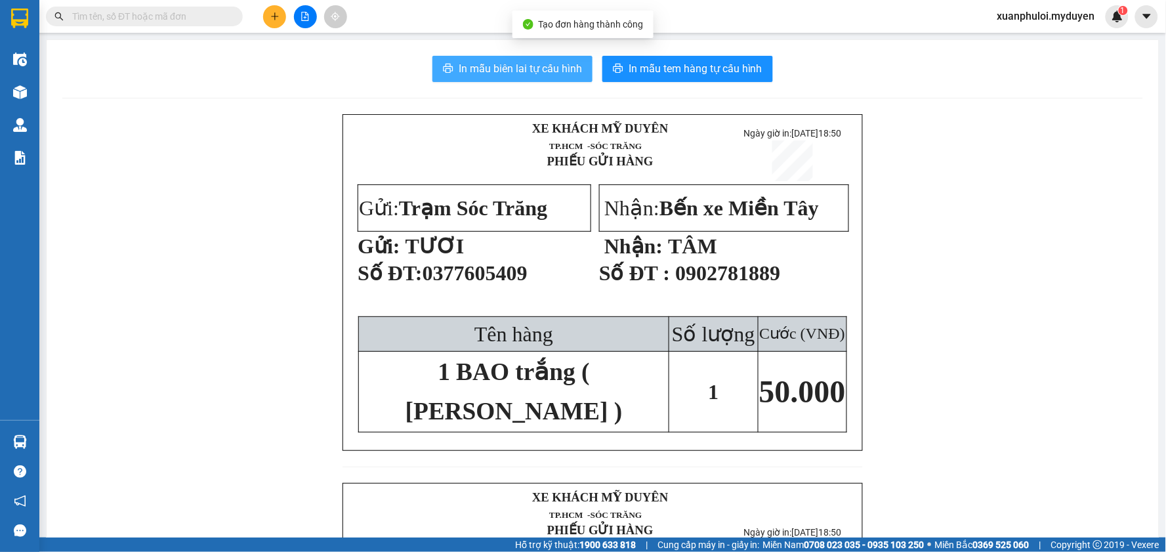
click at [539, 68] on span "In mẫu biên lai tự cấu hình" at bounding box center [520, 68] width 123 height 16
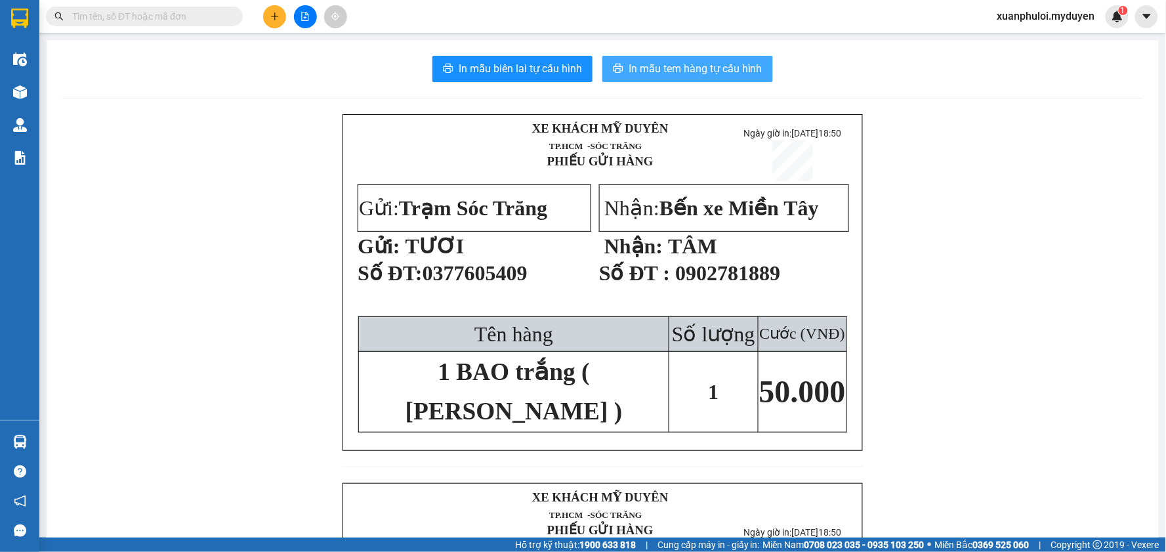
click at [670, 73] on span "In mẫu tem hàng tự cấu hình" at bounding box center [695, 68] width 134 height 16
click at [276, 15] on icon "plus" at bounding box center [274, 16] width 9 height 9
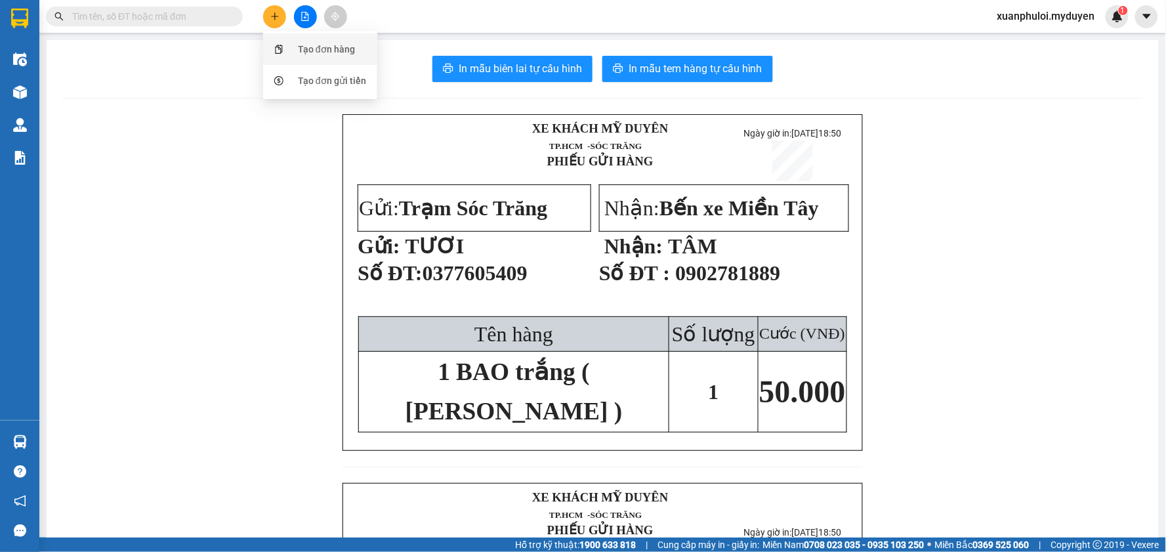
click at [311, 51] on div "Tạo đơn hàng" at bounding box center [326, 49] width 57 height 14
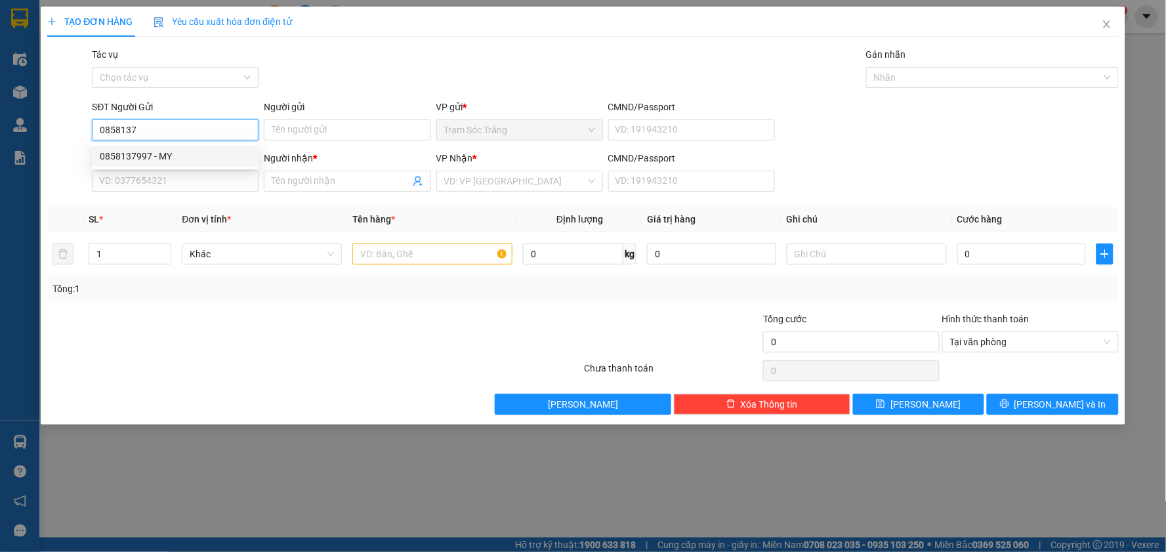
click at [184, 148] on div "0858137997 - MY" at bounding box center [175, 156] width 167 height 21
type input "0858137997"
type input "MY"
type input "0912197187"
type input "HƯƠNG"
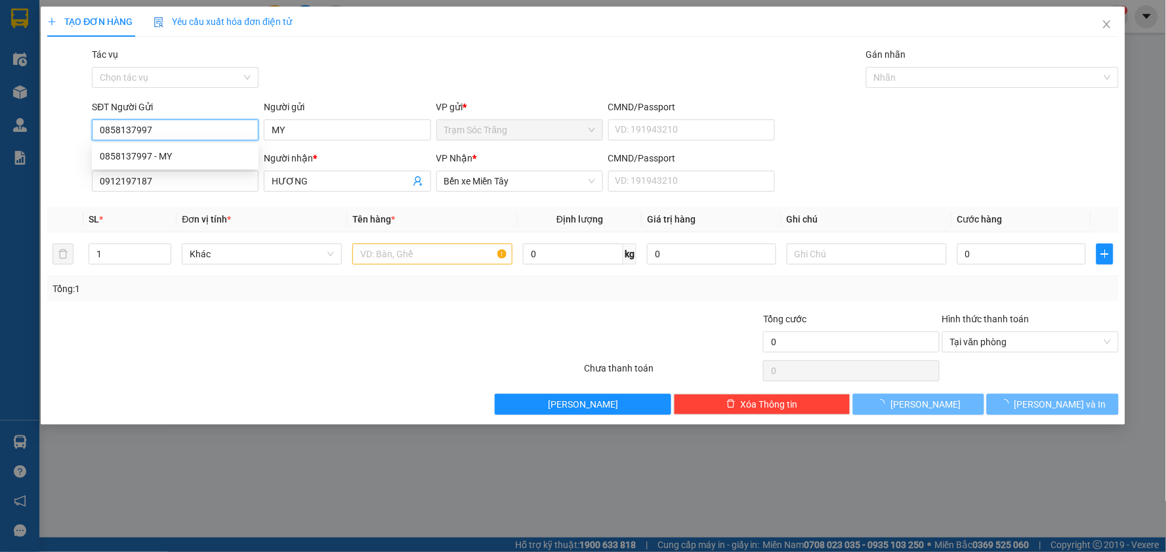
type input "30.000"
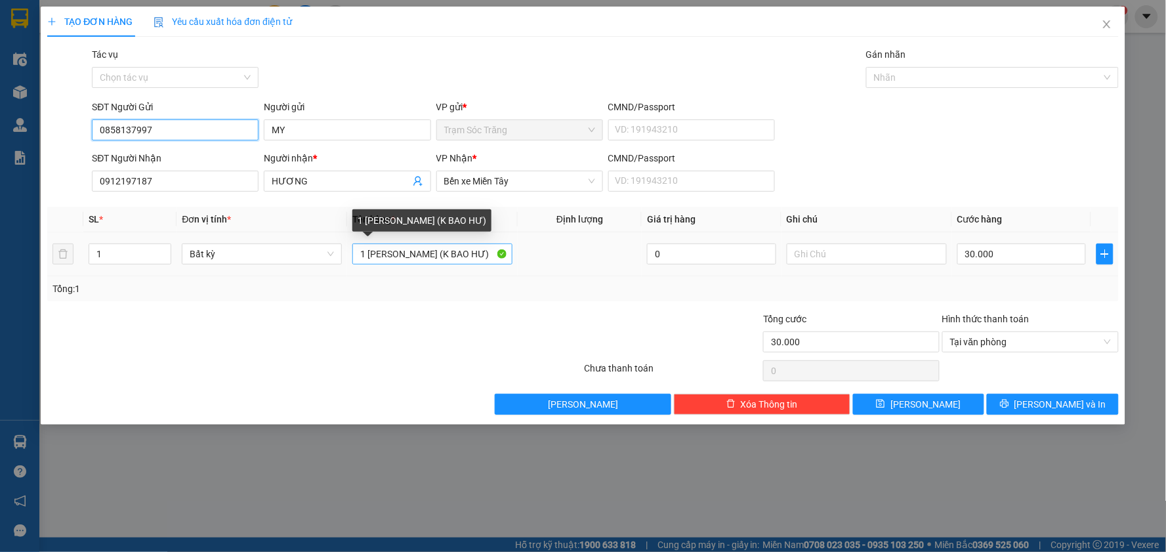
type input "0858137997"
click at [408, 251] on input "1 BAO CAM (K BAO HƯ)" at bounding box center [432, 253] width 160 height 21
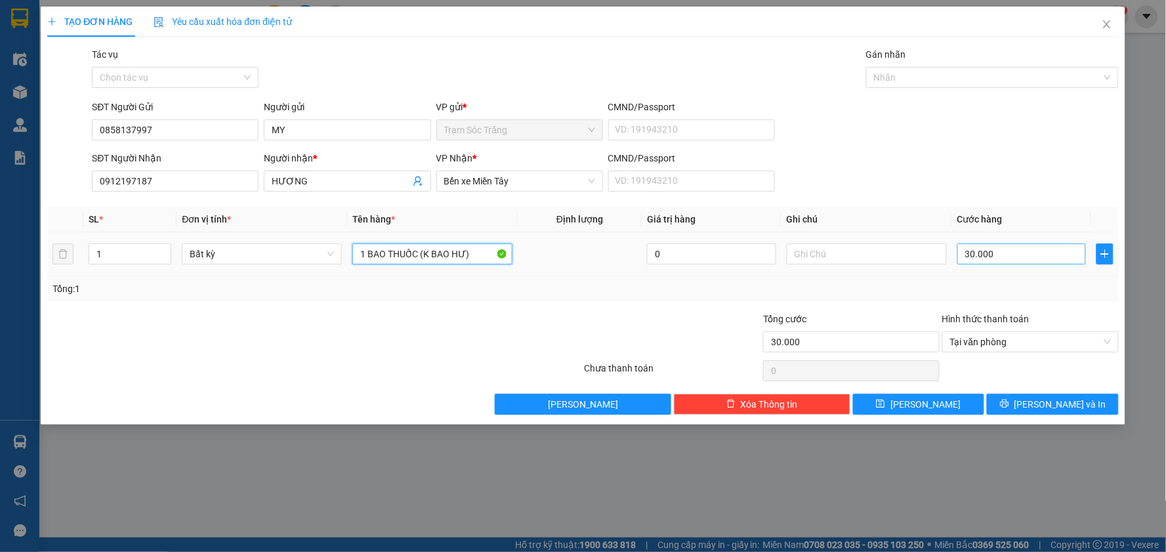
type input "1 BAO THUỐC (K BAO HƯ)"
click at [1023, 261] on input "30.000" at bounding box center [1021, 253] width 129 height 21
type input "2"
type input "20"
type input "200"
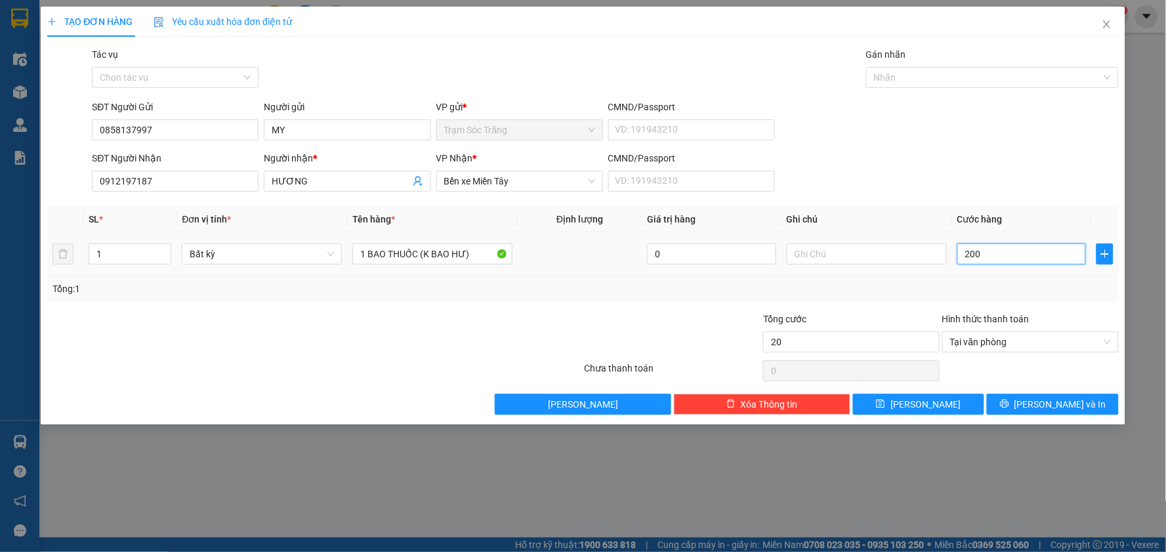
type input "200"
type input "2.000"
type input "20.000"
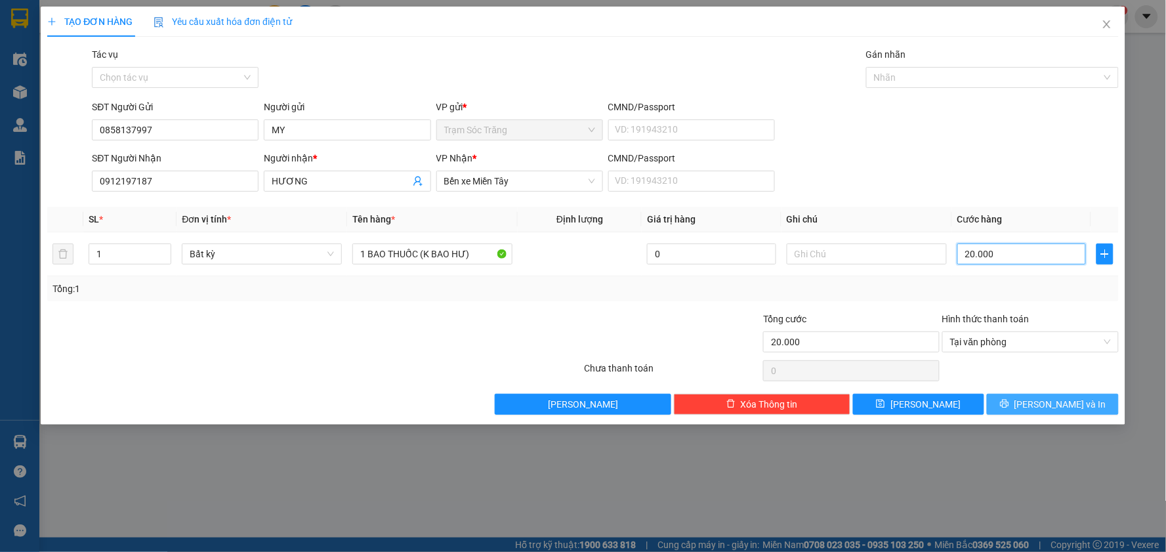
type input "20.000"
click at [1050, 403] on span "[PERSON_NAME] và In" at bounding box center [1060, 404] width 92 height 14
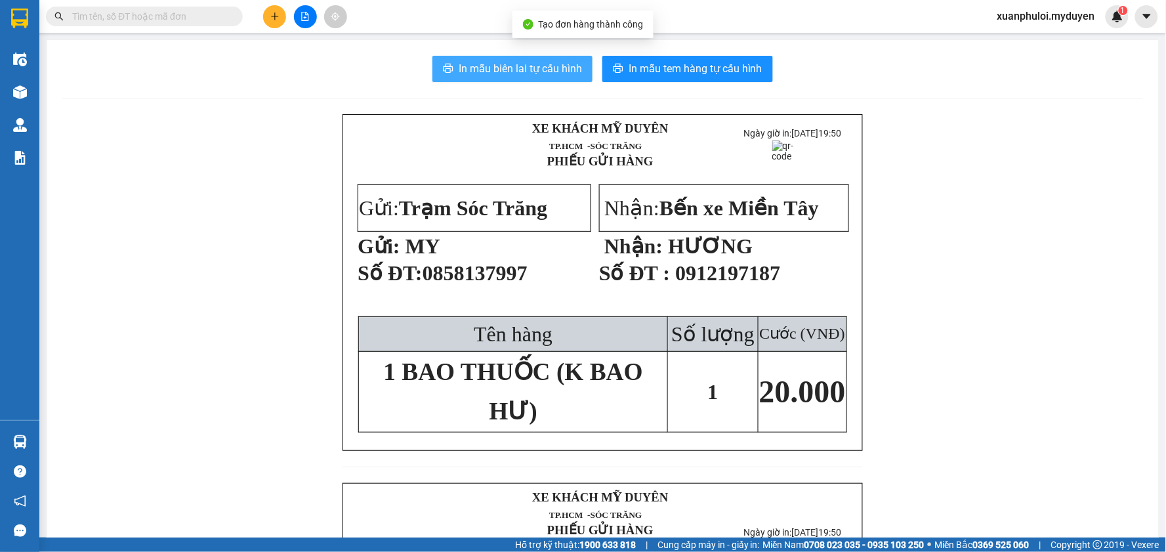
click at [567, 74] on span "In mẫu biên lai tự cấu hình" at bounding box center [520, 68] width 123 height 16
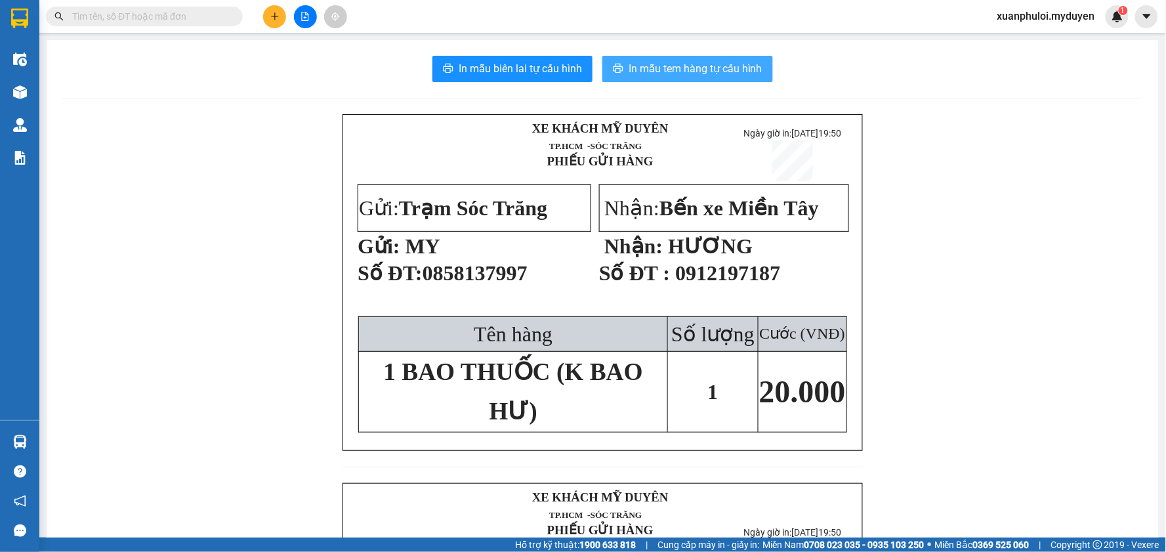
click at [692, 70] on span "In mẫu tem hàng tự cấu hình" at bounding box center [695, 68] width 134 height 16
